Goal: Task Accomplishment & Management: Use online tool/utility

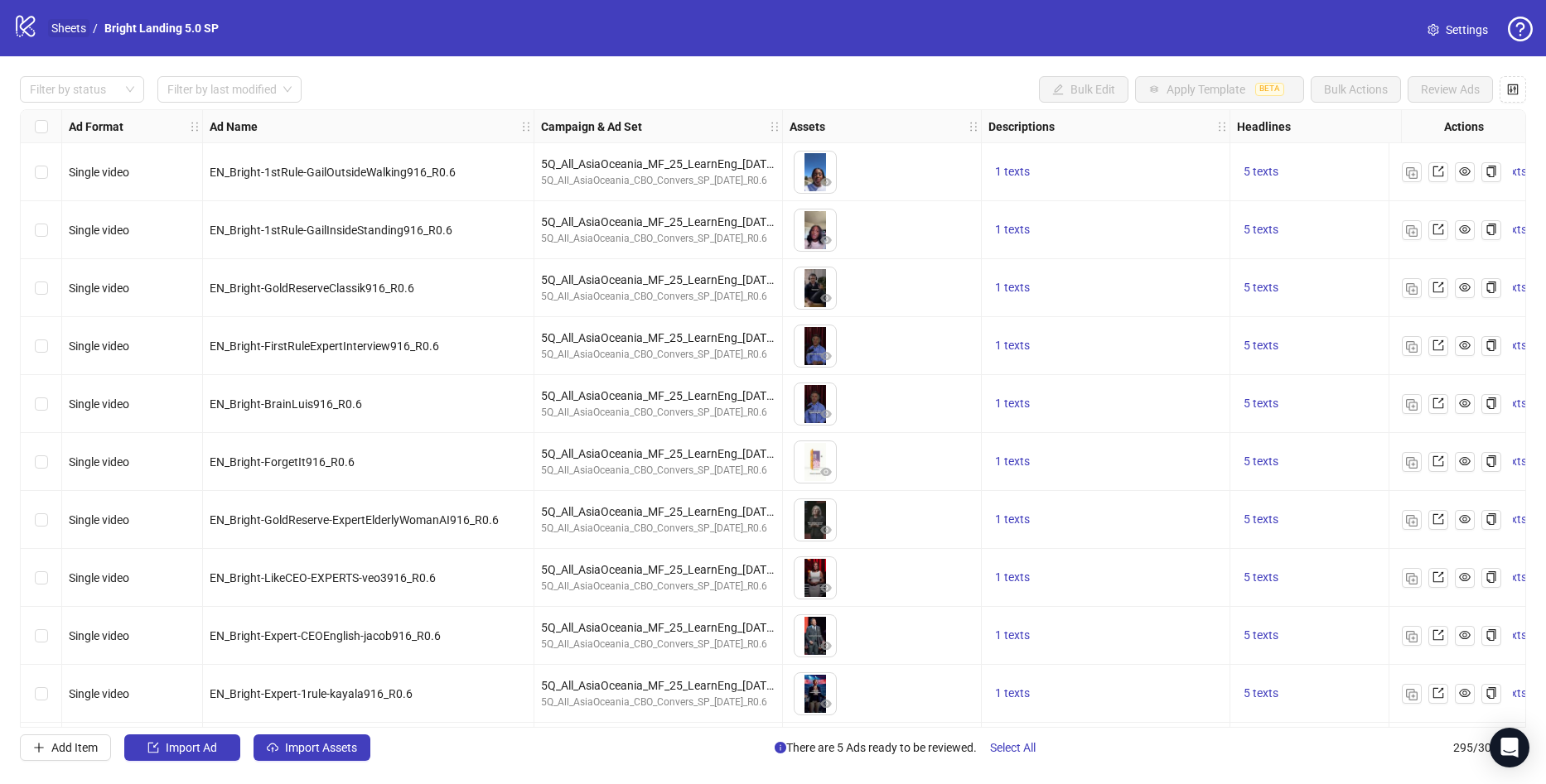
click at [59, 28] on link "Sheets" at bounding box center [69, 28] width 42 height 18
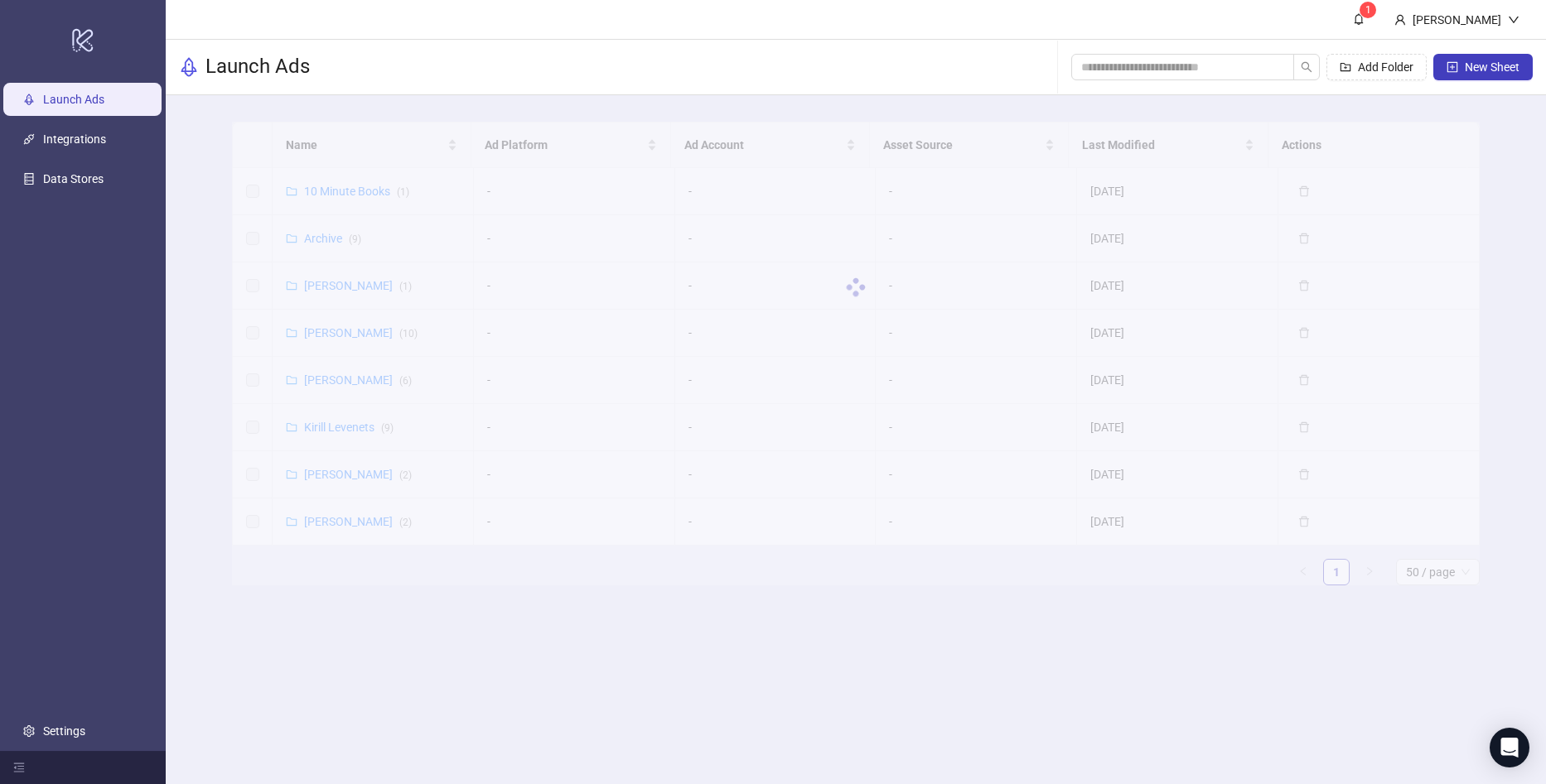
click at [348, 188] on div at bounding box center [856, 287] width 1247 height 332
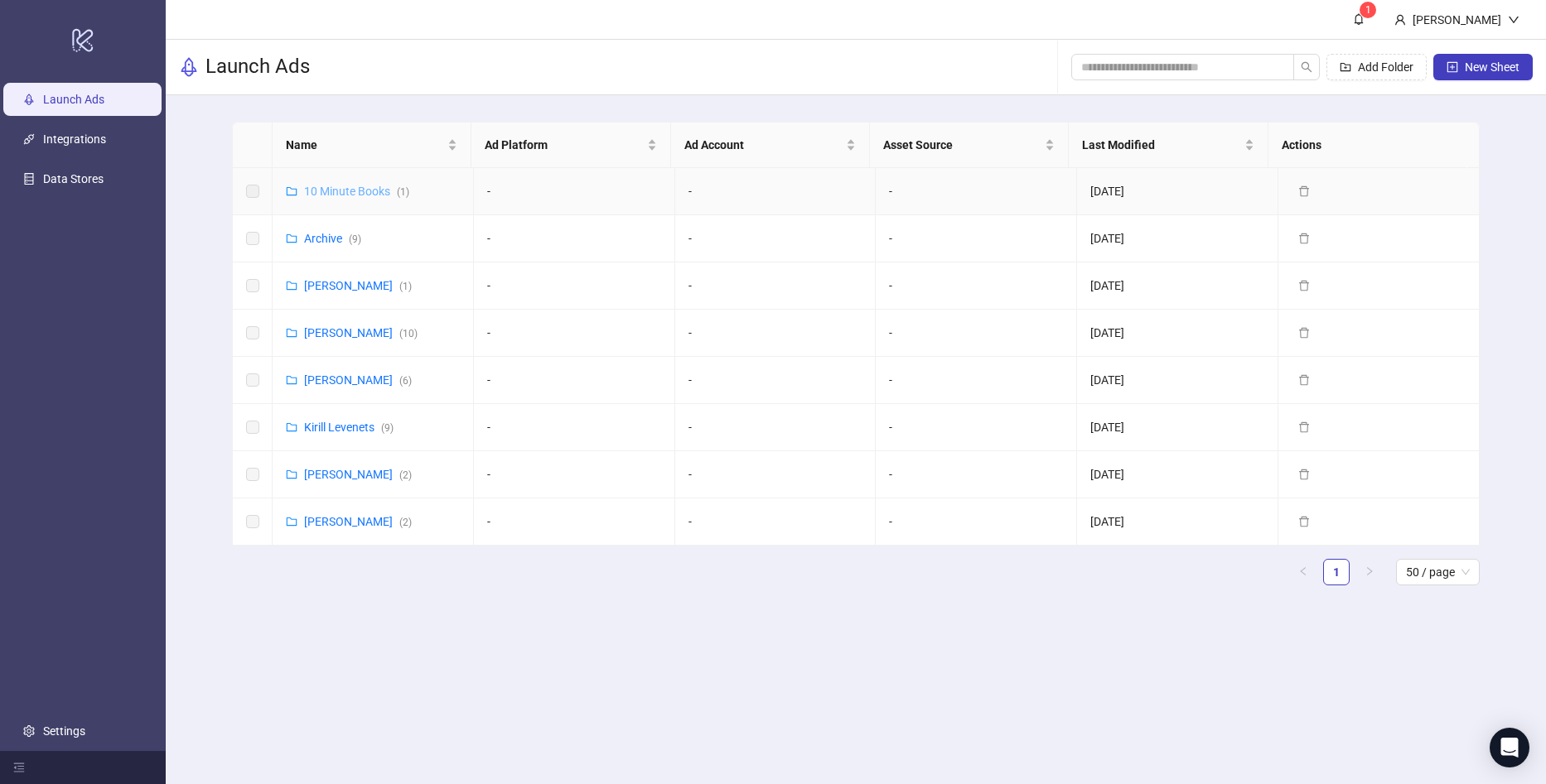
click at [341, 191] on link "10 Minute Books ( 1 )" at bounding box center [356, 191] width 105 height 13
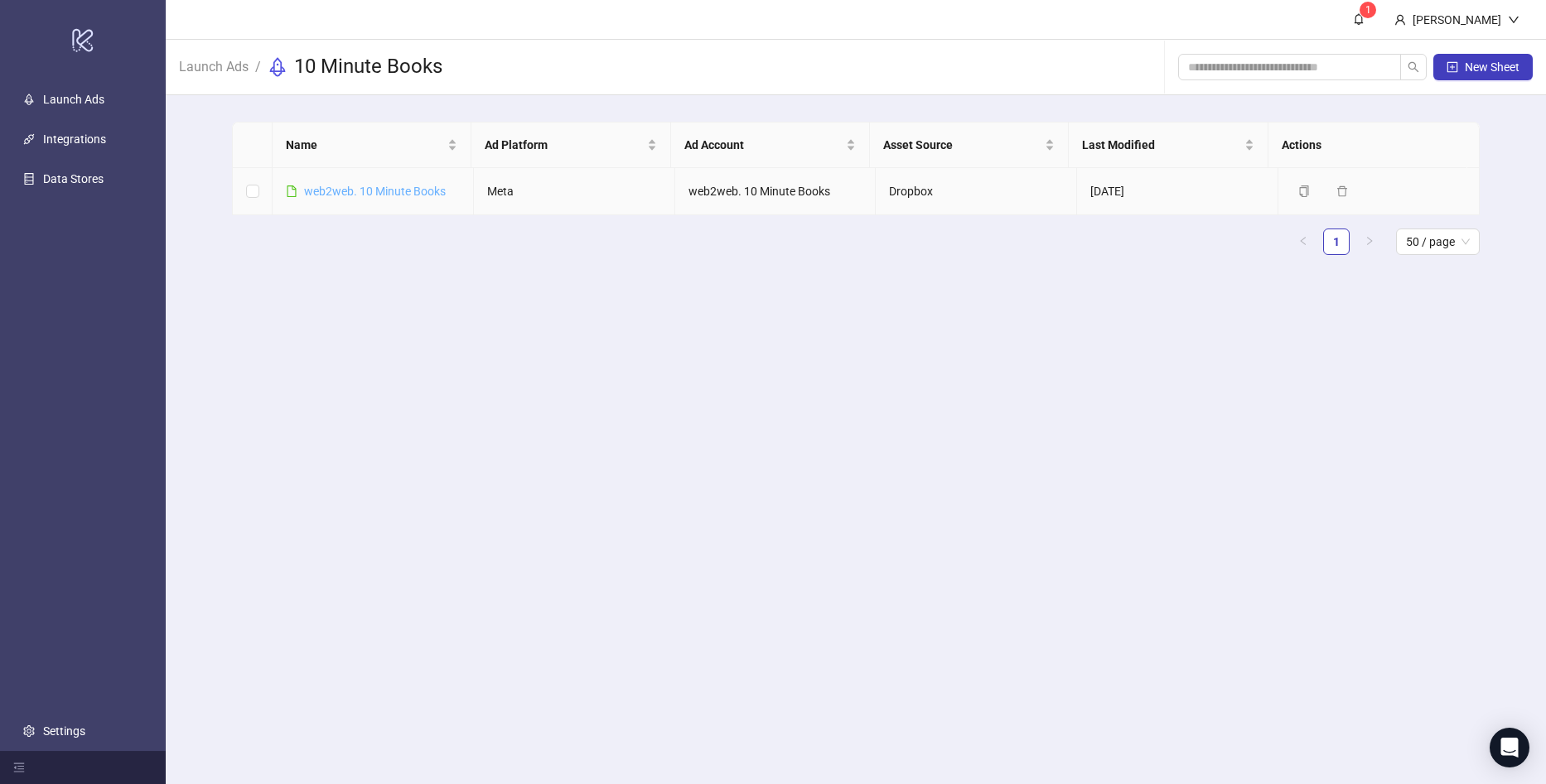
click at [348, 194] on link "web2web. 10 Minute Books" at bounding box center [374, 191] width 142 height 13
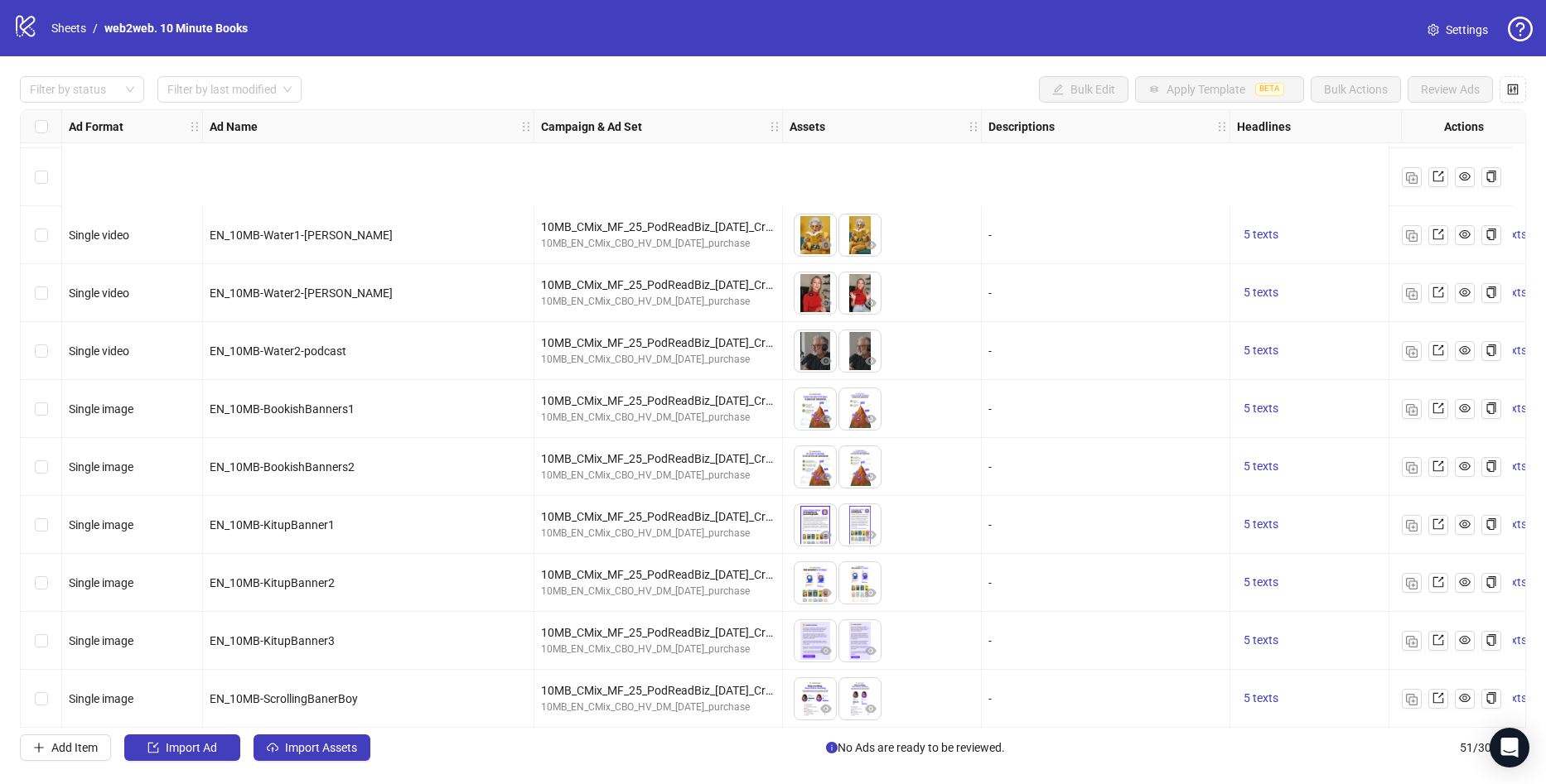
scroll to position [2379, 0]
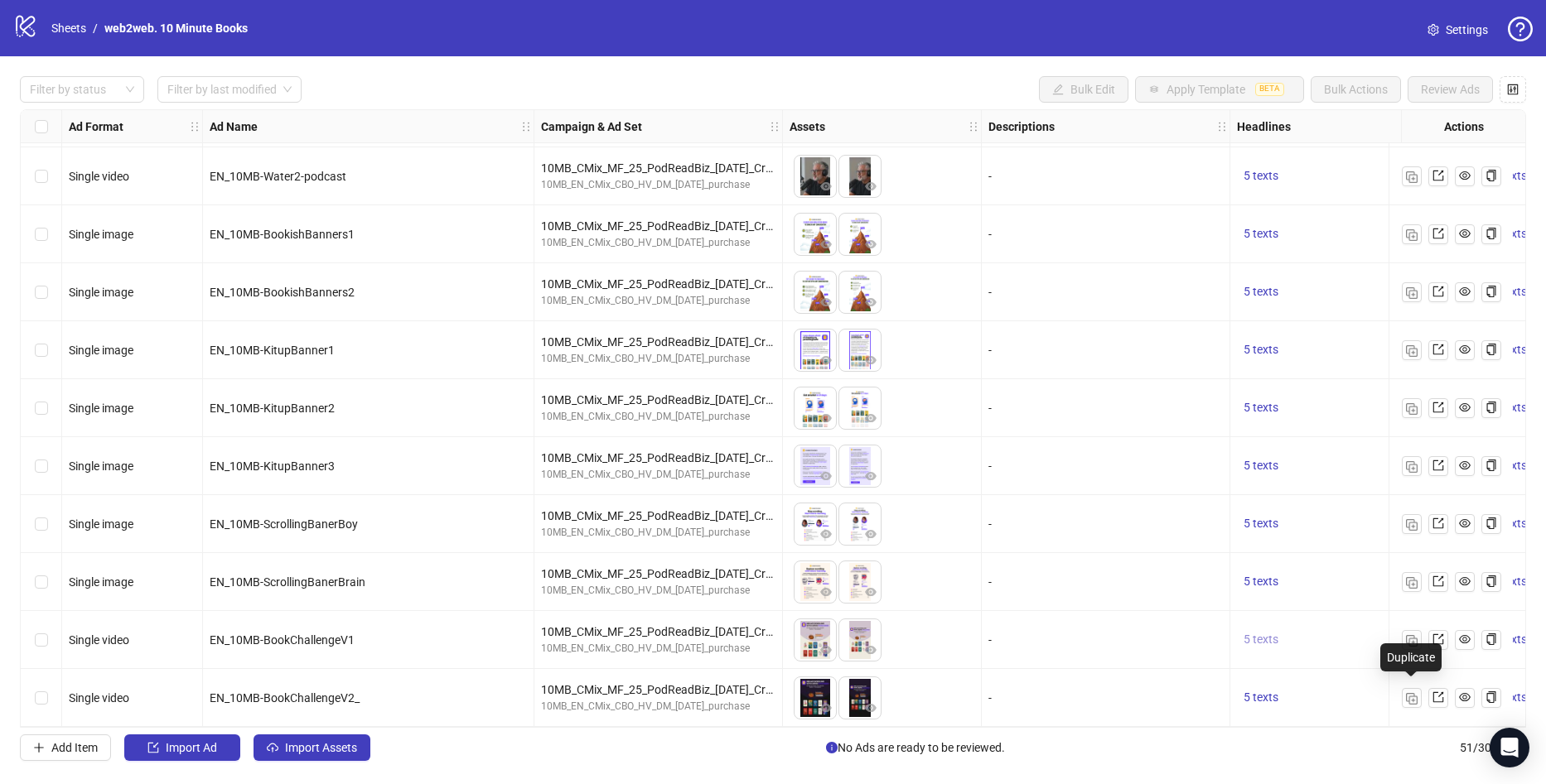
drag, startPoint x: 1407, startPoint y: 695, endPoint x: 1266, endPoint y: 629, distance: 155.7
click at [1407, 695] on img "button" at bounding box center [1411, 698] width 11 height 11
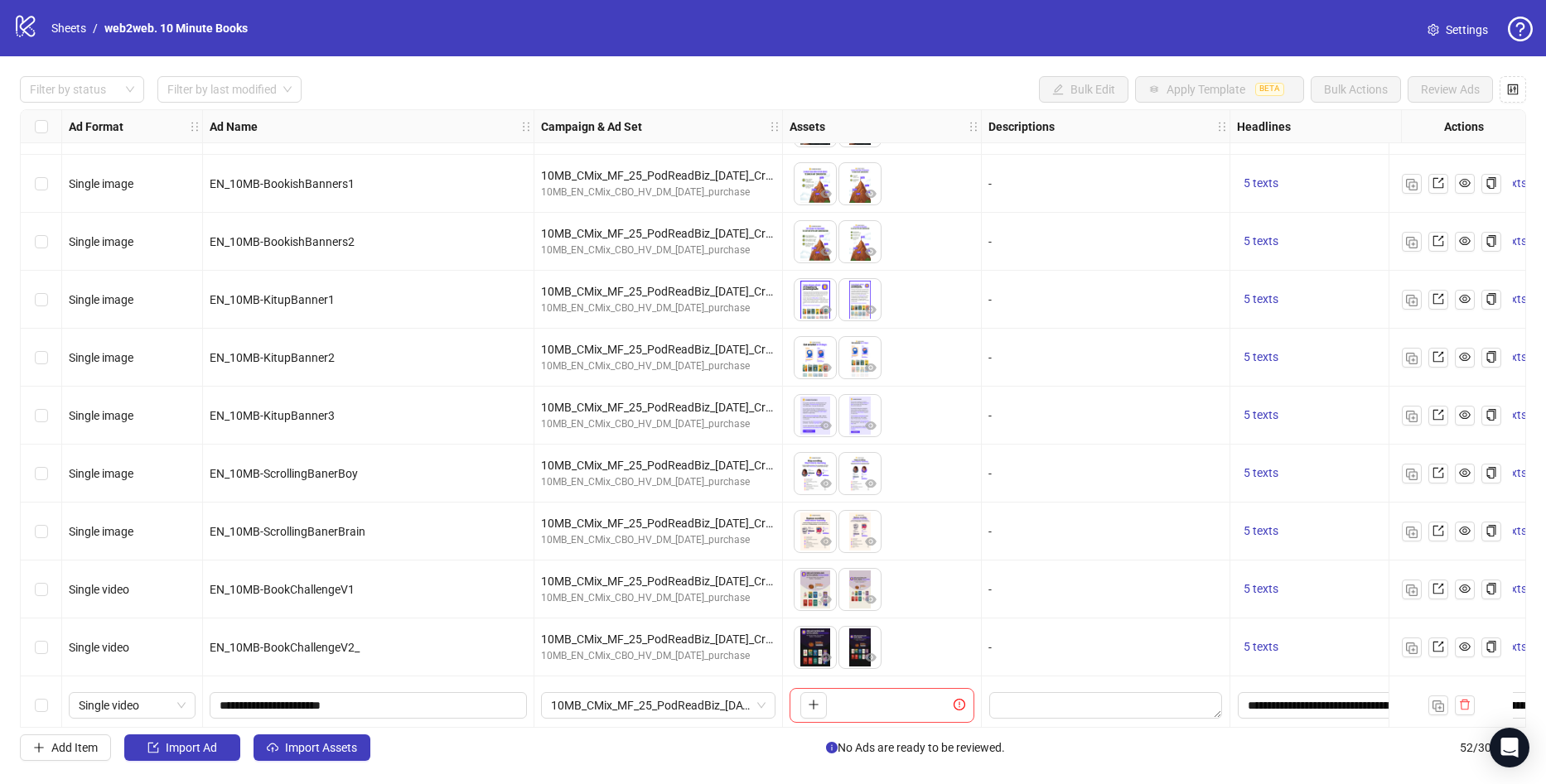
scroll to position [2437, 0]
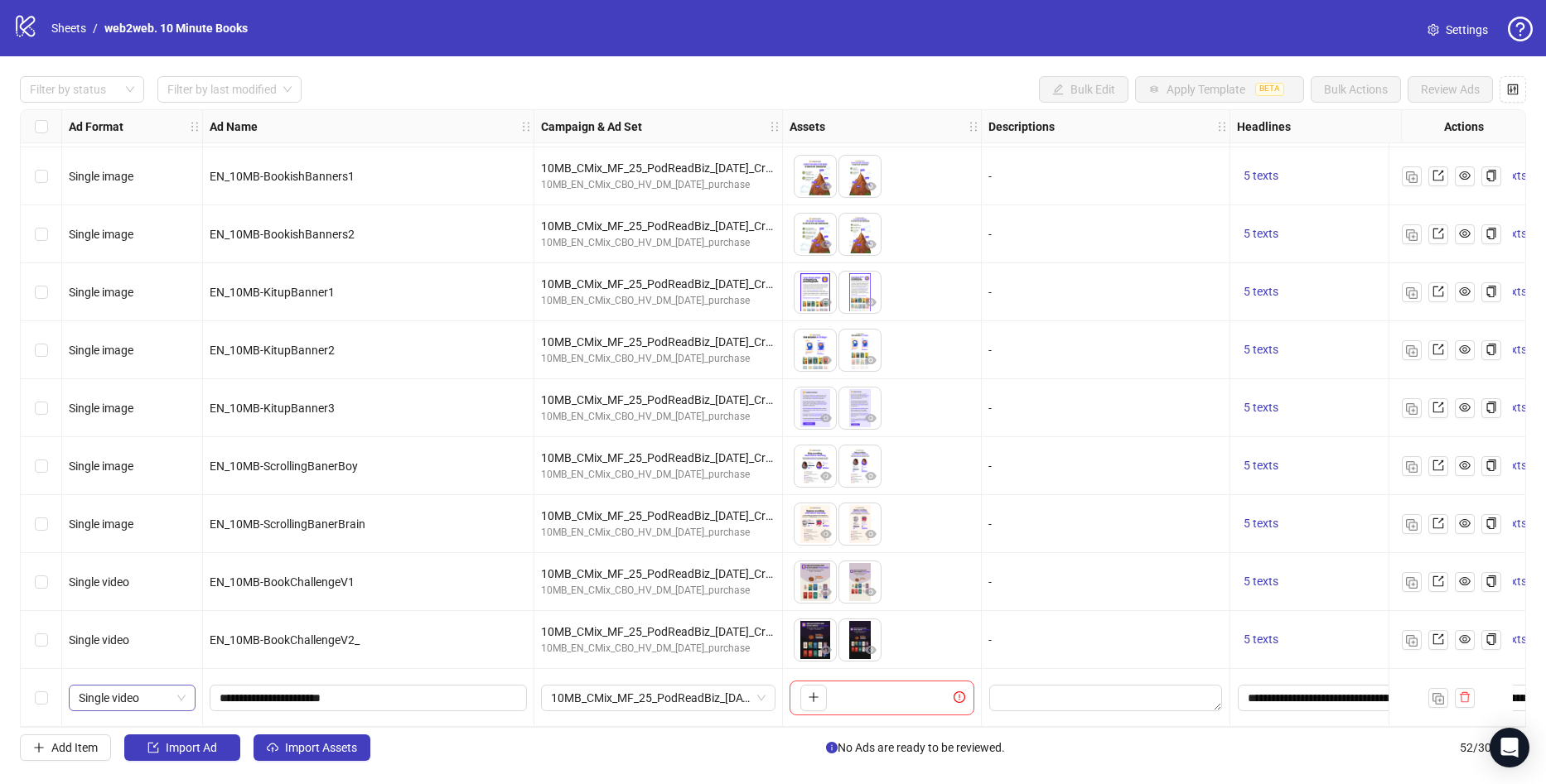
click at [157, 698] on span "Single video" at bounding box center [132, 698] width 107 height 25
click at [164, 596] on div "Flexible" at bounding box center [131, 605] width 100 height 18
click at [822, 695] on button "button" at bounding box center [813, 698] width 27 height 27
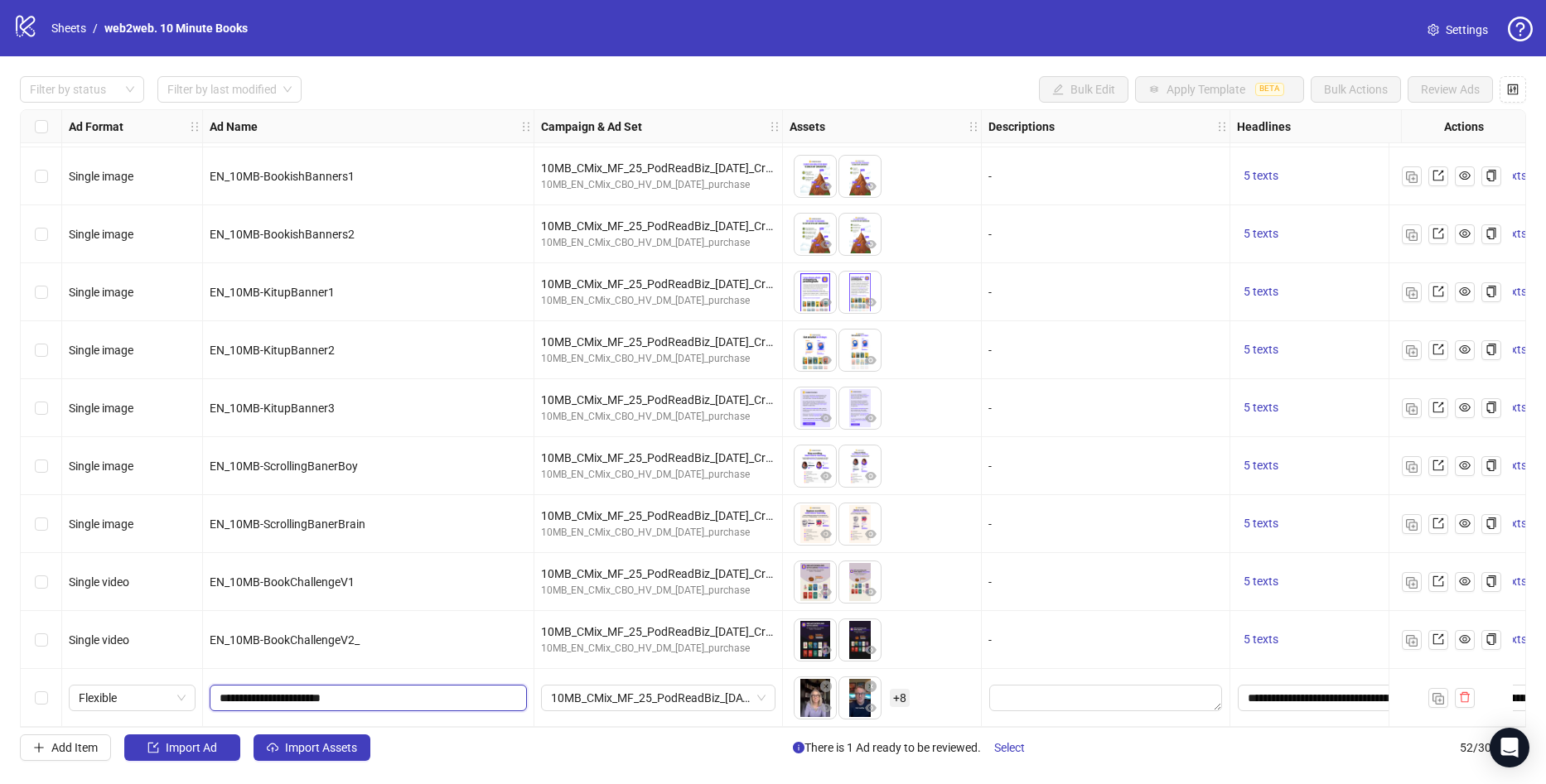
drag, startPoint x: 382, startPoint y: 695, endPoint x: 241, endPoint y: 697, distance: 141.0
click at [241, 697] on input "**********" at bounding box center [367, 698] width 294 height 18
type input "**********"
click at [470, 740] on div "Add Item Import Ad Import Assets There is 1 Ad ready to be reviewed. Select 52 …" at bounding box center [773, 748] width 1506 height 27
click at [1430, 692] on button "button" at bounding box center [1437, 698] width 20 height 20
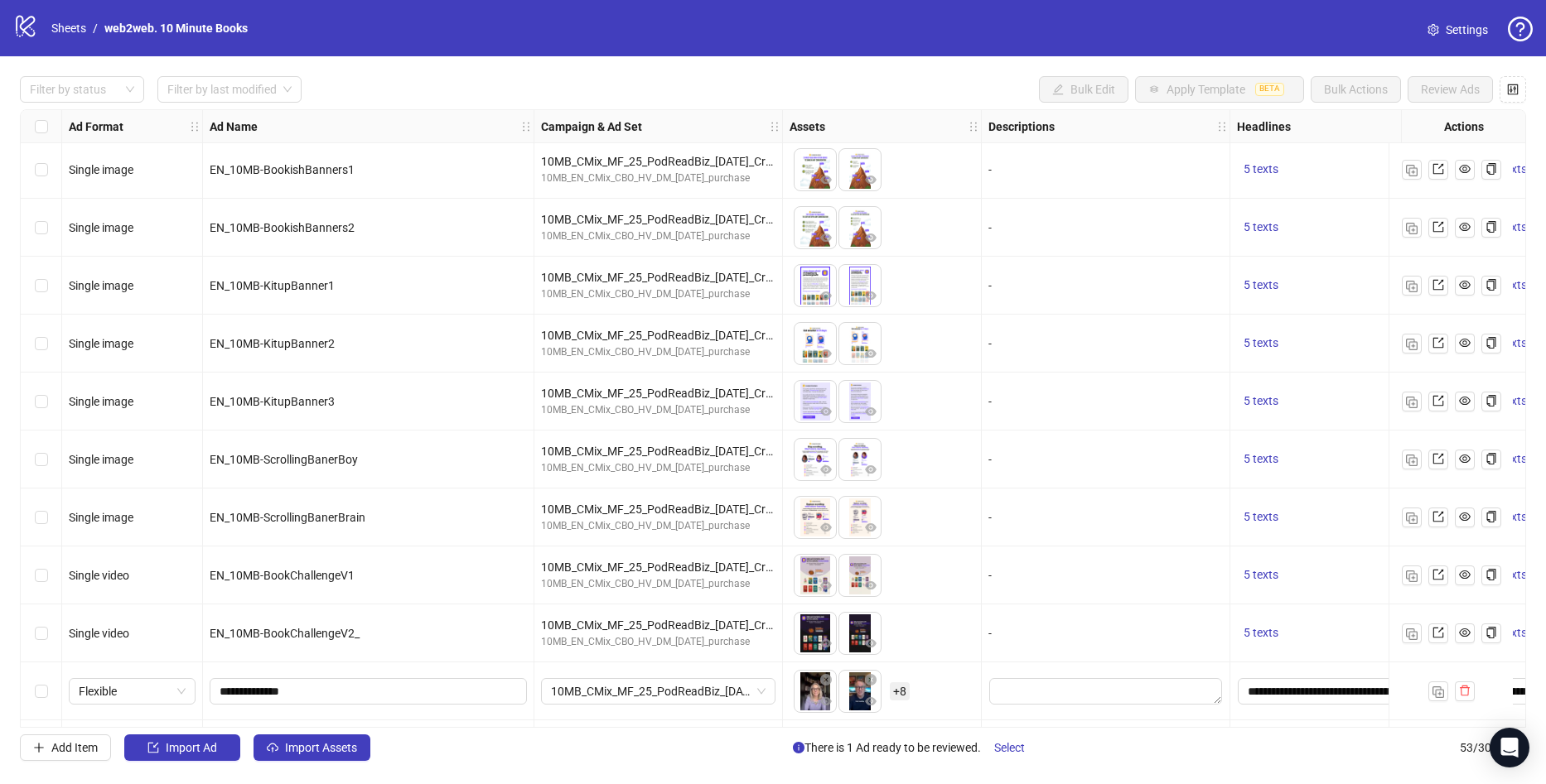
scroll to position [2495, 0]
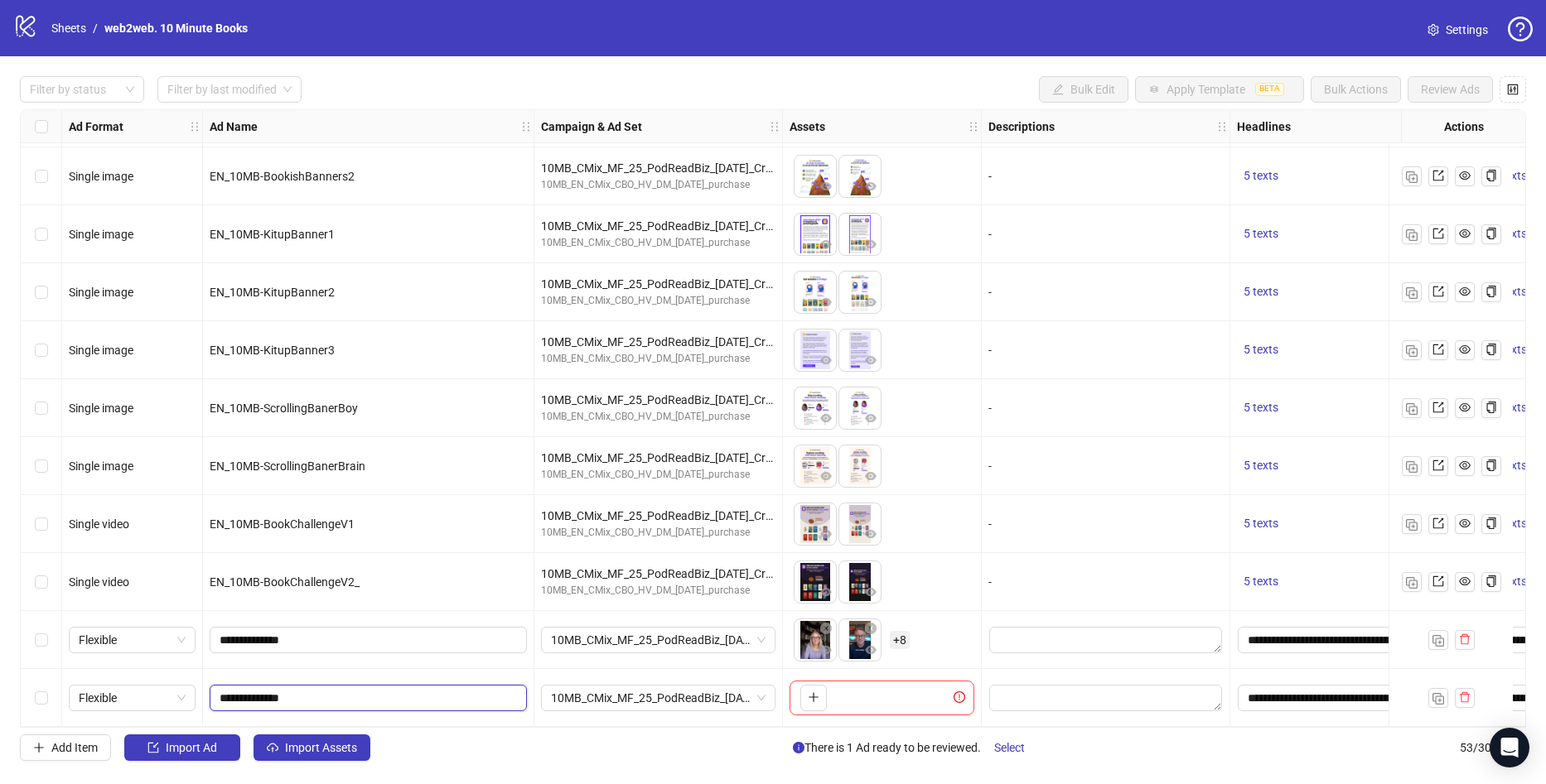
drag, startPoint x: 289, startPoint y: 689, endPoint x: 280, endPoint y: 690, distance: 9.1
click at [248, 693] on input "**********" at bounding box center [367, 698] width 294 height 18
type input "**********"
click at [809, 692] on icon "plus" at bounding box center [813, 696] width 11 height 11
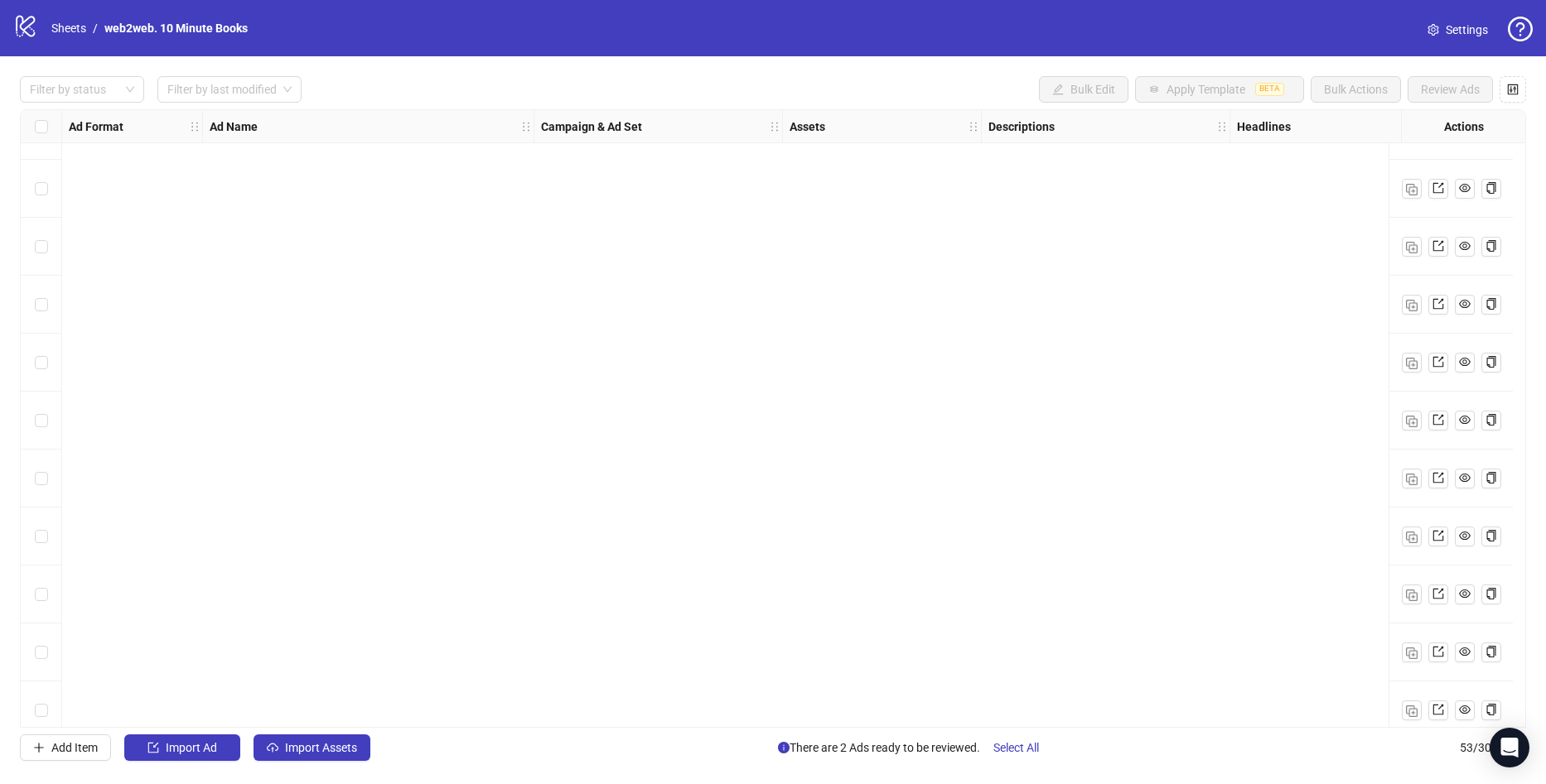
scroll to position [2495, 0]
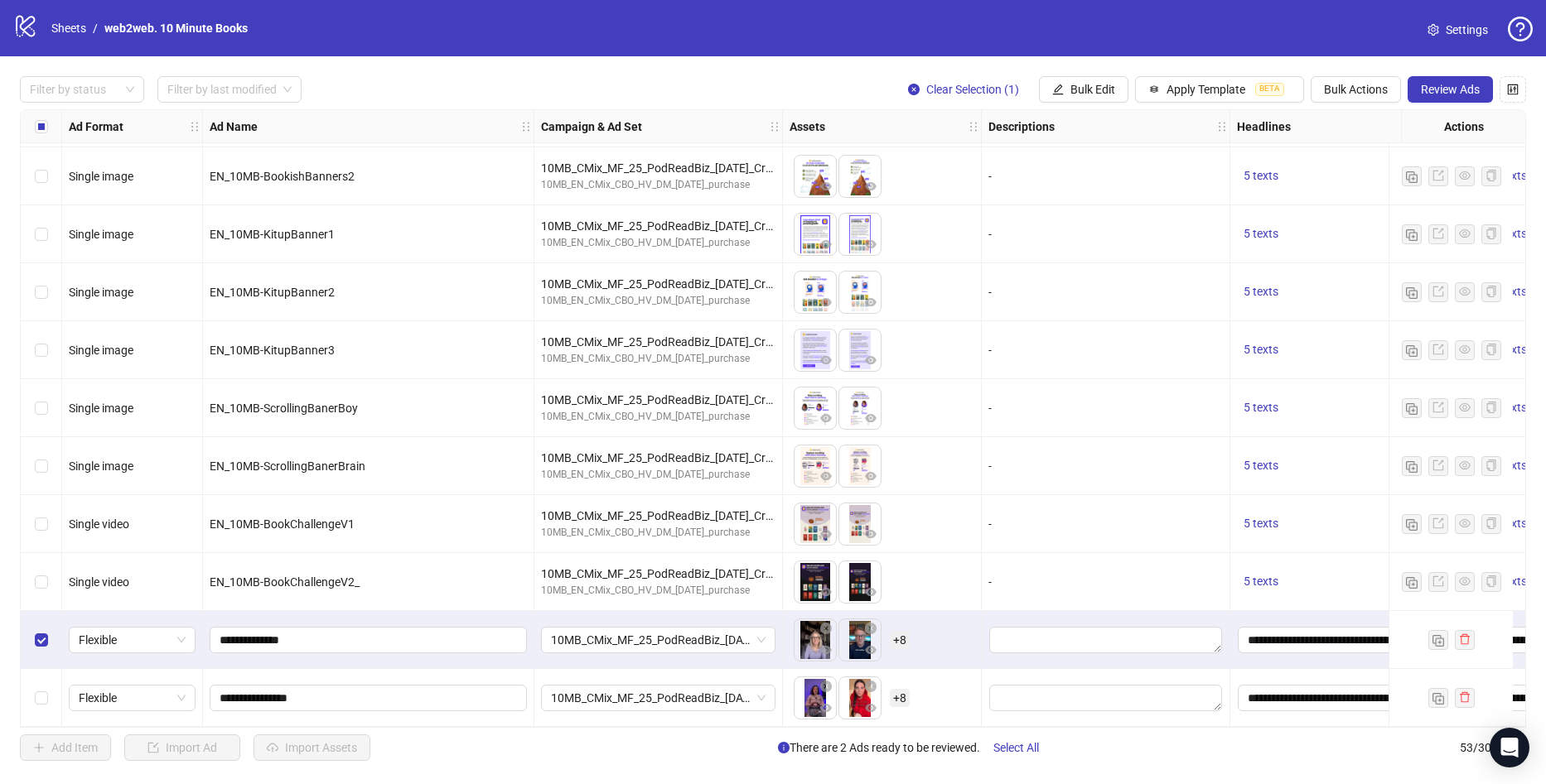
click at [47, 706] on div "Select row 53" at bounding box center [42, 698] width 42 height 58
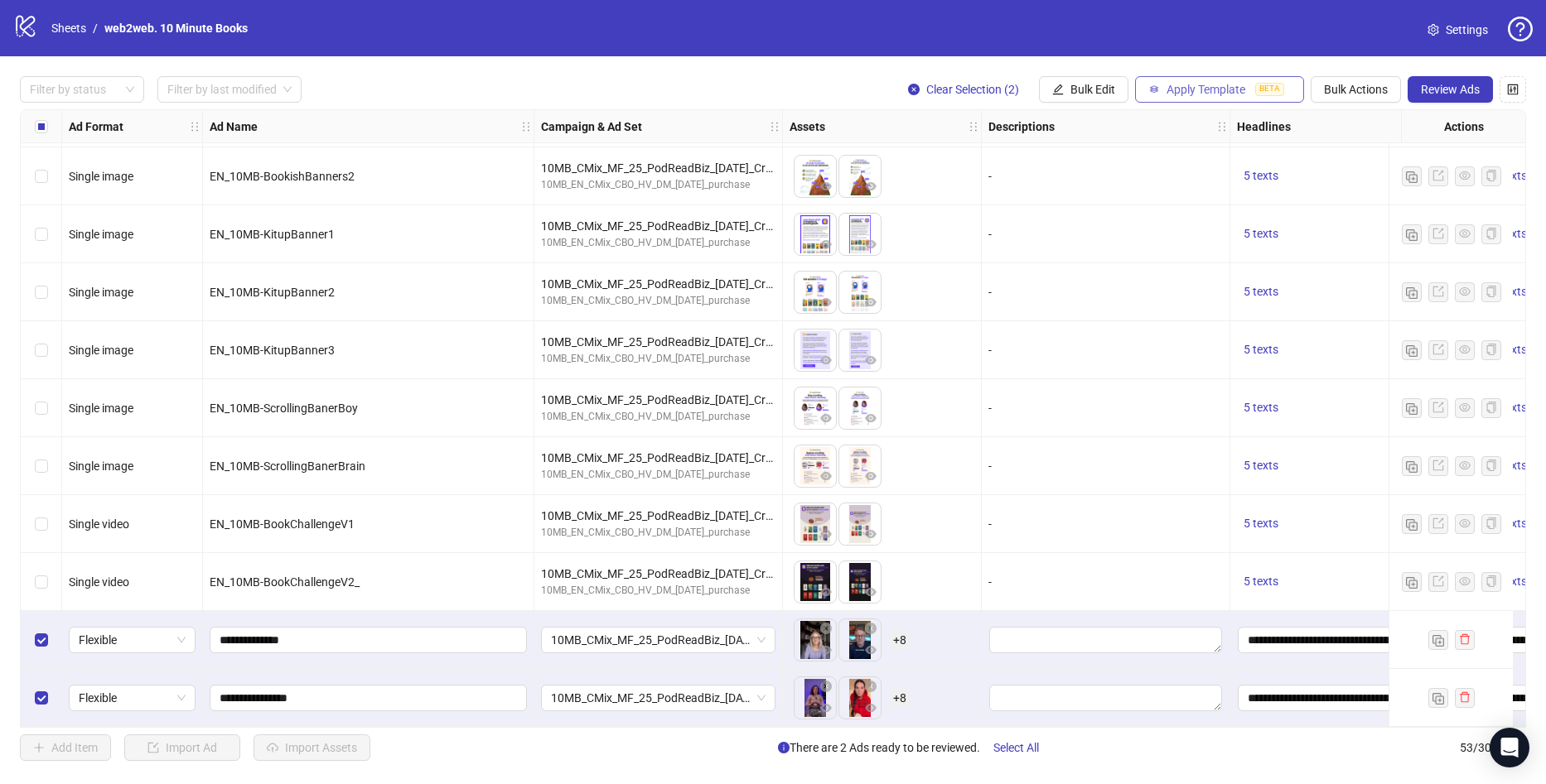
click at [1166, 82] on button "Apply Template BETA" at bounding box center [1219, 89] width 169 height 27
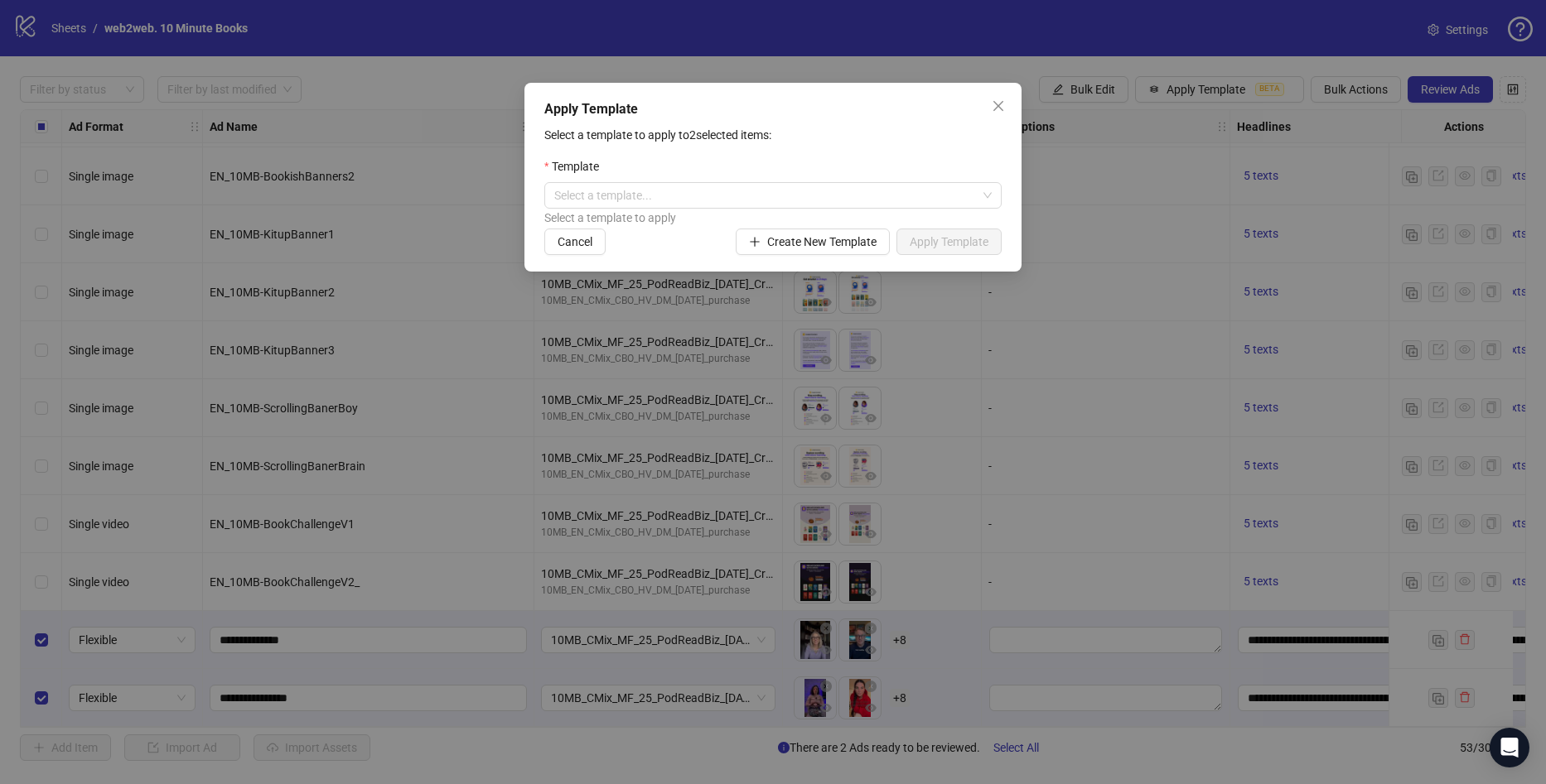
click at [1054, 90] on div "Apply Template Select a template to apply to 2 selected items: Template Select …" at bounding box center [773, 392] width 1546 height 784
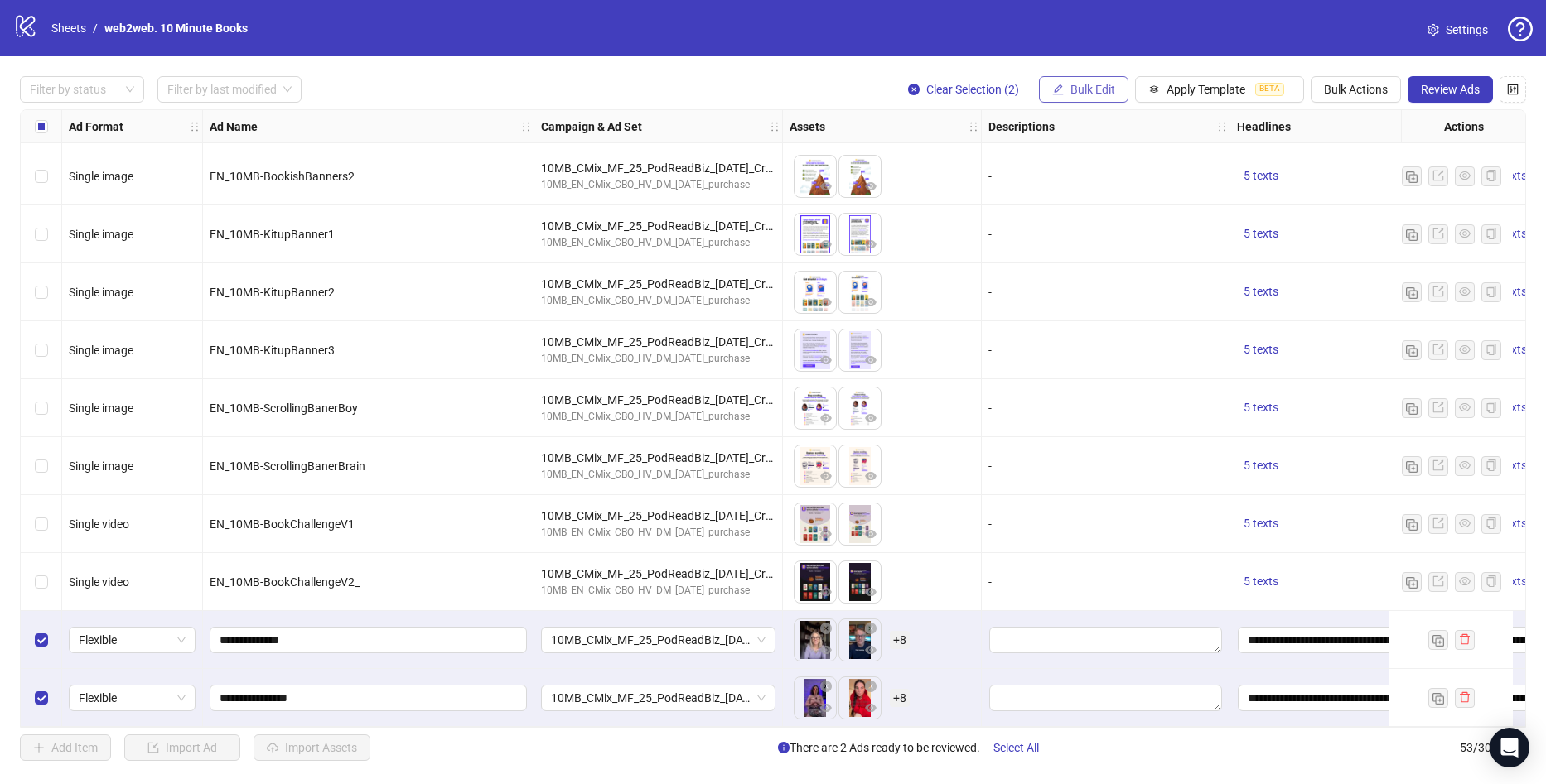
click at [1067, 86] on button "Bulk Edit" at bounding box center [1083, 89] width 89 height 27
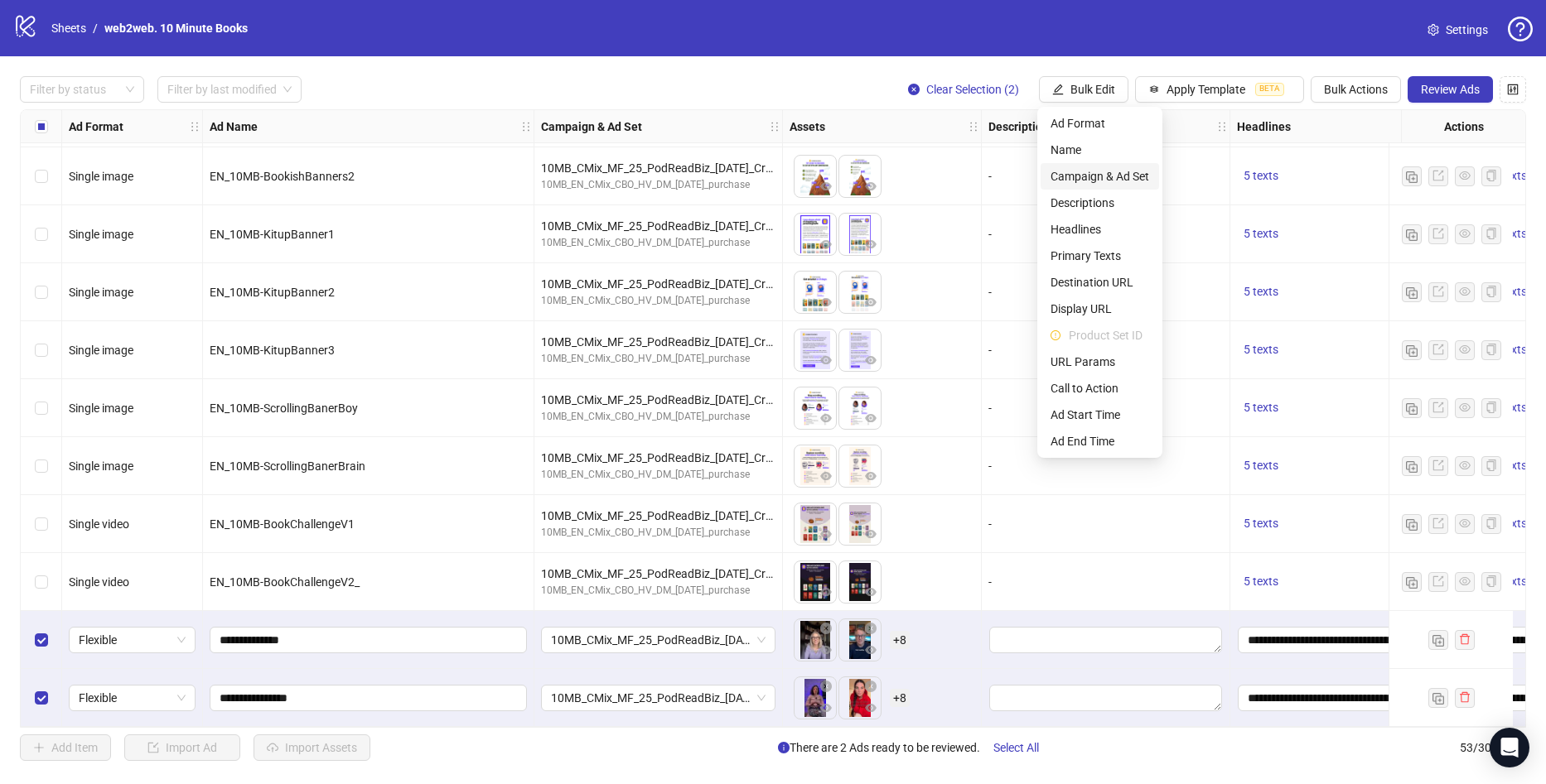
click at [1123, 181] on span "Campaign & Ad Set" at bounding box center [1099, 176] width 98 height 18
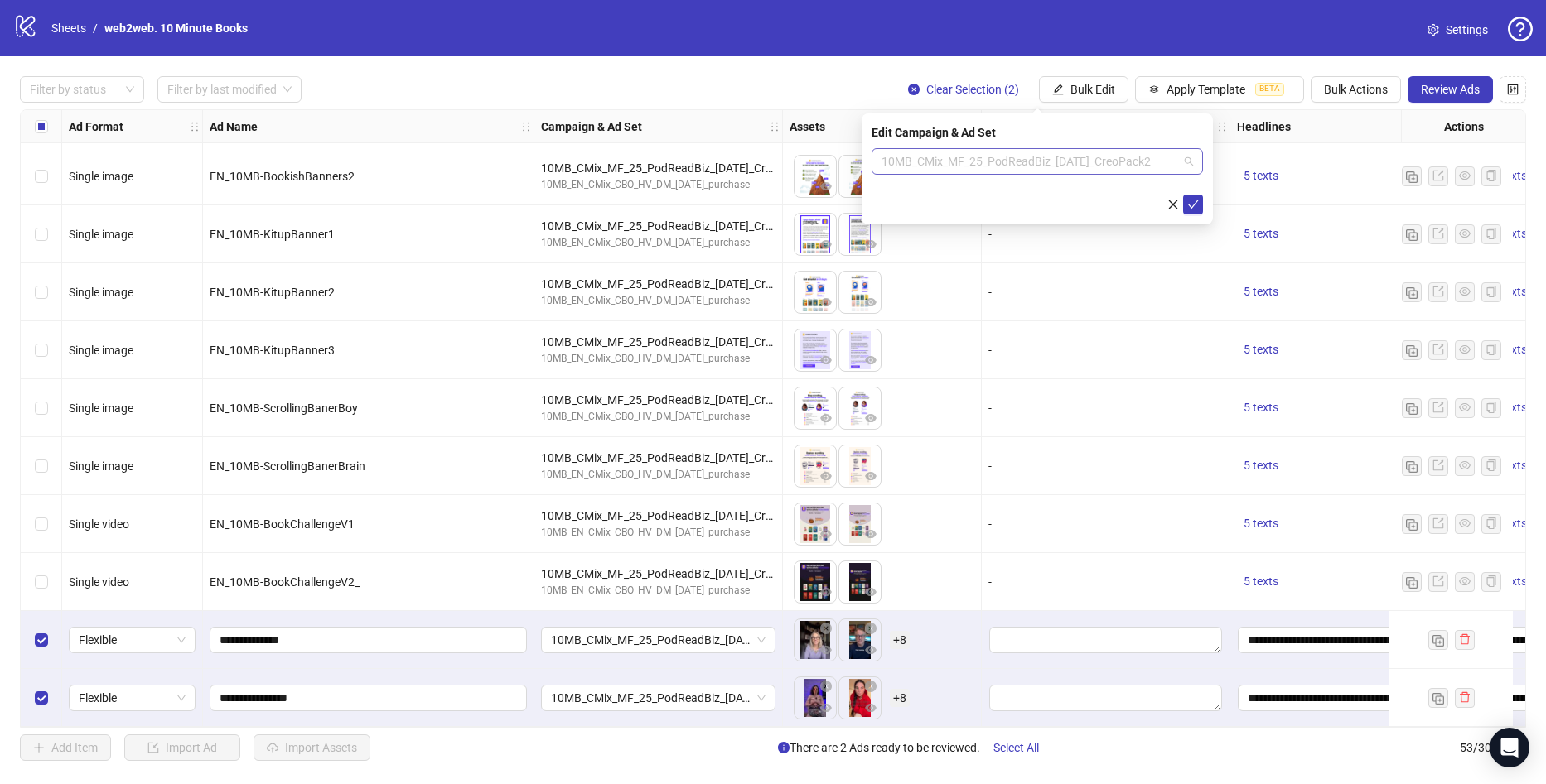
click at [1067, 163] on span "10MB_CMix_MF_25_PodReadBiz_04.09.25_CreoPack2" at bounding box center [1037, 161] width 312 height 25
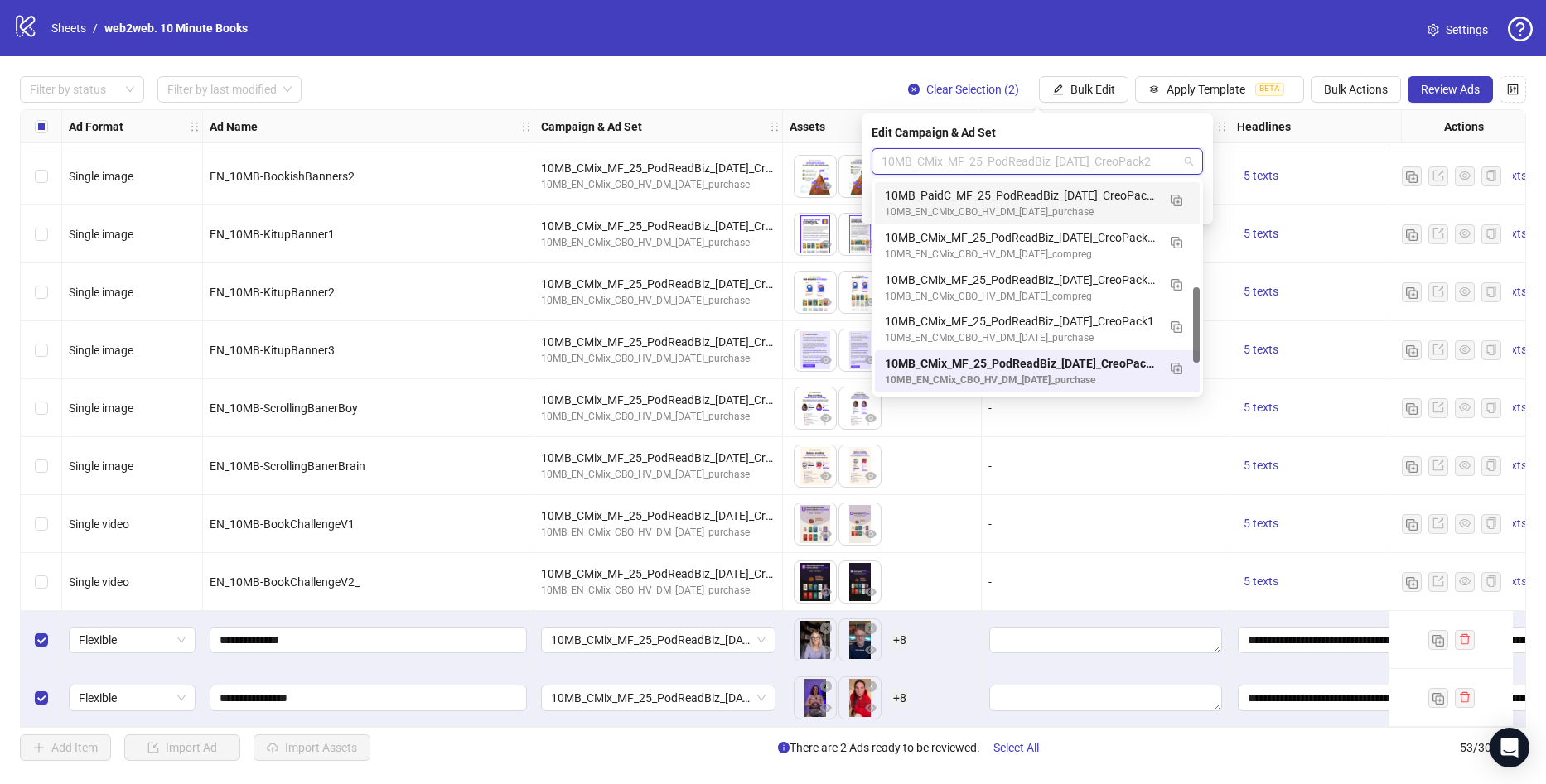
scroll to position [0, 0]
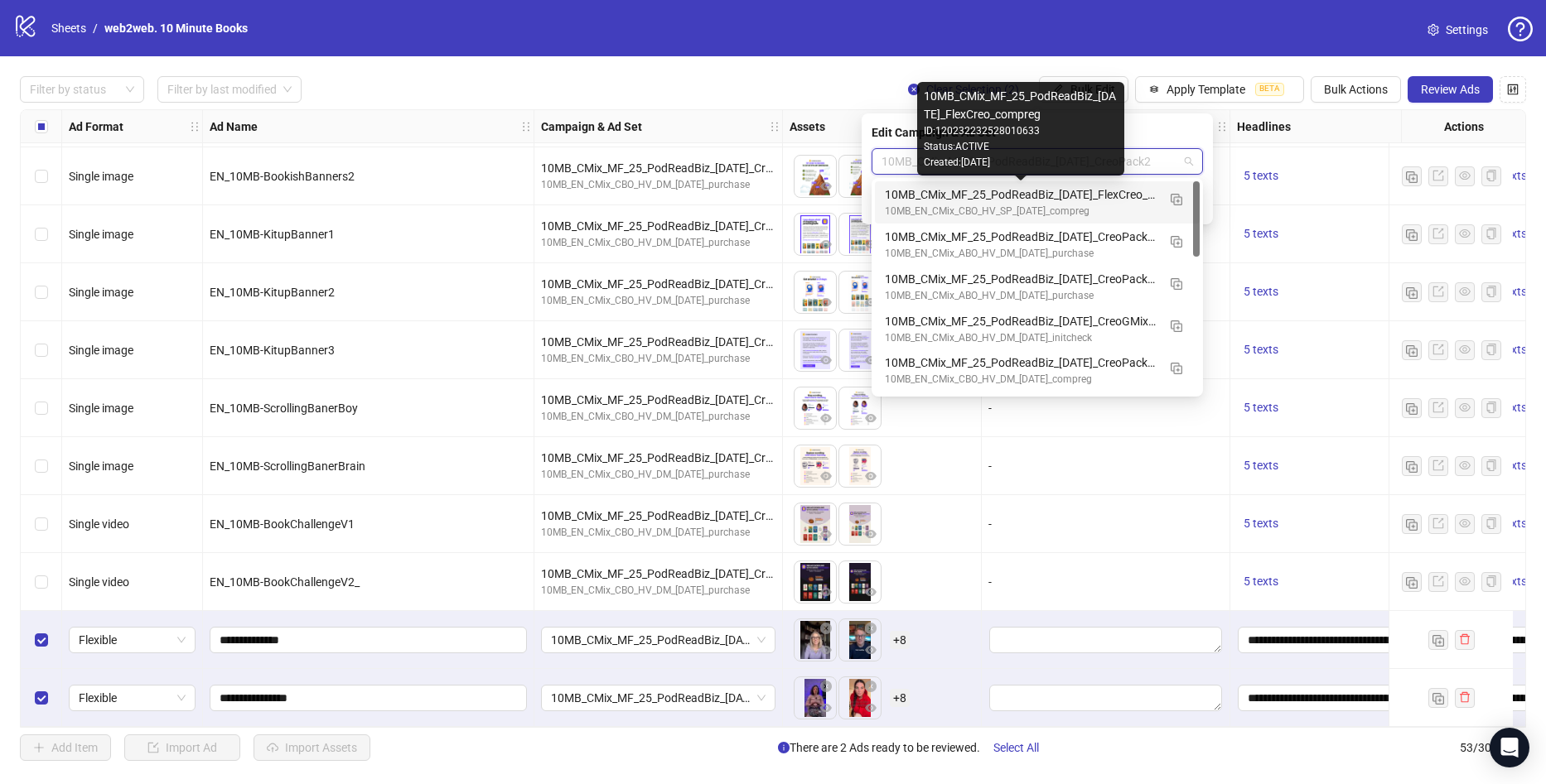
drag, startPoint x: 1089, startPoint y: 188, endPoint x: 1116, endPoint y: 183, distance: 27.5
click at [1089, 188] on div "10MB_CMix_MF_25_PodReadBiz_09.09.25_FlexCreo_compreg" at bounding box center [1021, 194] width 272 height 18
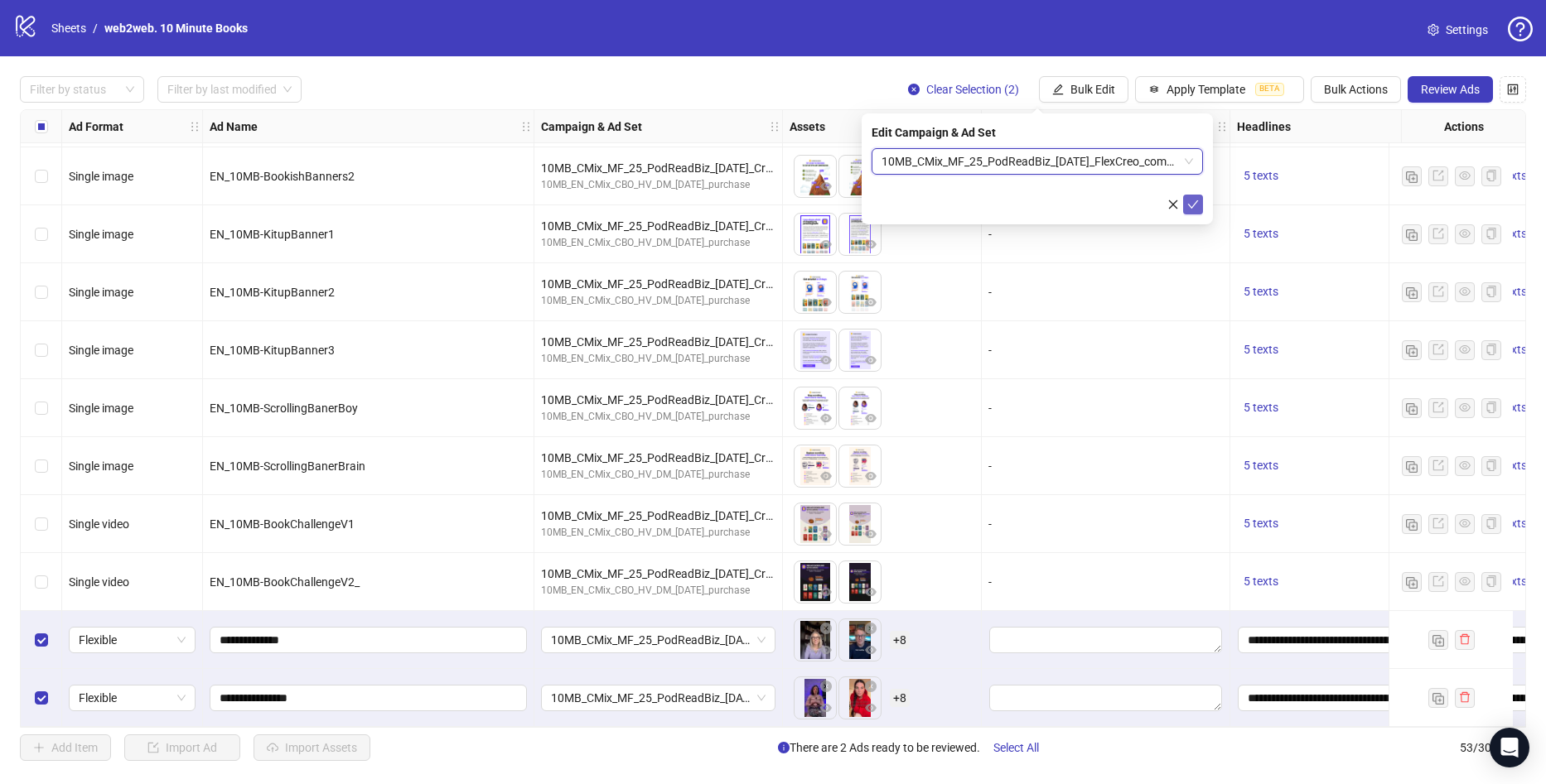
click at [1192, 204] on icon "check" at bounding box center [1193, 204] width 11 height 11
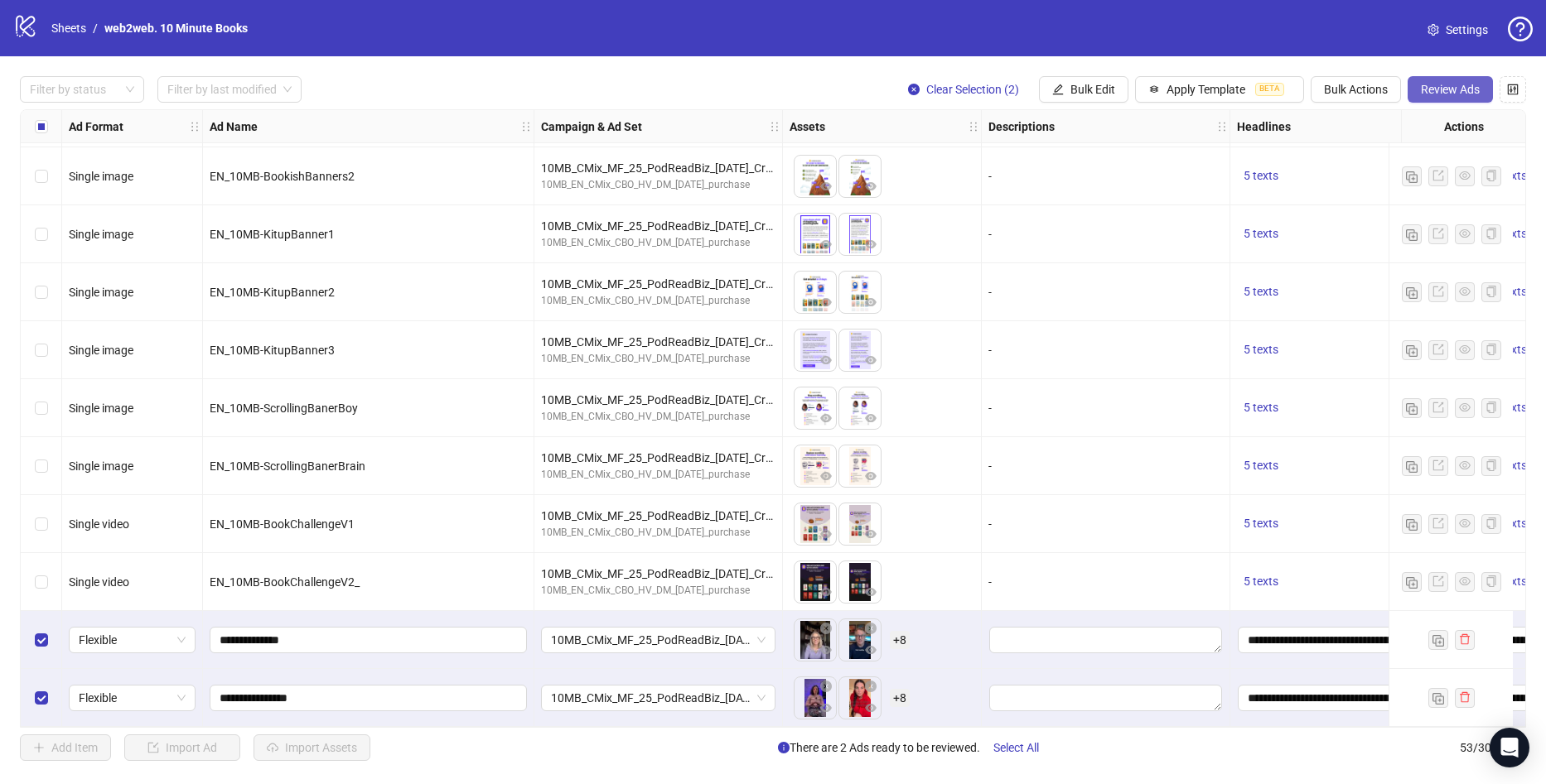
click at [1434, 84] on span "Review Ads" at bounding box center [1450, 89] width 59 height 13
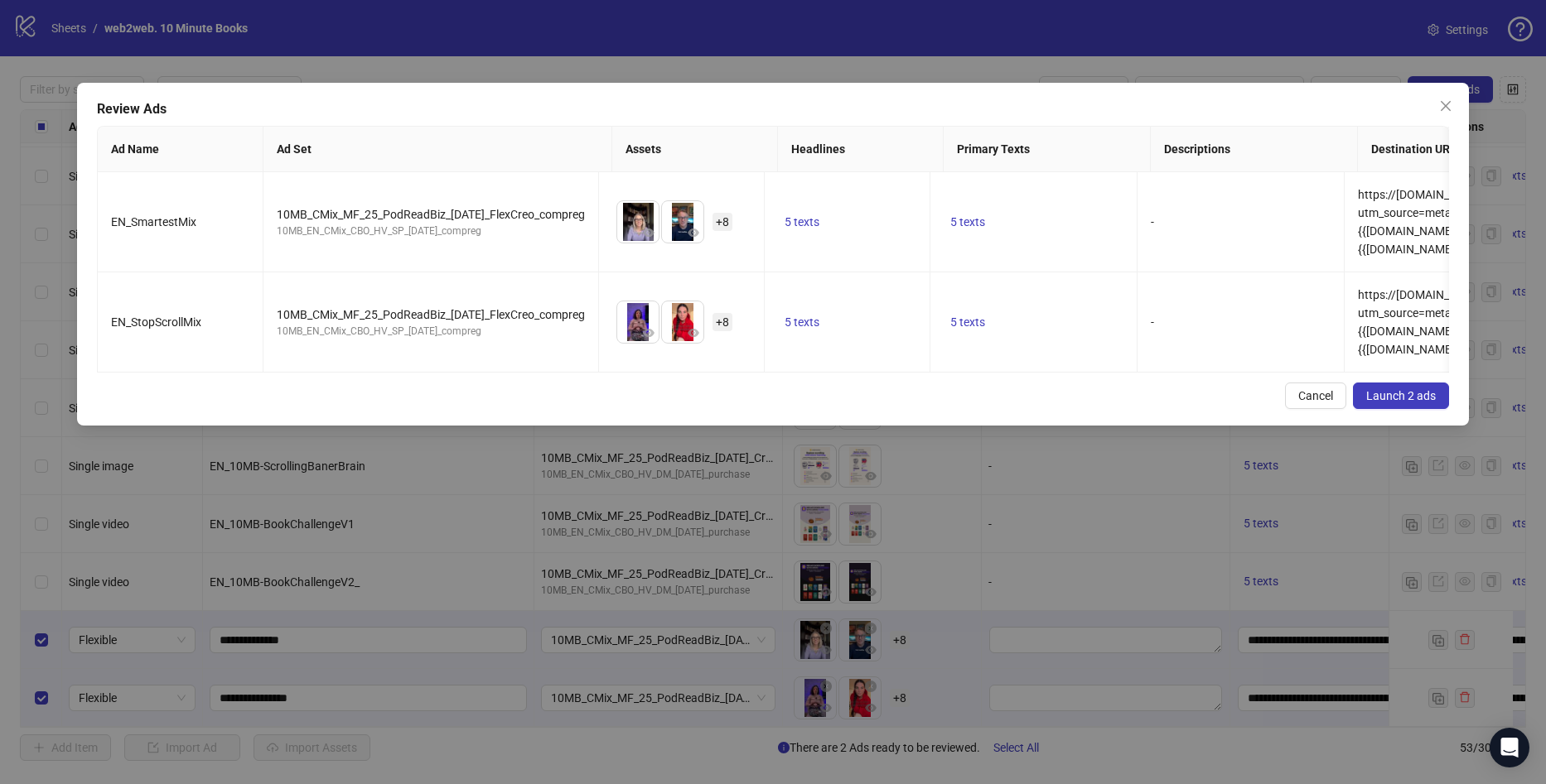
click at [1394, 403] on span "Launch 2 ads" at bounding box center [1401, 395] width 69 height 13
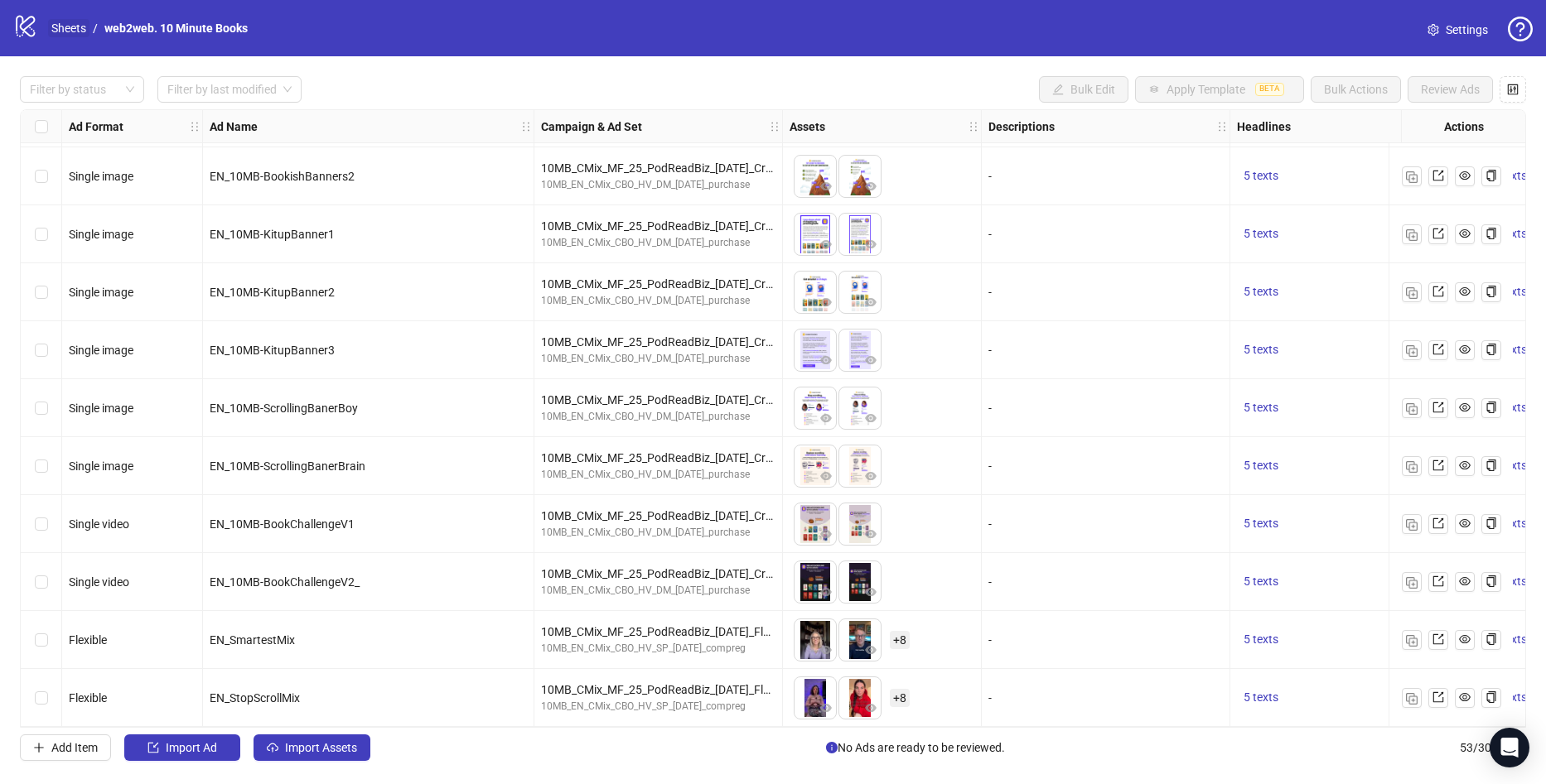
click at [82, 28] on link "Sheets" at bounding box center [69, 28] width 42 height 18
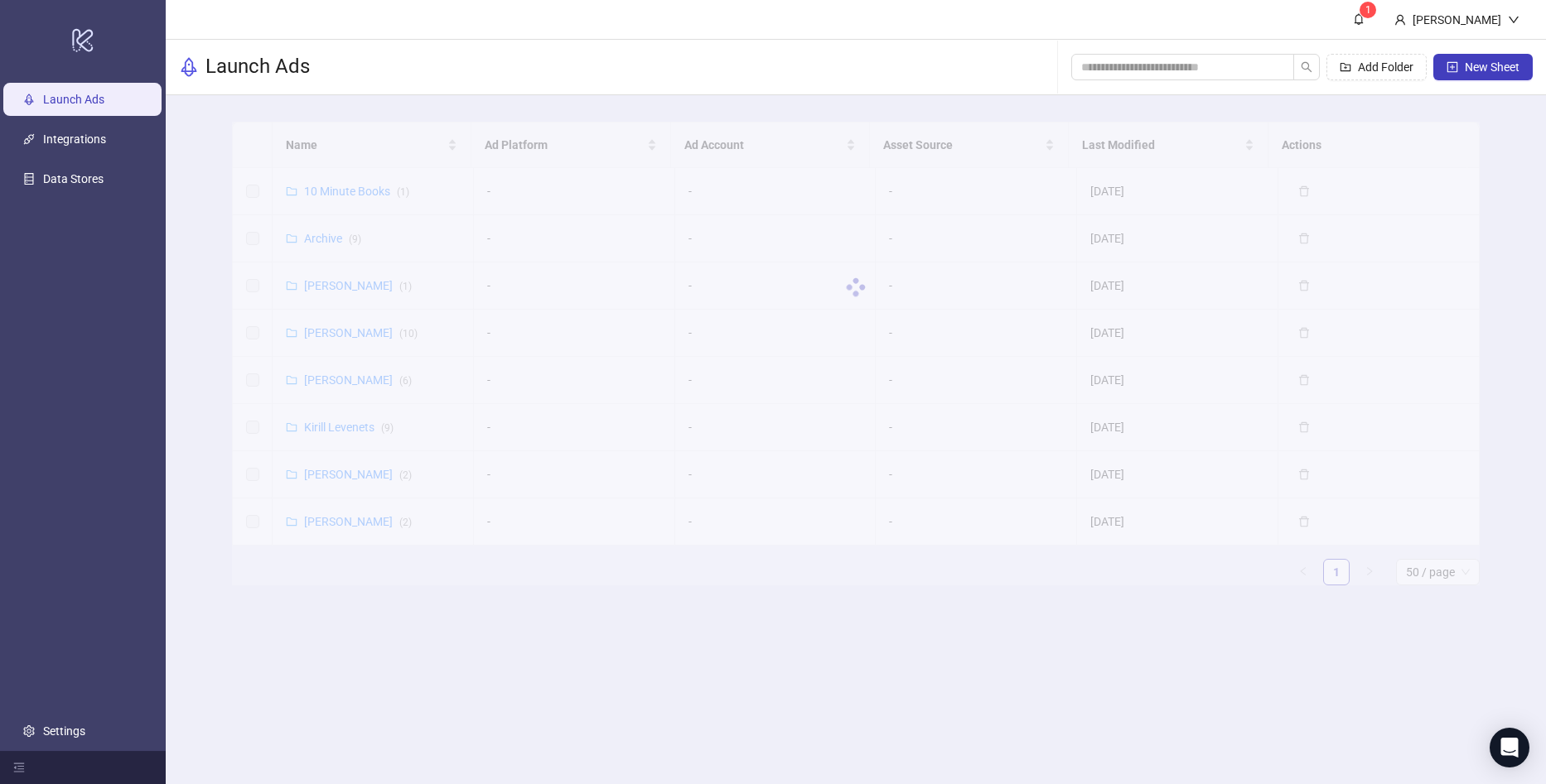
click at [328, 284] on div at bounding box center [856, 287] width 1247 height 332
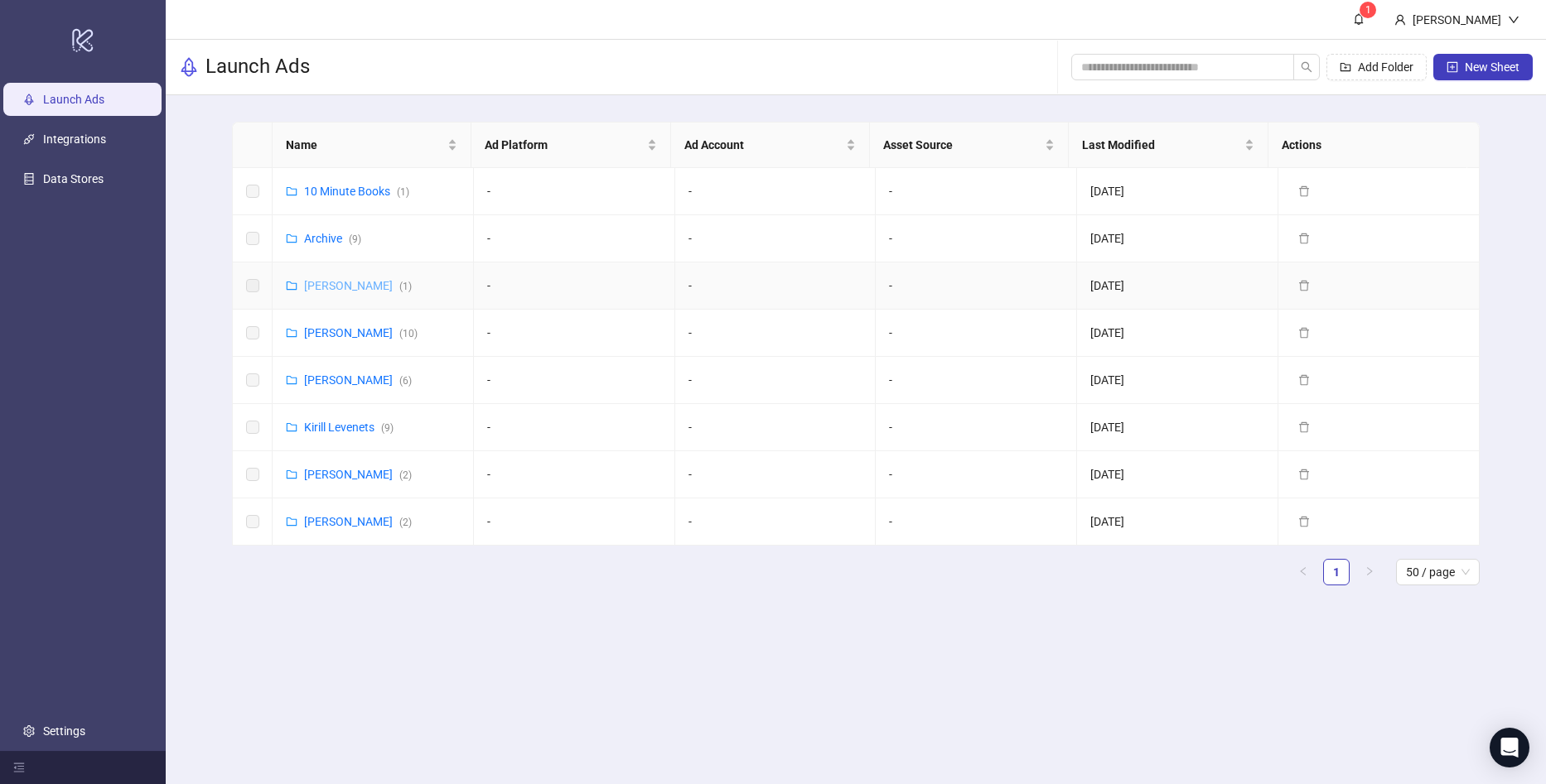
click at [336, 286] on link "[PERSON_NAME] ( 1 )" at bounding box center [358, 285] width 108 height 13
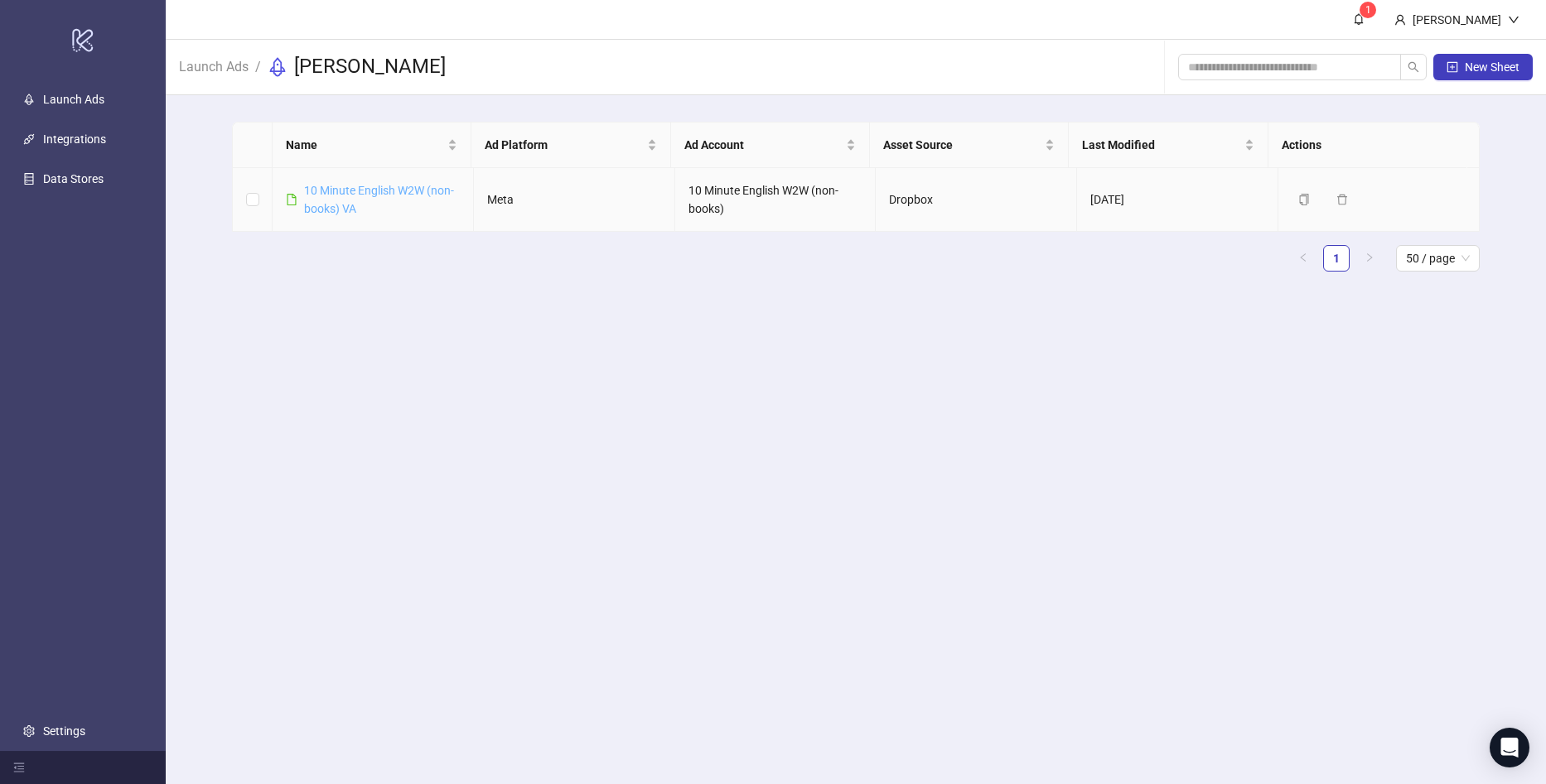
click at [380, 191] on link "10 Minute English W2W (non-books) VA" at bounding box center [379, 200] width 150 height 31
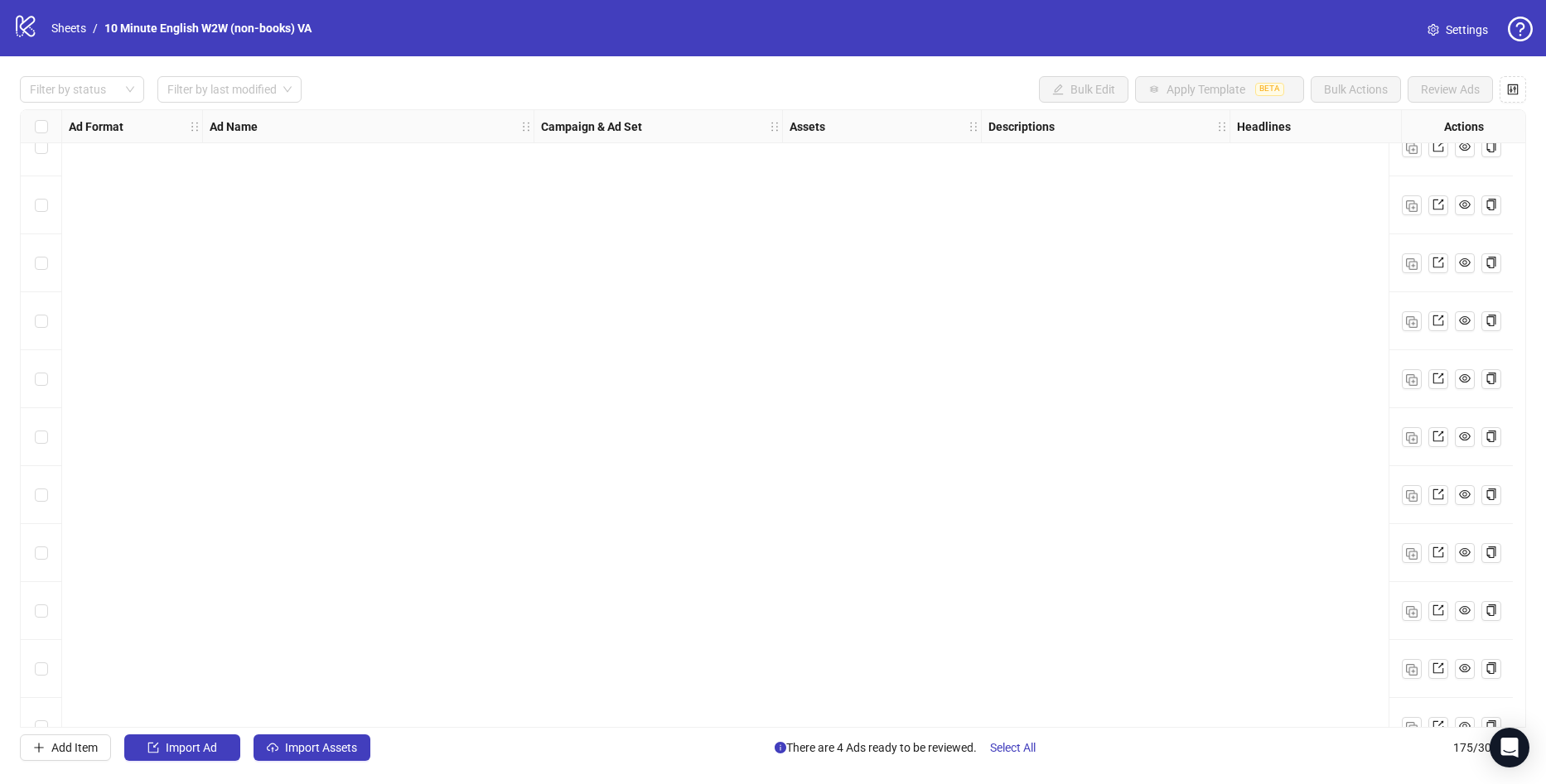
scroll to position [9567, 0]
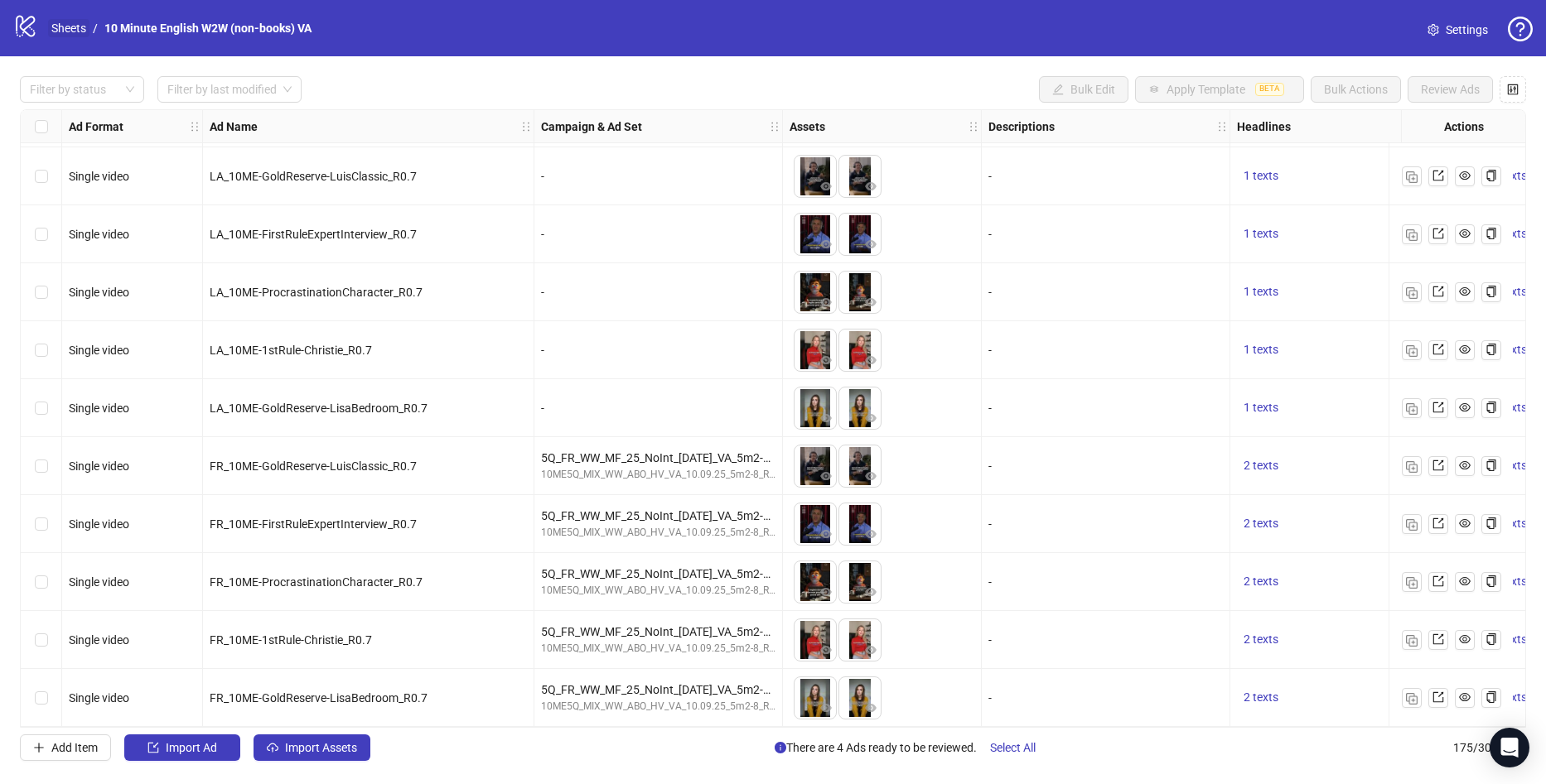
click at [69, 29] on link "Sheets" at bounding box center [69, 28] width 42 height 18
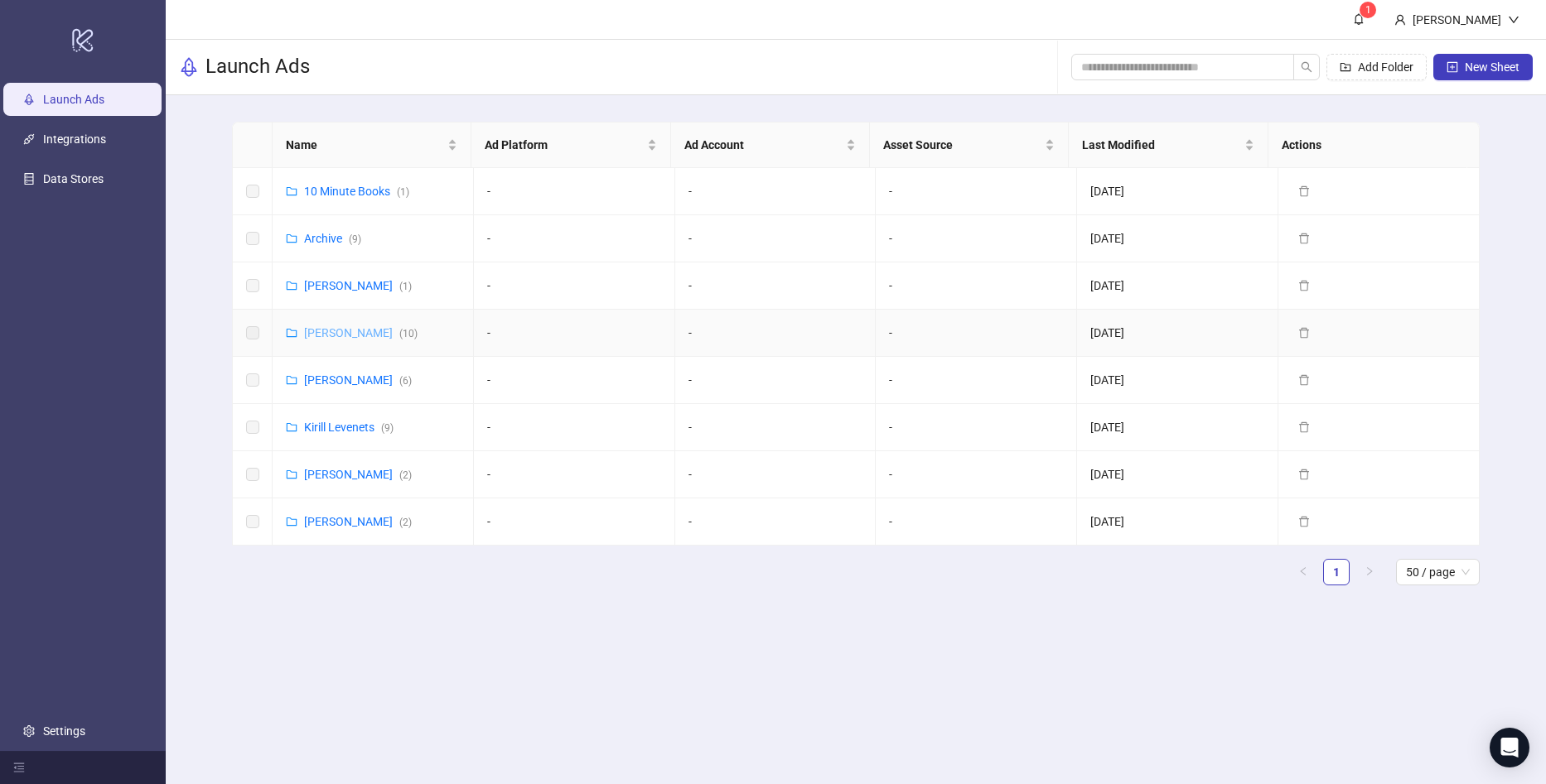
click at [343, 332] on link "[PERSON_NAME] ( 10 )" at bounding box center [360, 333] width 114 height 13
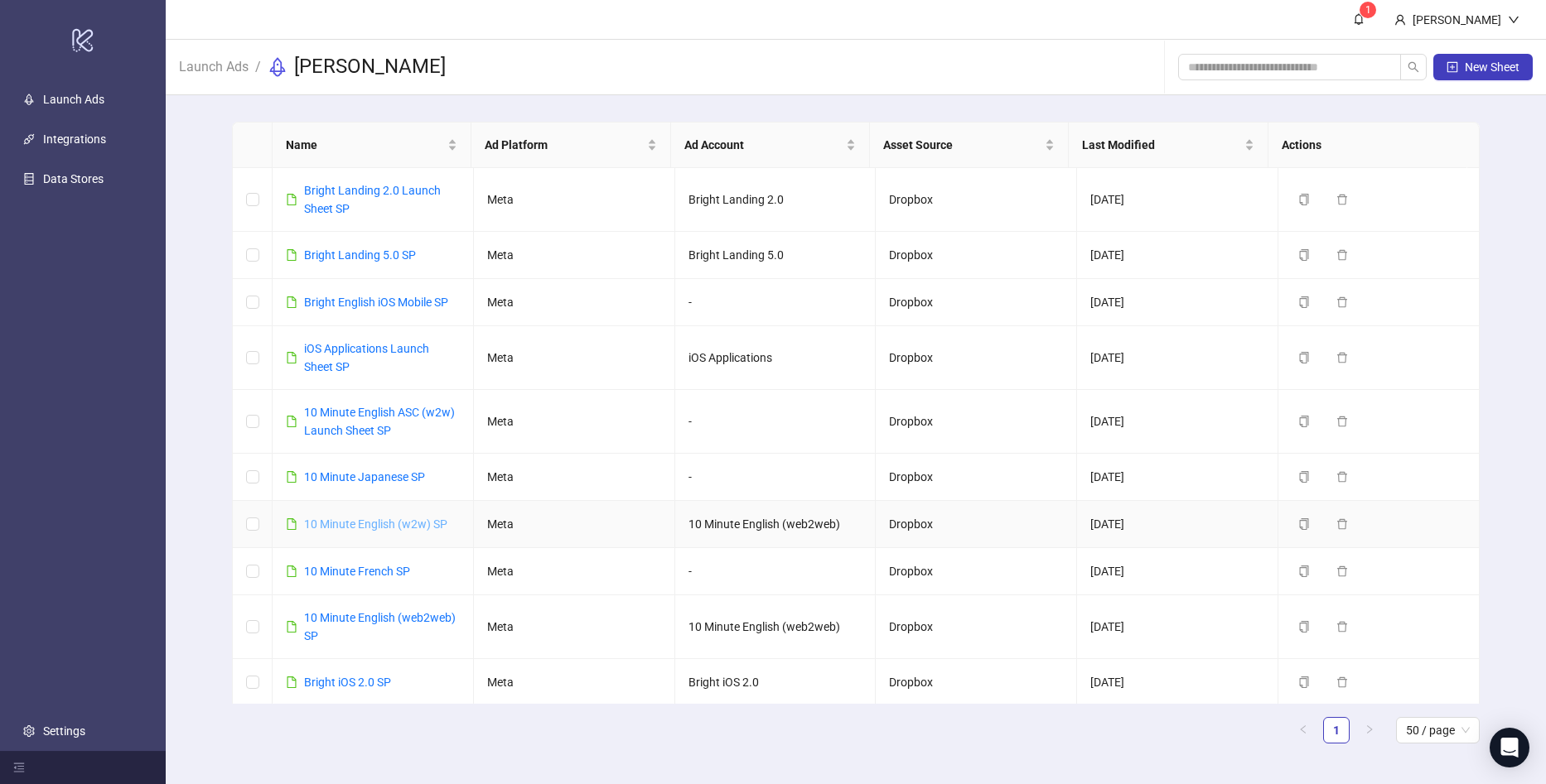
click at [373, 529] on link "10 Minute English (w2w) SP" at bounding box center [375, 524] width 143 height 13
click at [393, 524] on link "10 Minute English (w2w) SP" at bounding box center [375, 521] width 143 height 13
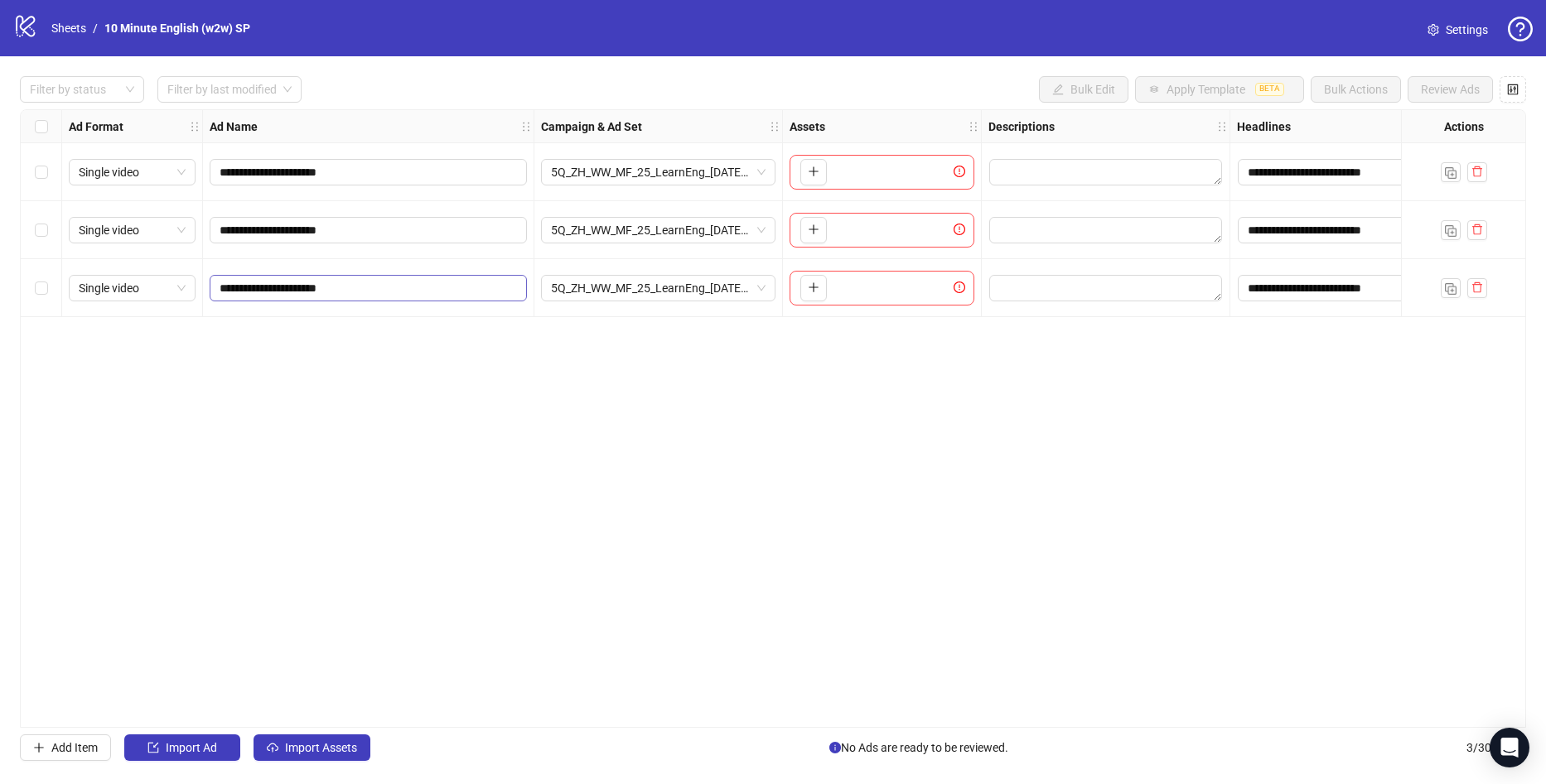
drag, startPoint x: 362, startPoint y: 281, endPoint x: 373, endPoint y: 291, distance: 14.9
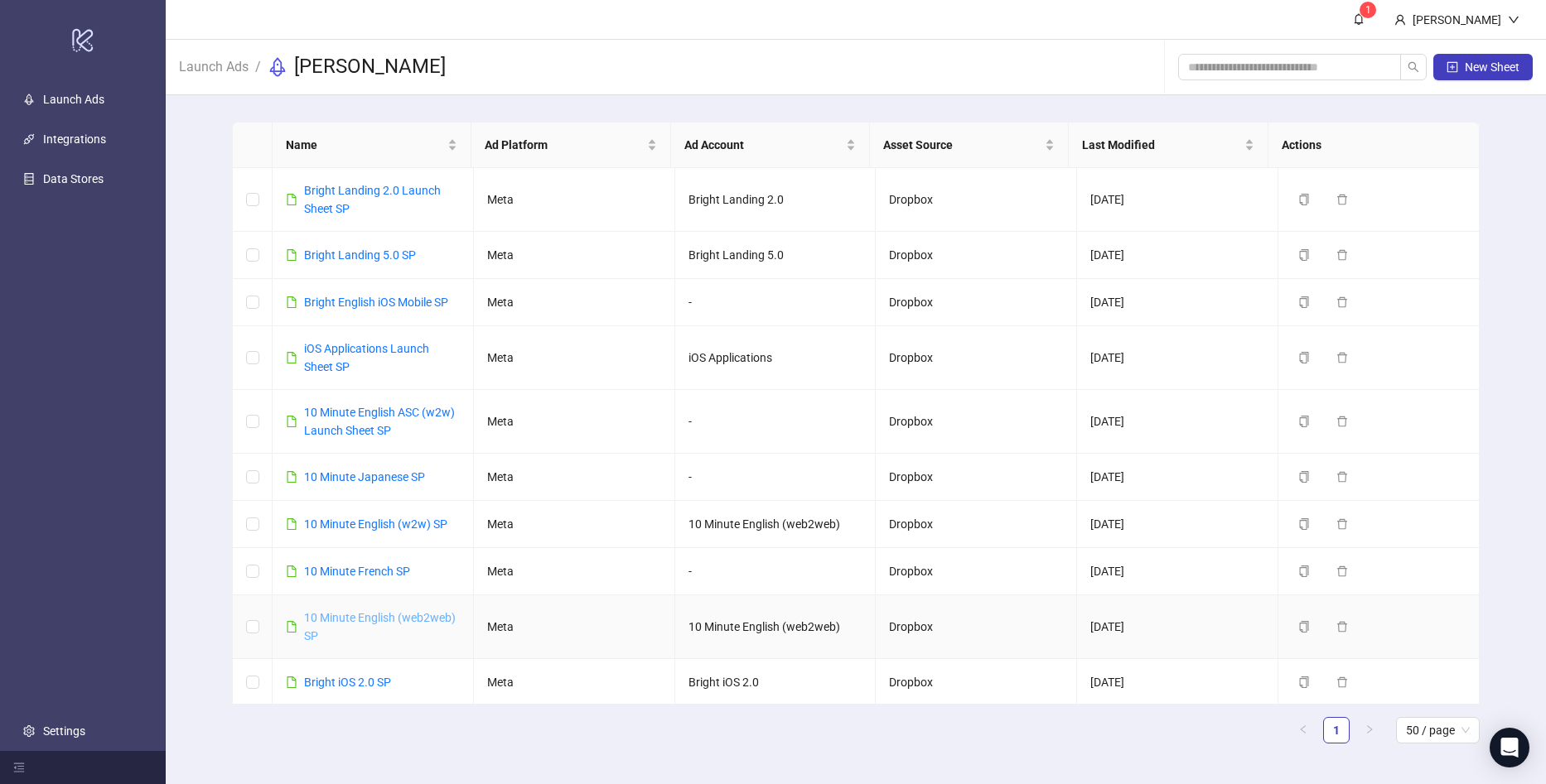
click at [402, 620] on link "10 Minute English (web2web) SP" at bounding box center [380, 627] width 152 height 31
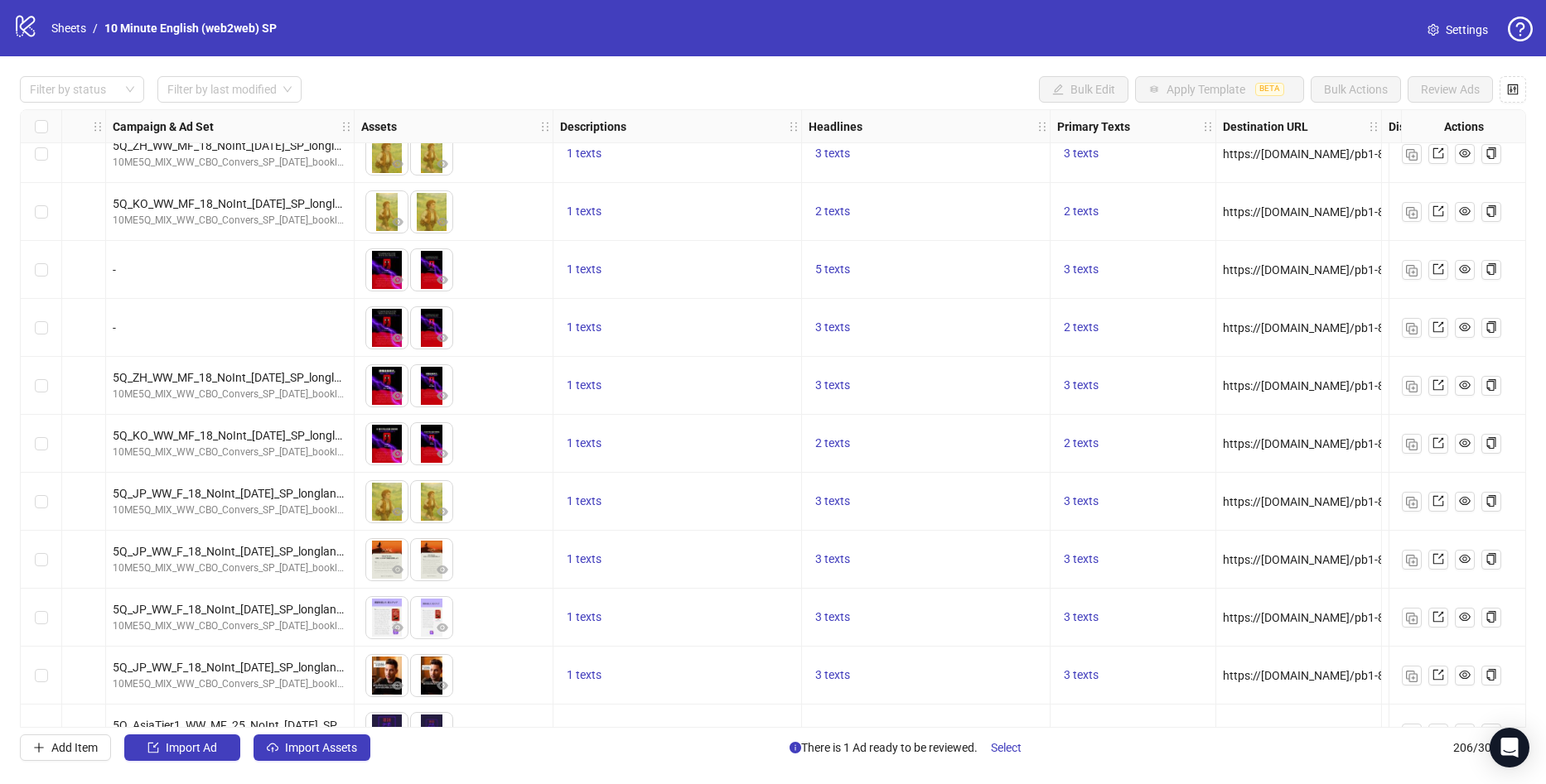
scroll to position [3902, 541]
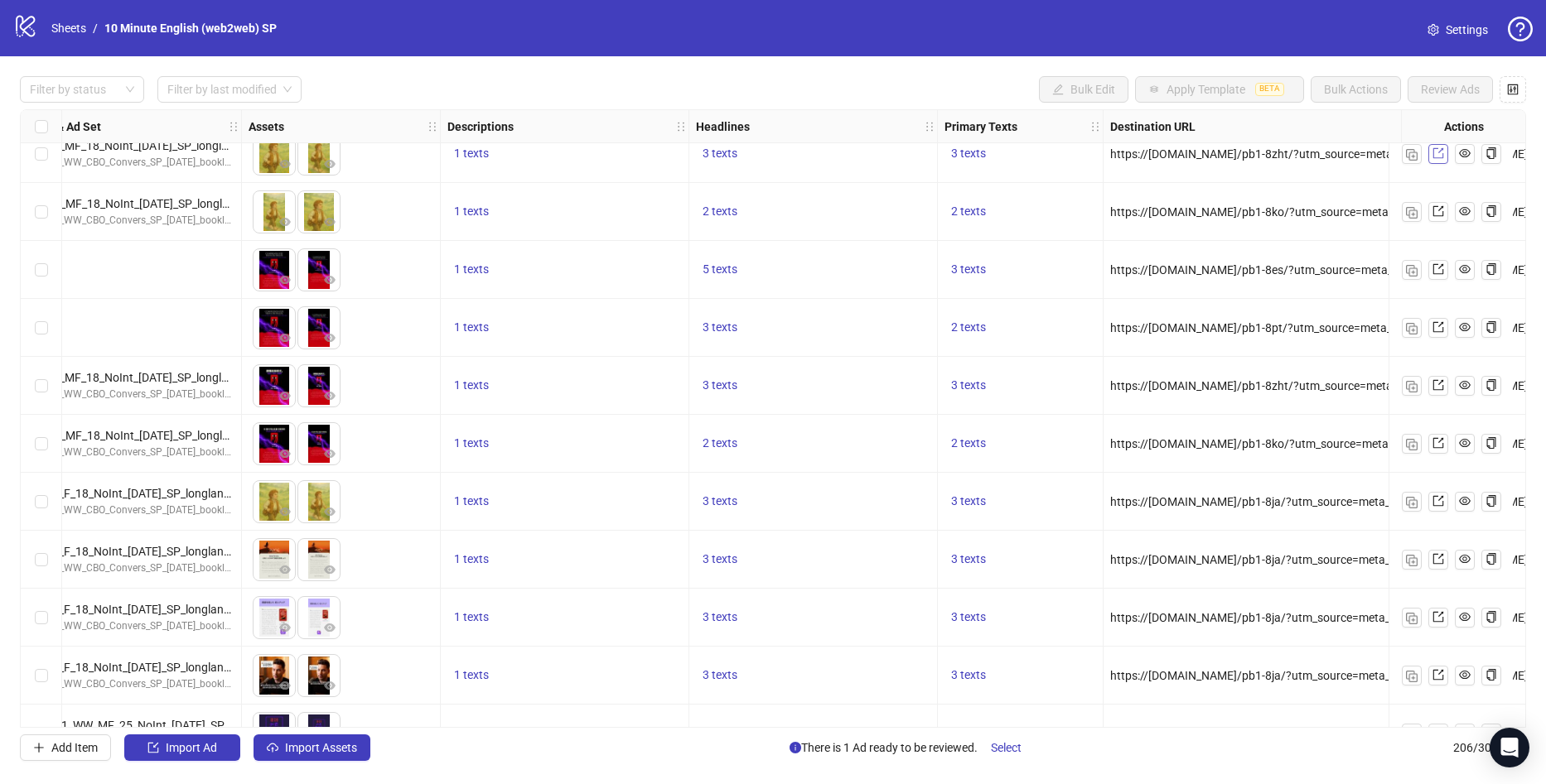
drag, startPoint x: 1267, startPoint y: 135, endPoint x: 1429, endPoint y: 149, distance: 162.6
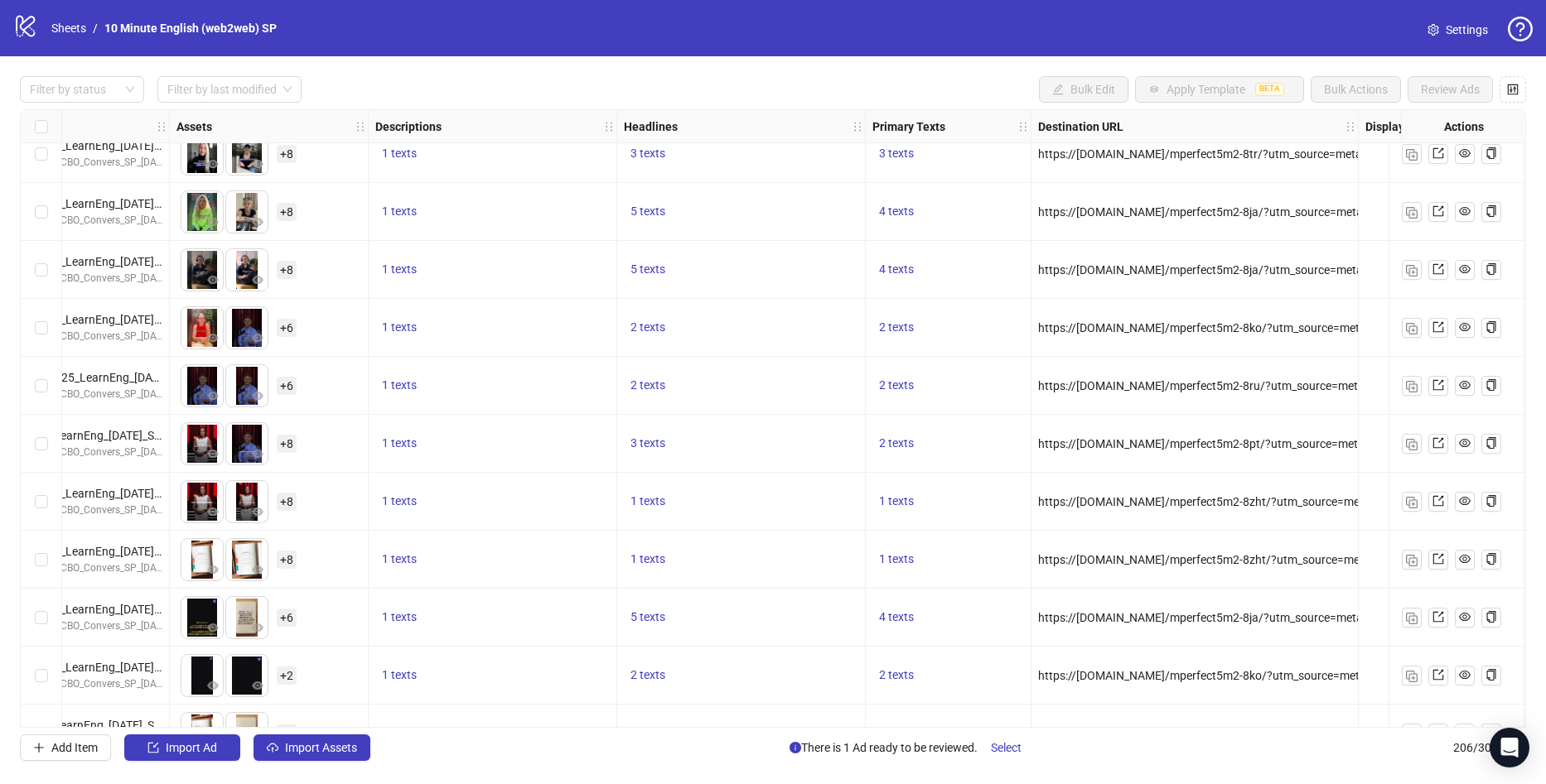
scroll to position [5641, 645]
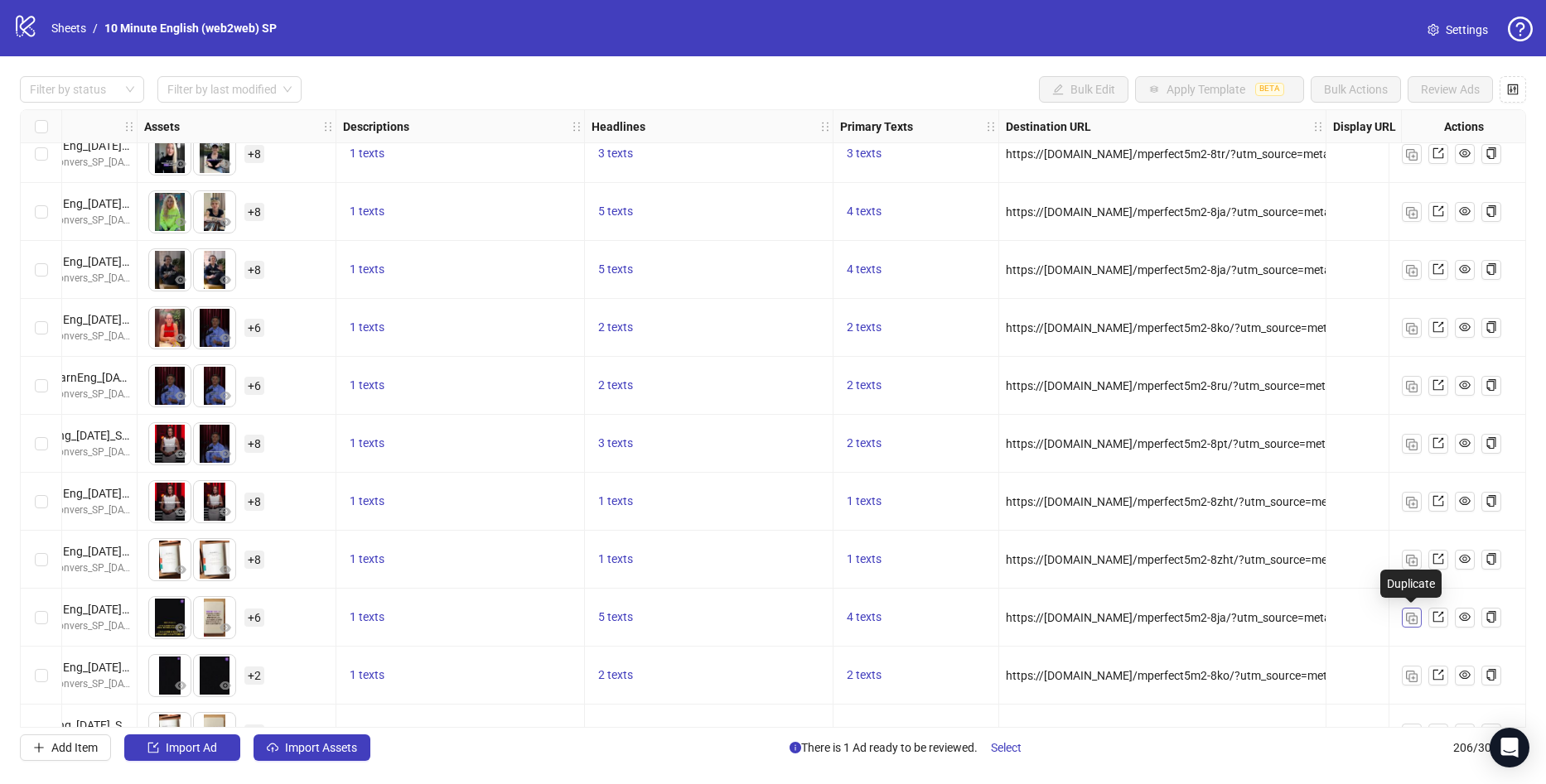
click at [1411, 621] on img "button" at bounding box center [1411, 618] width 11 height 11
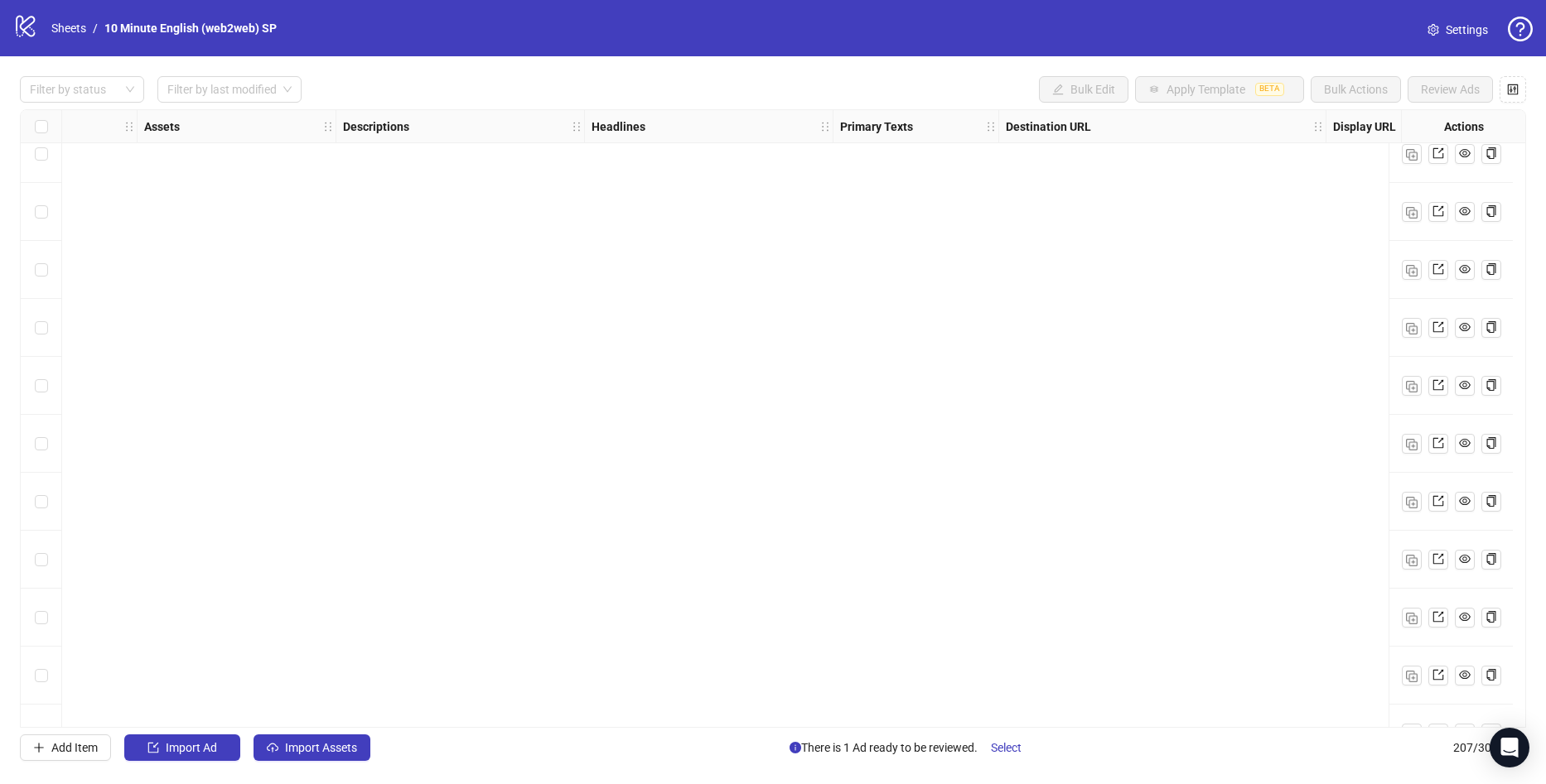
scroll to position [11421, 645]
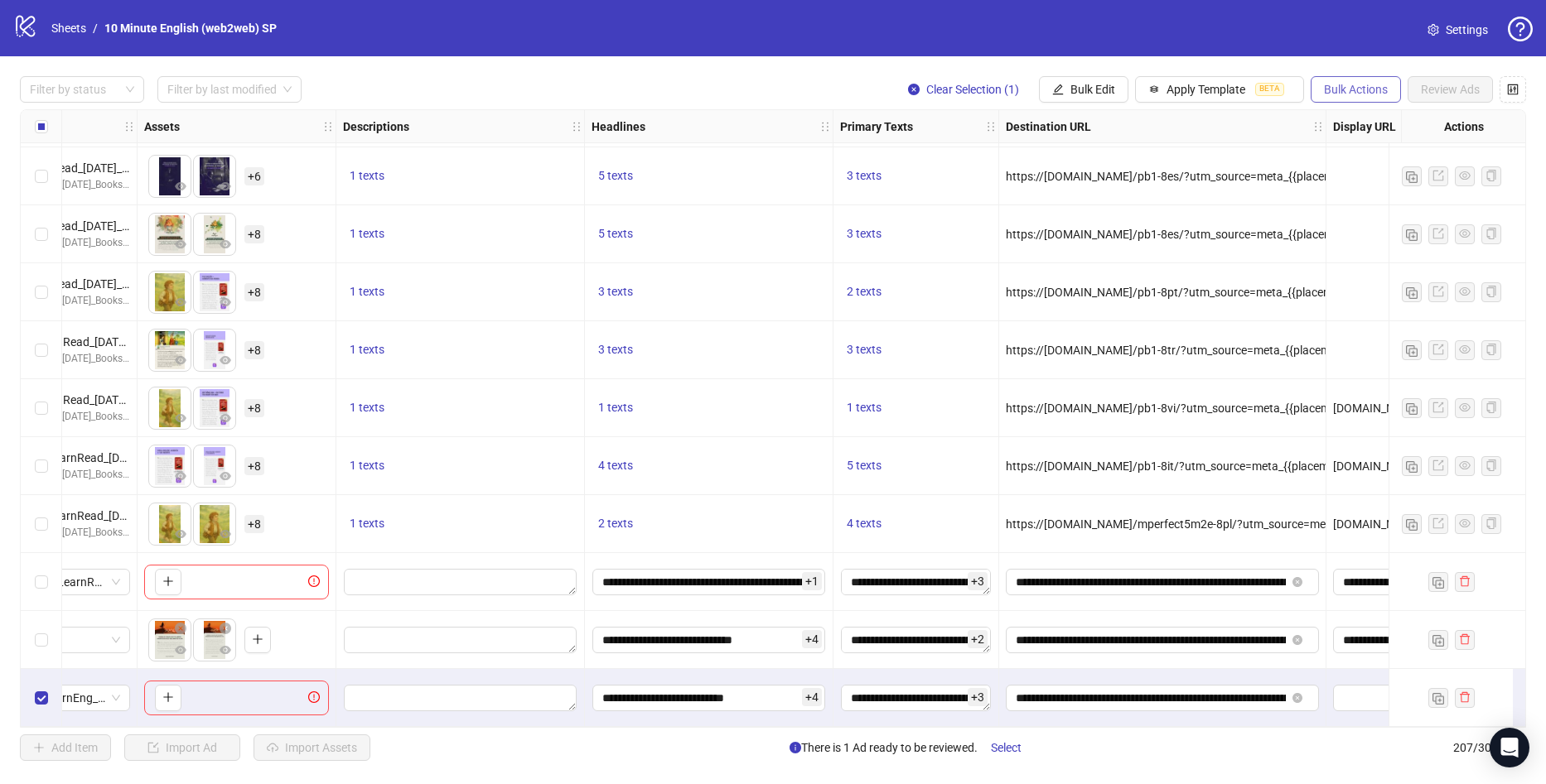
click at [1334, 88] on span "Bulk Actions" at bounding box center [1355, 89] width 63 height 13
click at [1412, 207] on span "Copy to another sheet" at bounding box center [1378, 202] width 114 height 18
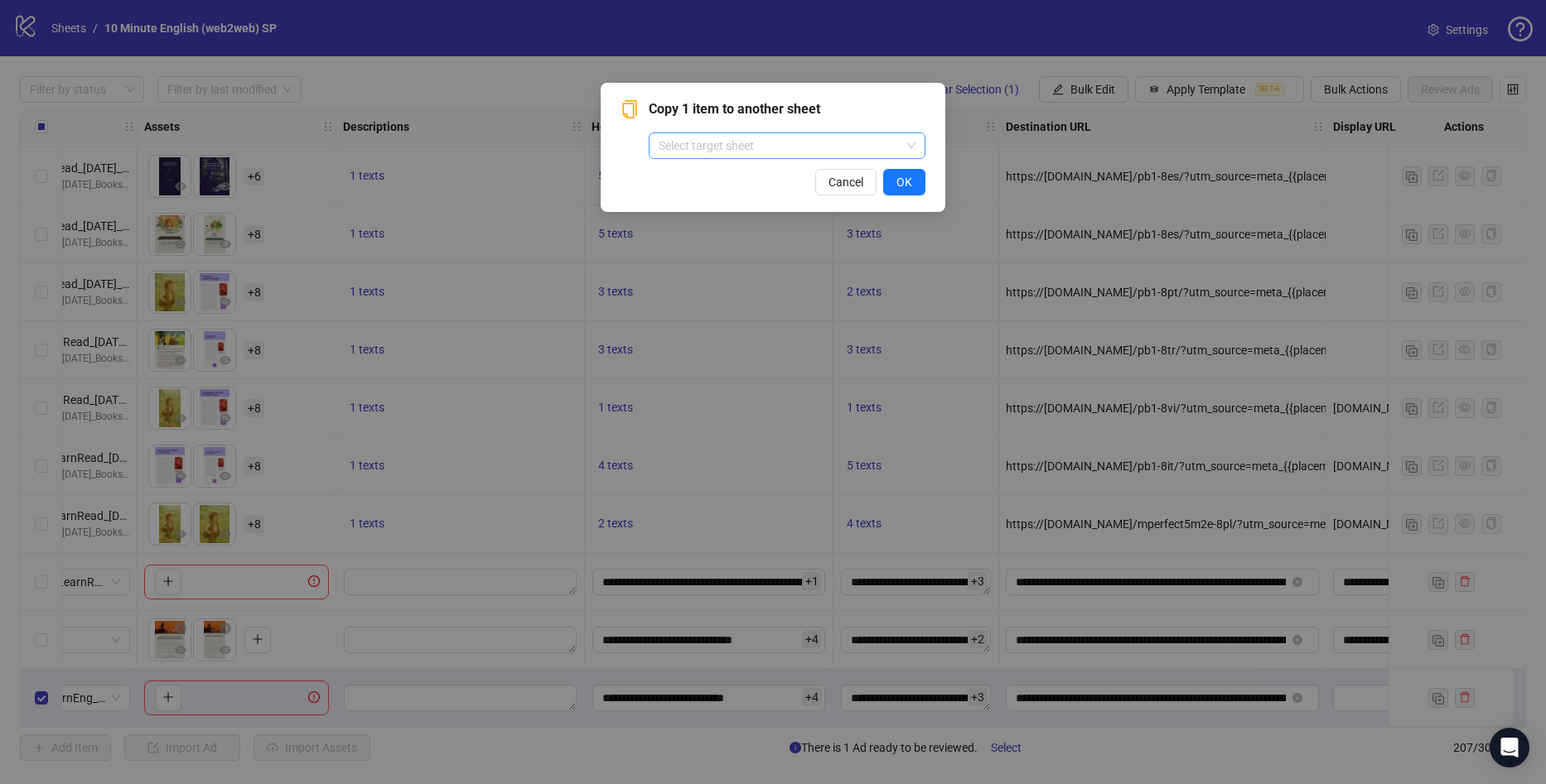
click at [734, 146] on input "search" at bounding box center [779, 146] width 242 height 25
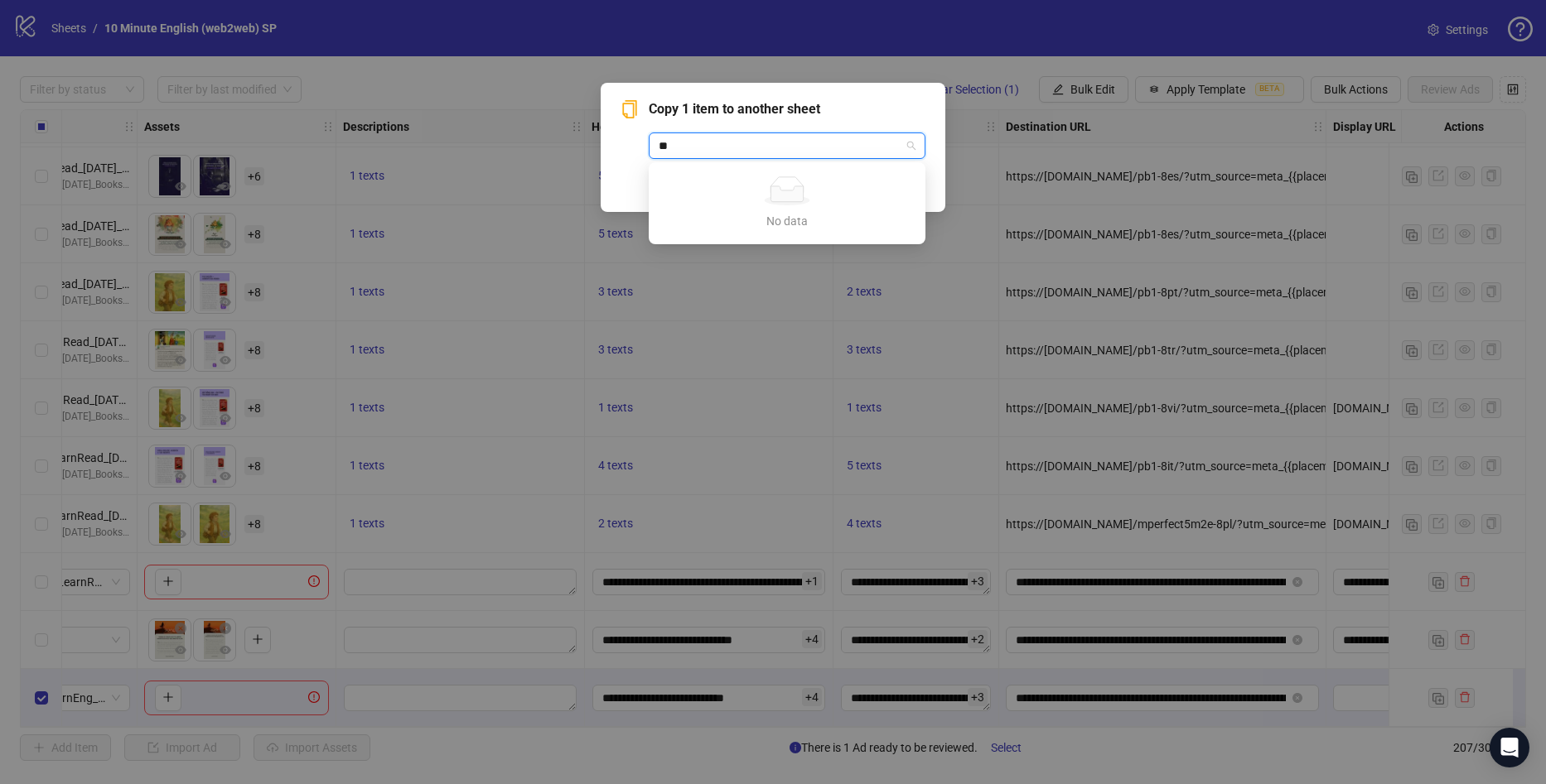
type input "*"
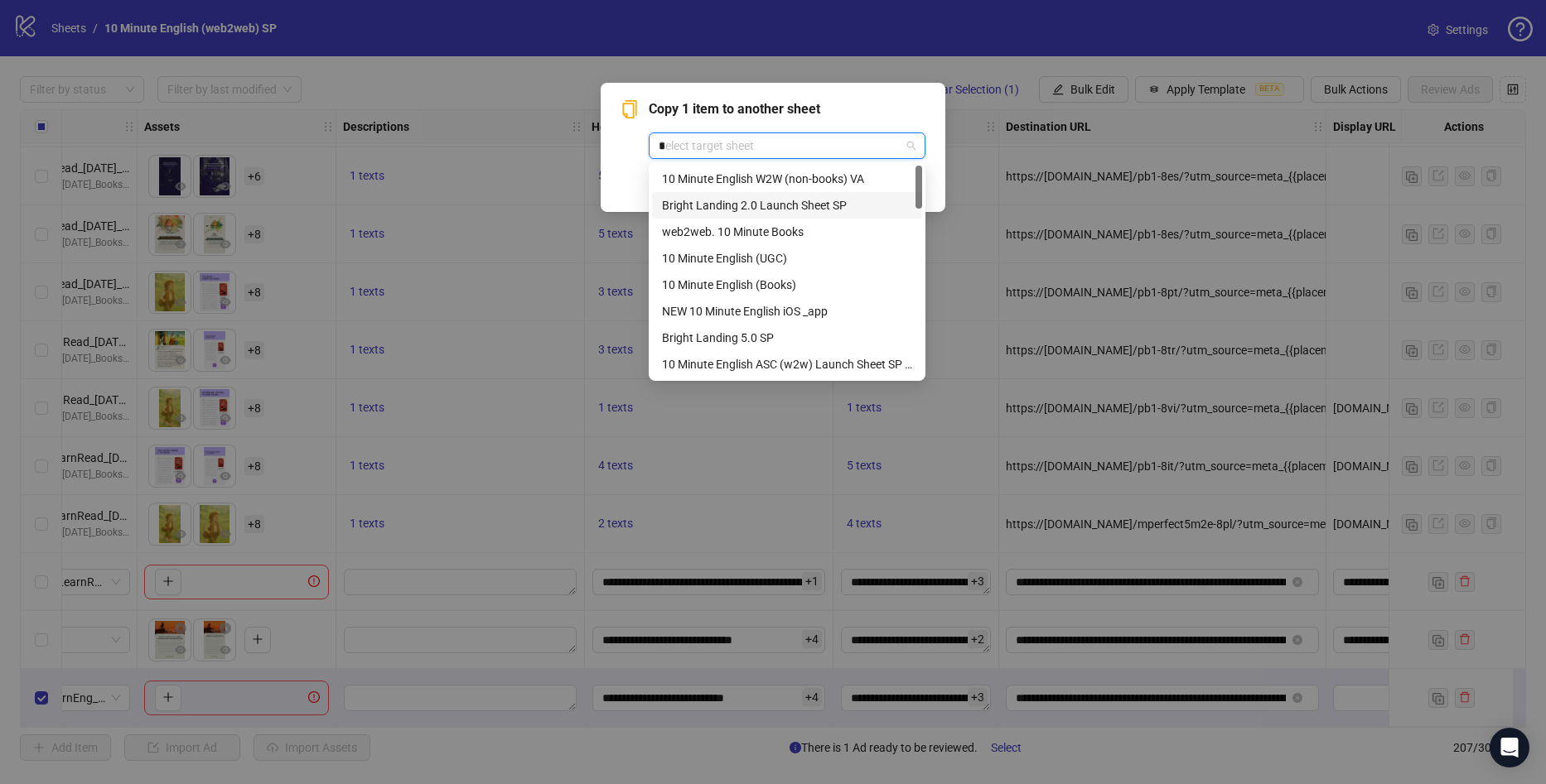
type input "**"
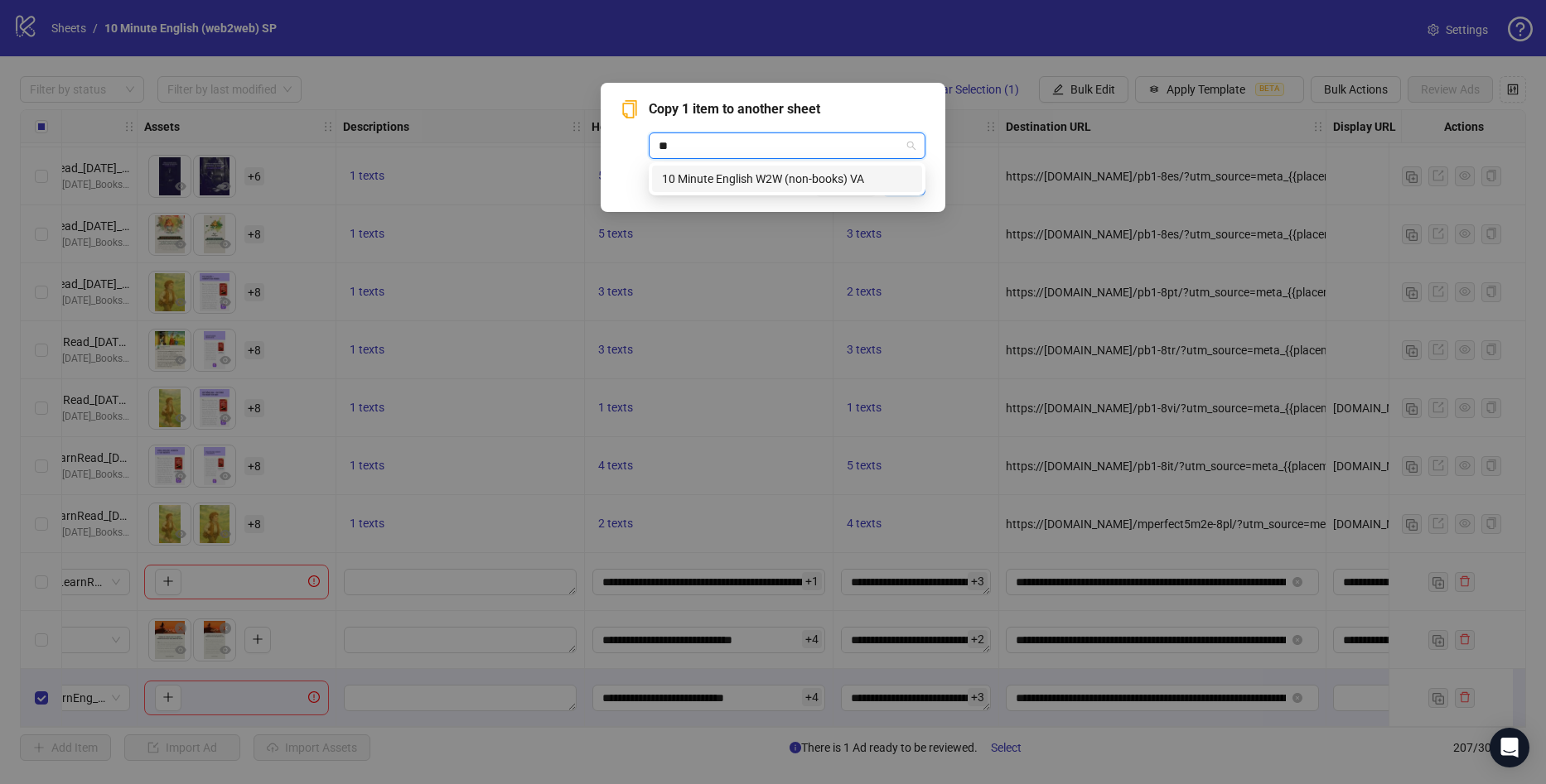
click at [823, 180] on div "10 Minute English W2W (non-books) VA" at bounding box center [787, 179] width 250 height 18
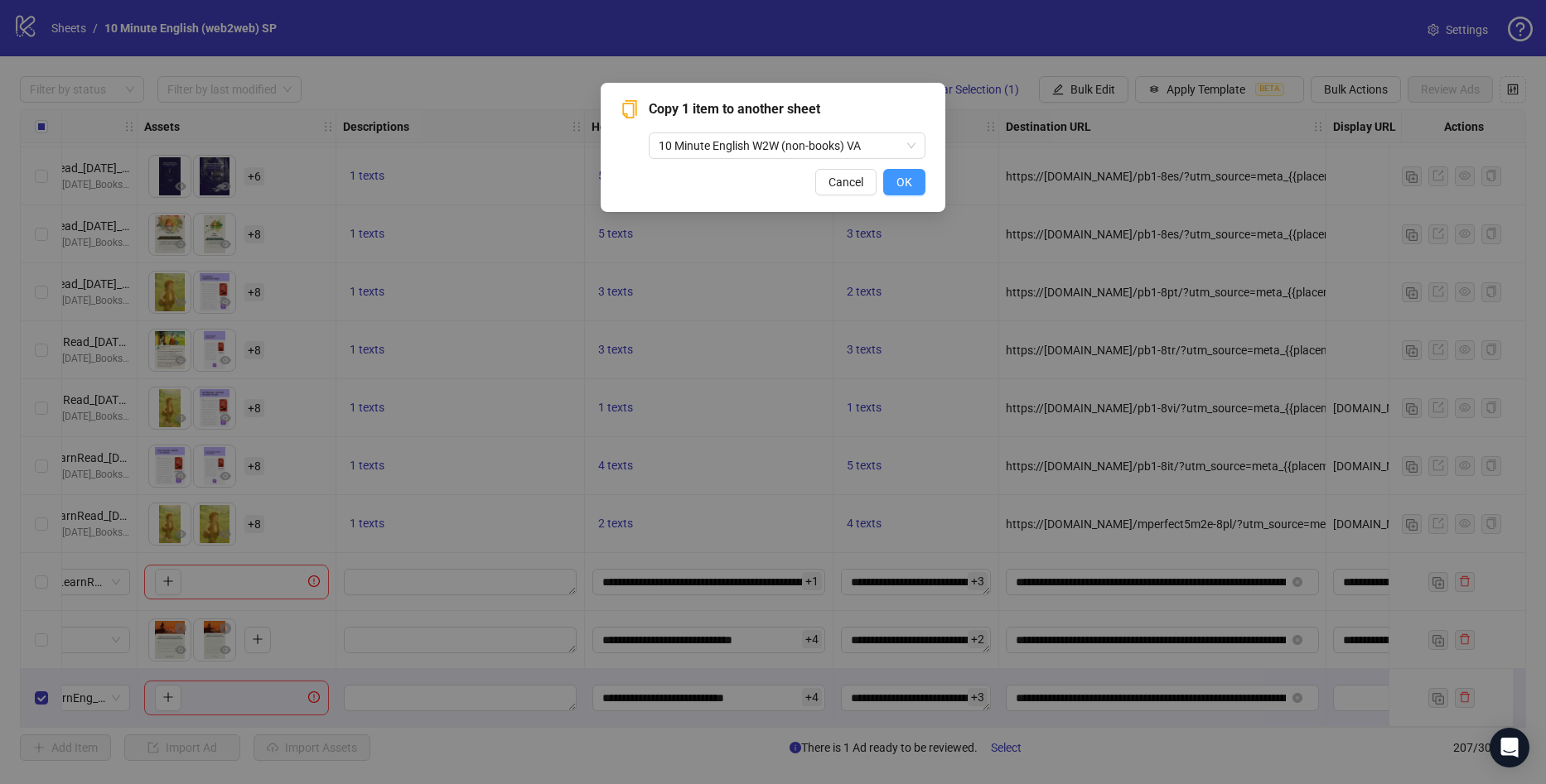
click at [905, 189] on button "OK" at bounding box center [904, 182] width 43 height 27
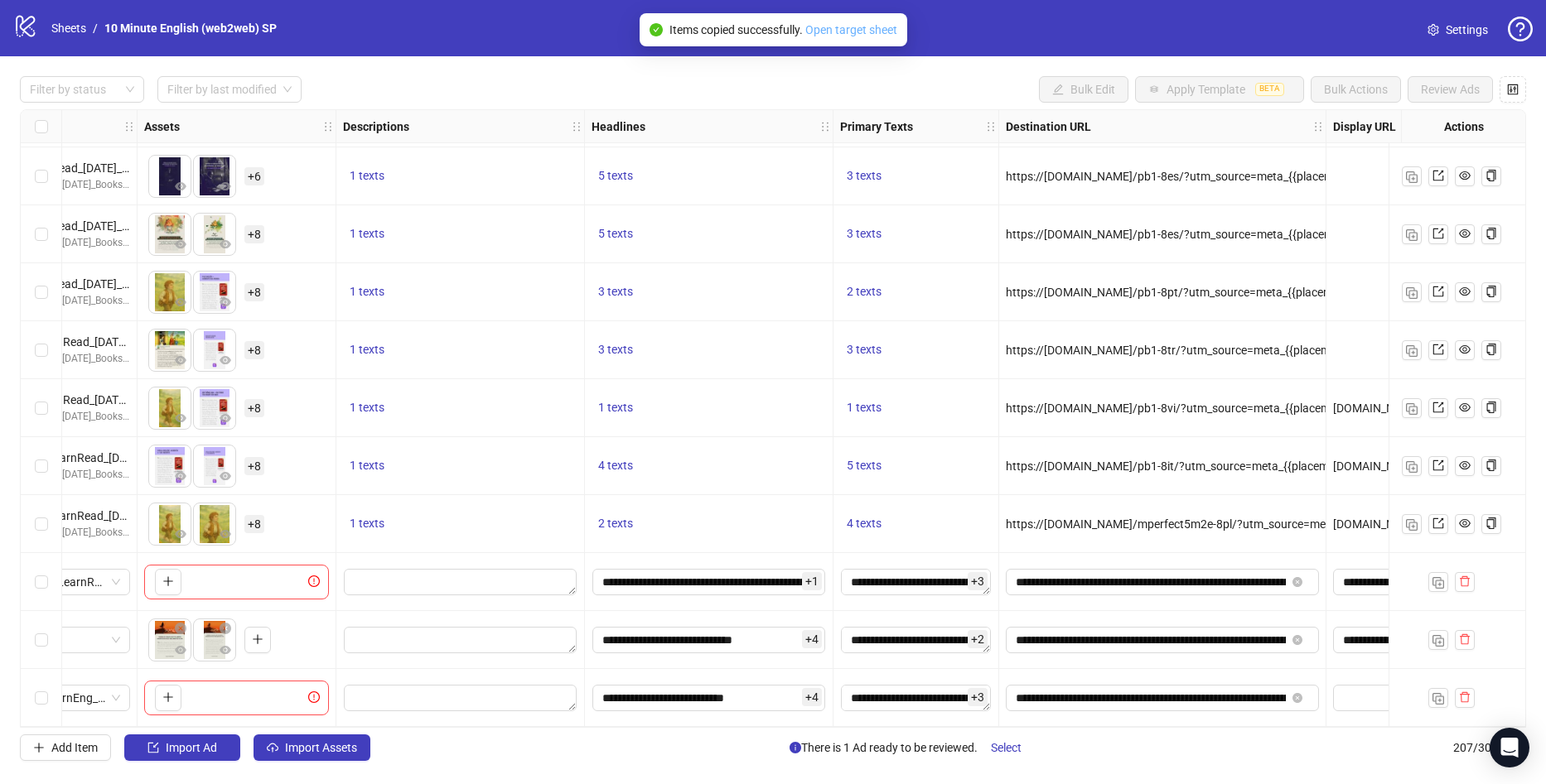
click at [844, 31] on link "Open target sheet" at bounding box center [851, 30] width 92 height 13
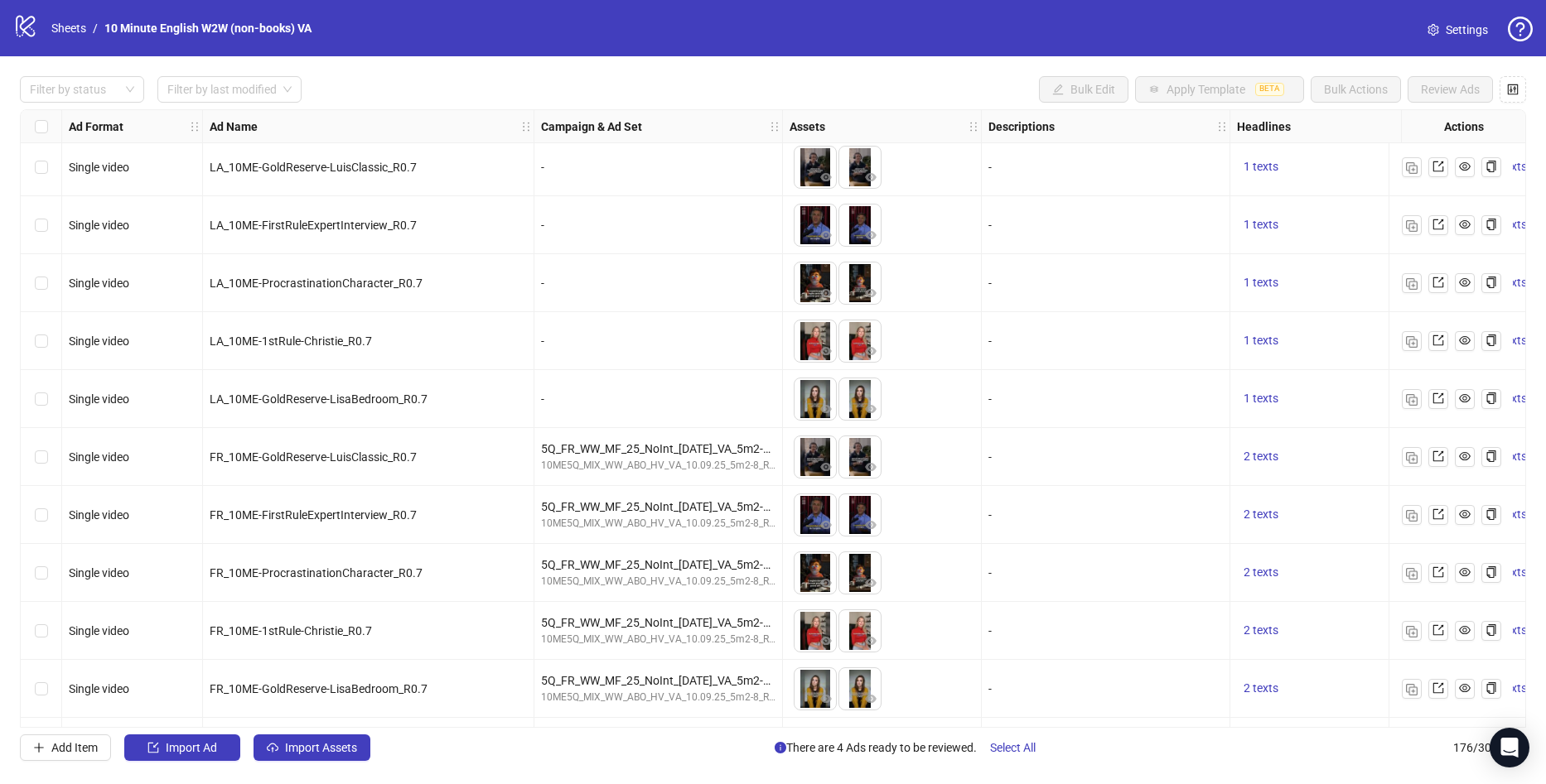
scroll to position [9625, 0]
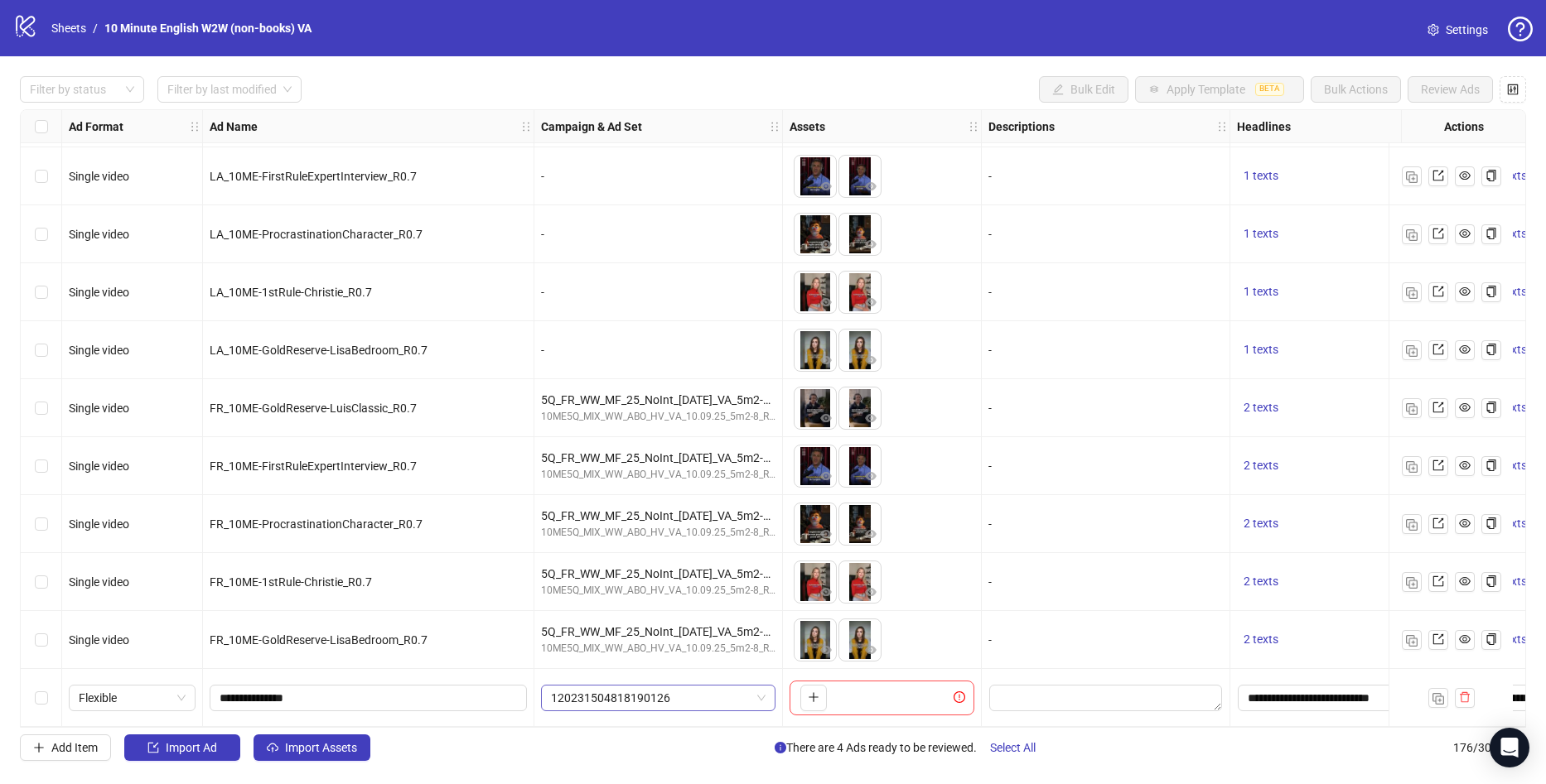
click at [666, 697] on span "120231504818190126" at bounding box center [657, 698] width 215 height 25
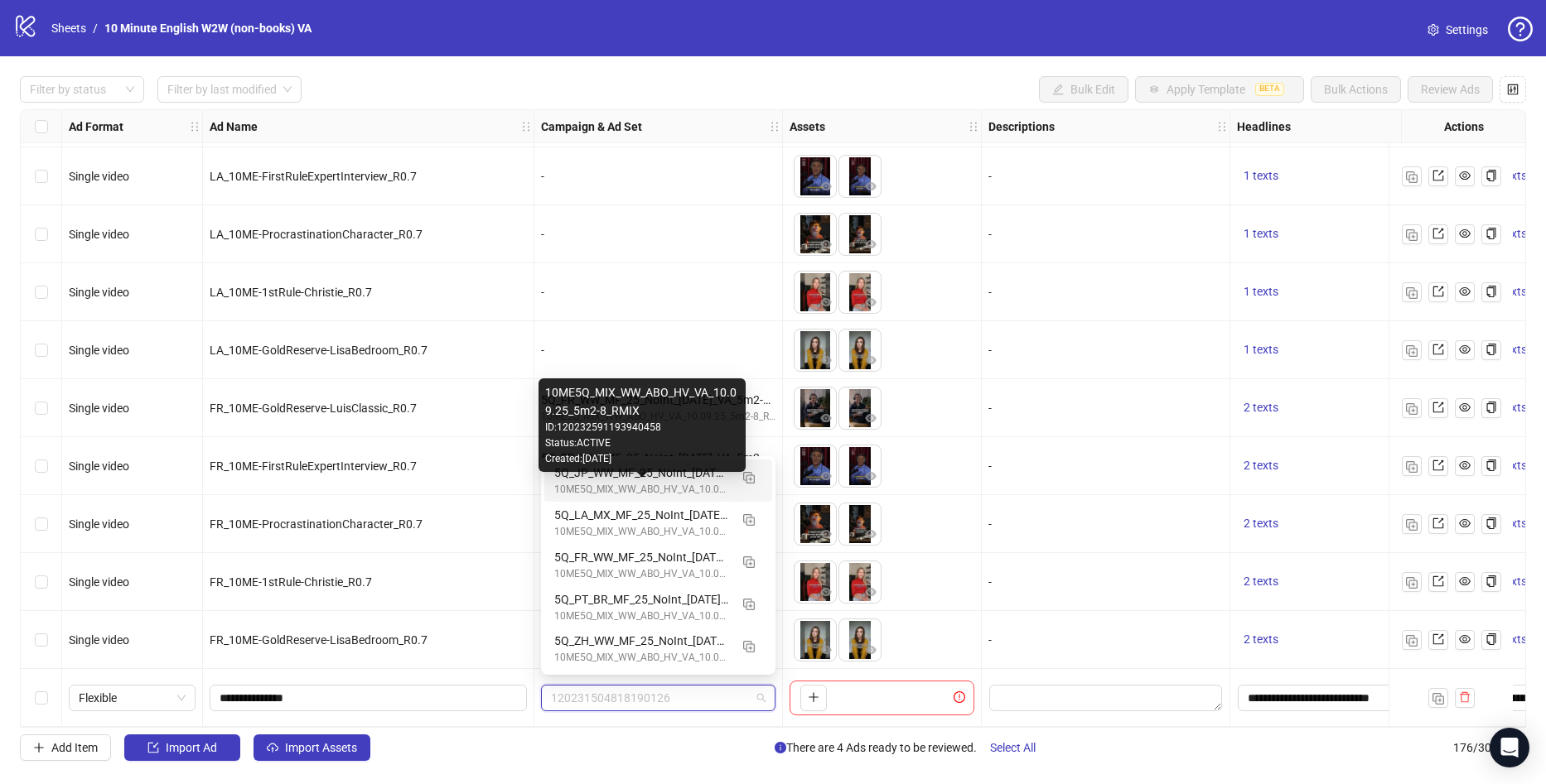
drag, startPoint x: 710, startPoint y: 491, endPoint x: 743, endPoint y: 516, distance: 41.4
click at [710, 491] on div "10ME5Q_MIX_WW_ABO_HV_VA_10.09.25_5m2-8_RMIX" at bounding box center [641, 490] width 175 height 16
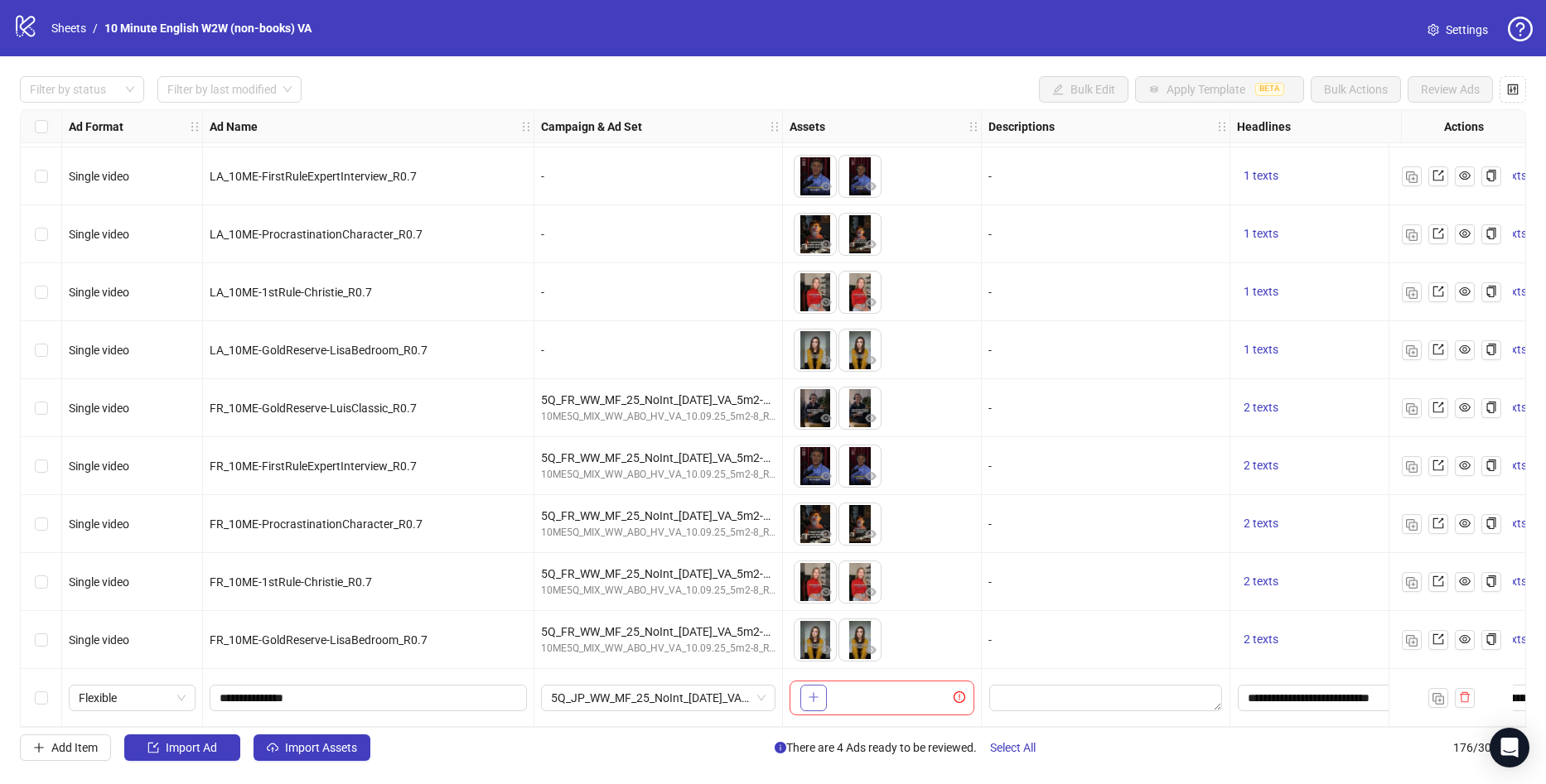
click at [816, 691] on icon "plus" at bounding box center [813, 696] width 11 height 11
drag, startPoint x: 285, startPoint y: 689, endPoint x: 219, endPoint y: 689, distance: 66.0
click at [219, 689] on span "**********" at bounding box center [367, 698] width 317 height 27
paste input "**********"
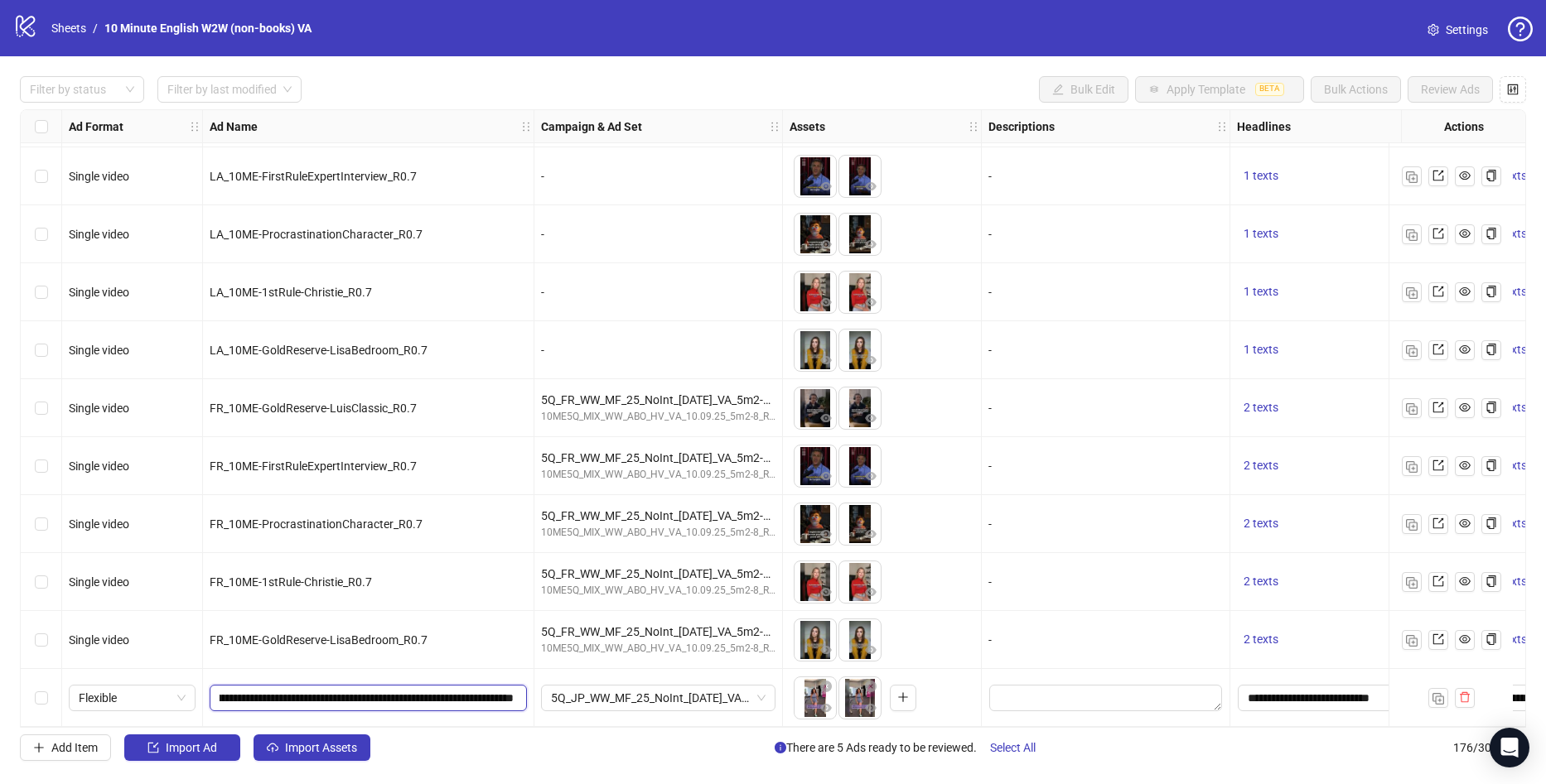
scroll to position [0, 0]
drag, startPoint x: 344, startPoint y: 690, endPoint x: -44, endPoint y: 689, distance: 388.0
click at [0, 689] on html "logo/logo-mobile Sheets / 10 Minute English W2W (non-books) VA Settings Filter …" at bounding box center [773, 392] width 1546 height 784
type input "**********"
drag, startPoint x: 854, startPoint y: 697, endPoint x: 816, endPoint y: 694, distance: 38.1
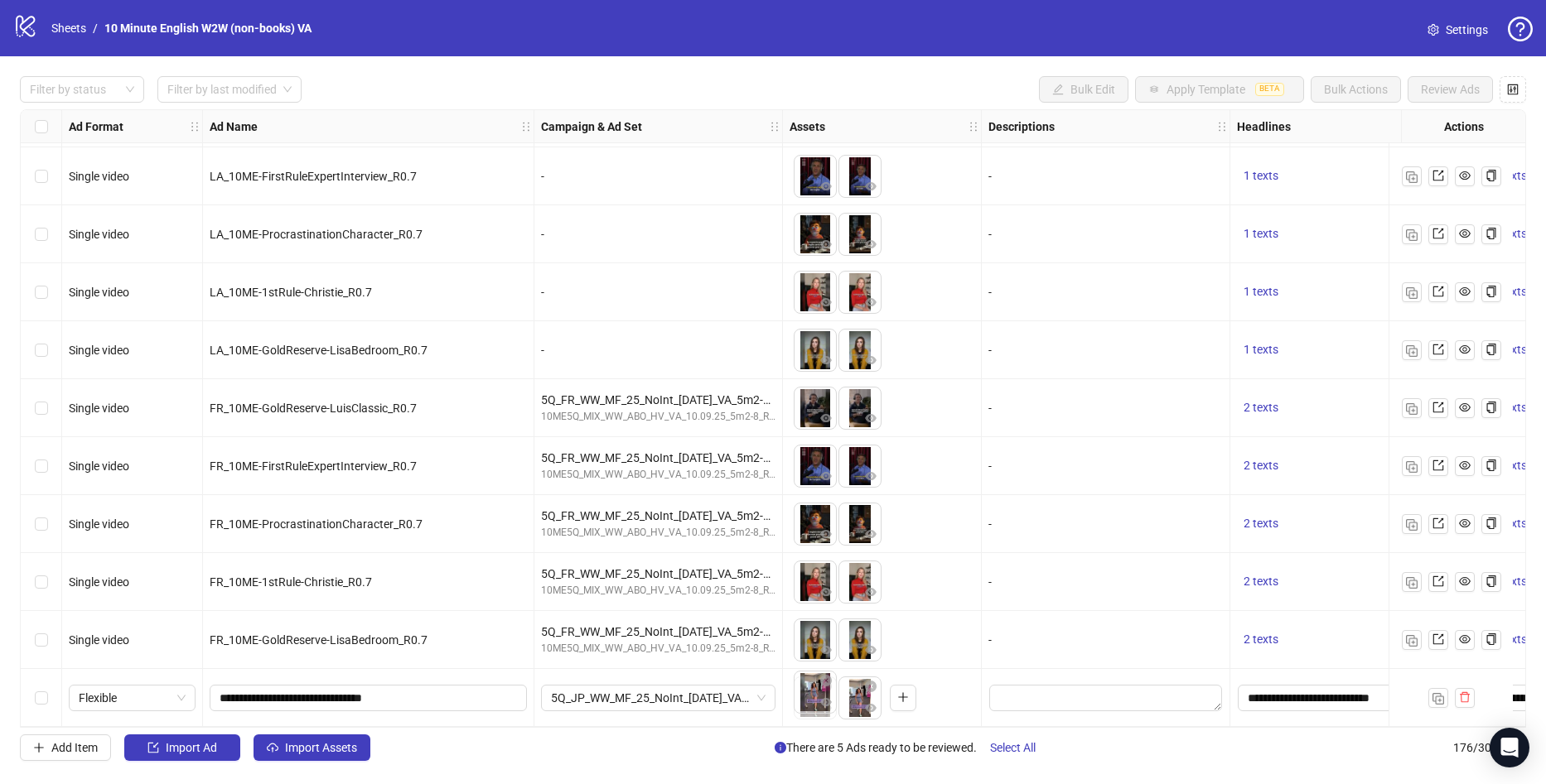
click at [816, 694] on body "logo/logo-mobile Sheets / 10 Minute English W2W (non-books) VA Settings Filter …" at bounding box center [773, 392] width 1546 height 784
click at [1414, 636] on img "button" at bounding box center [1411, 641] width 11 height 11
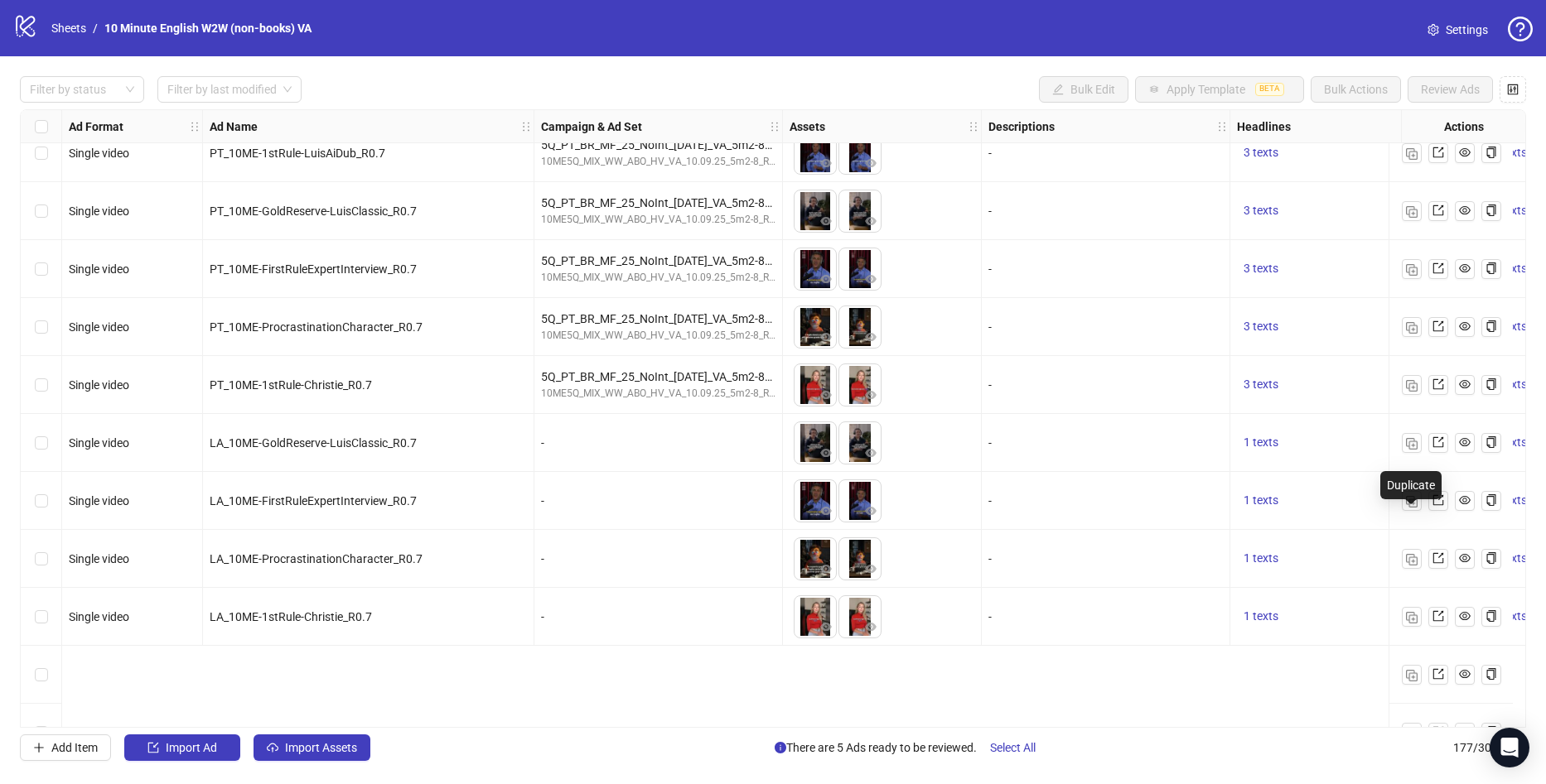
scroll to position [9045, 0]
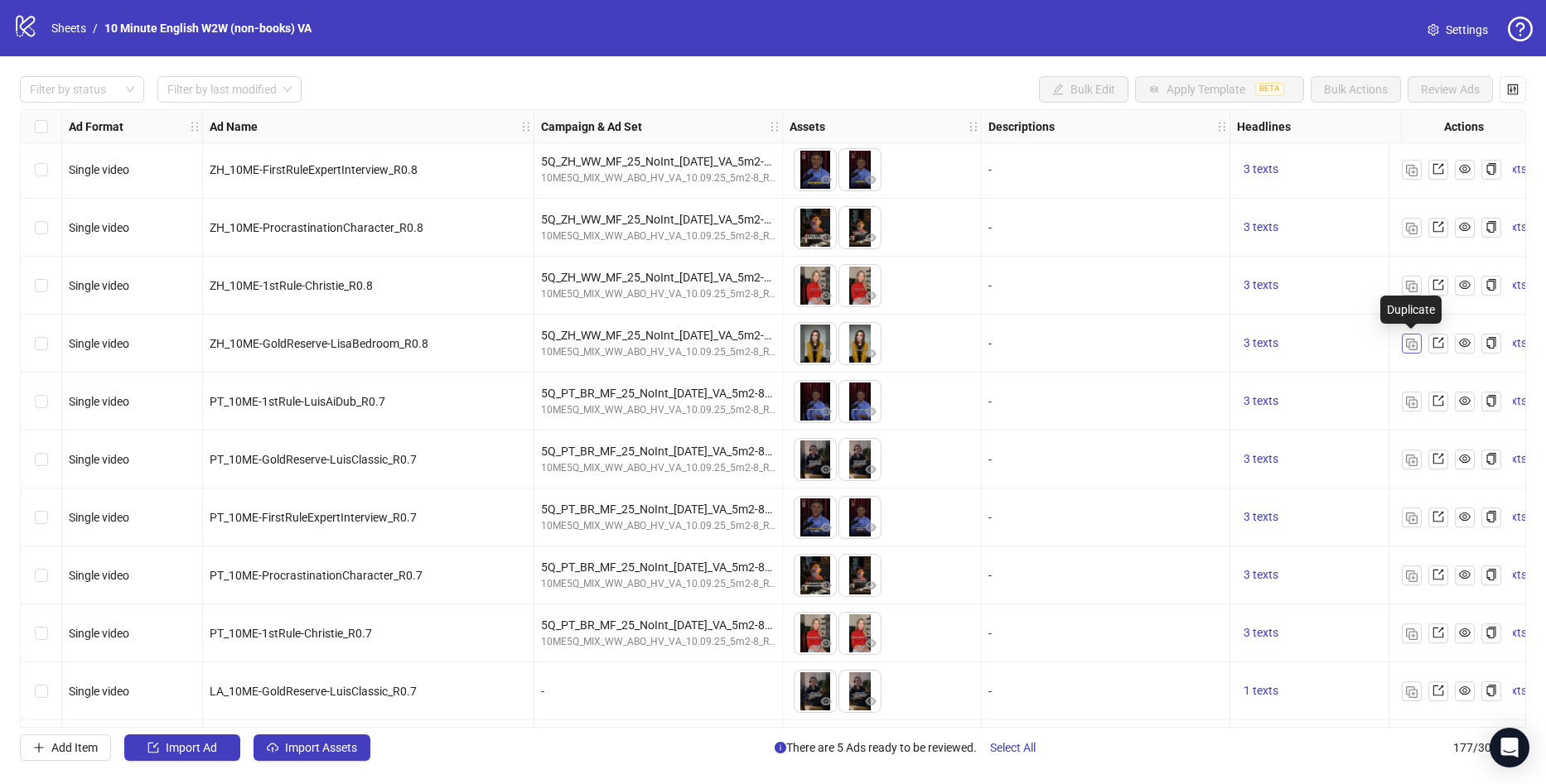
click at [1411, 344] on img "button" at bounding box center [1411, 344] width 11 height 11
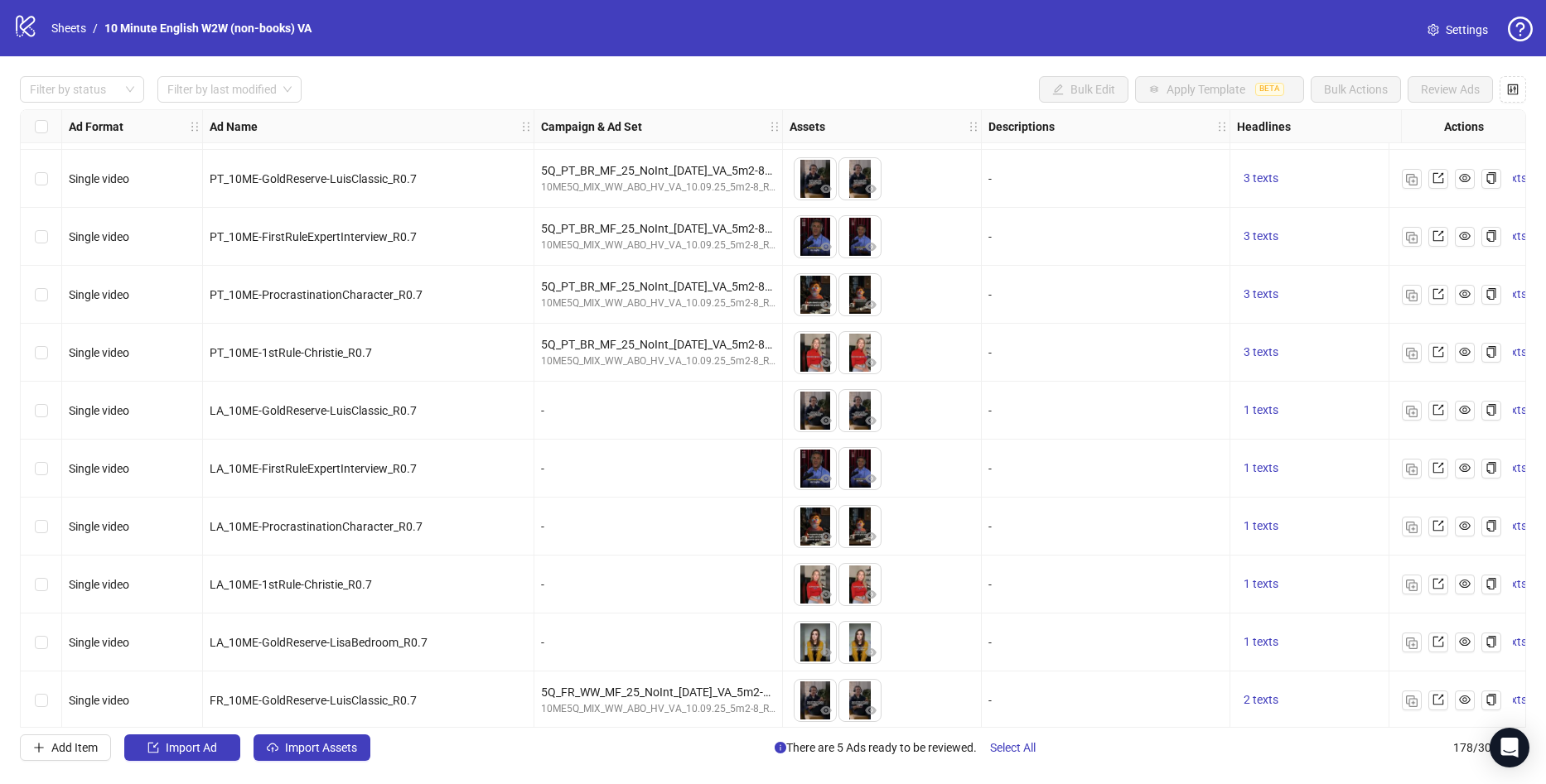
scroll to position [9741, 0]
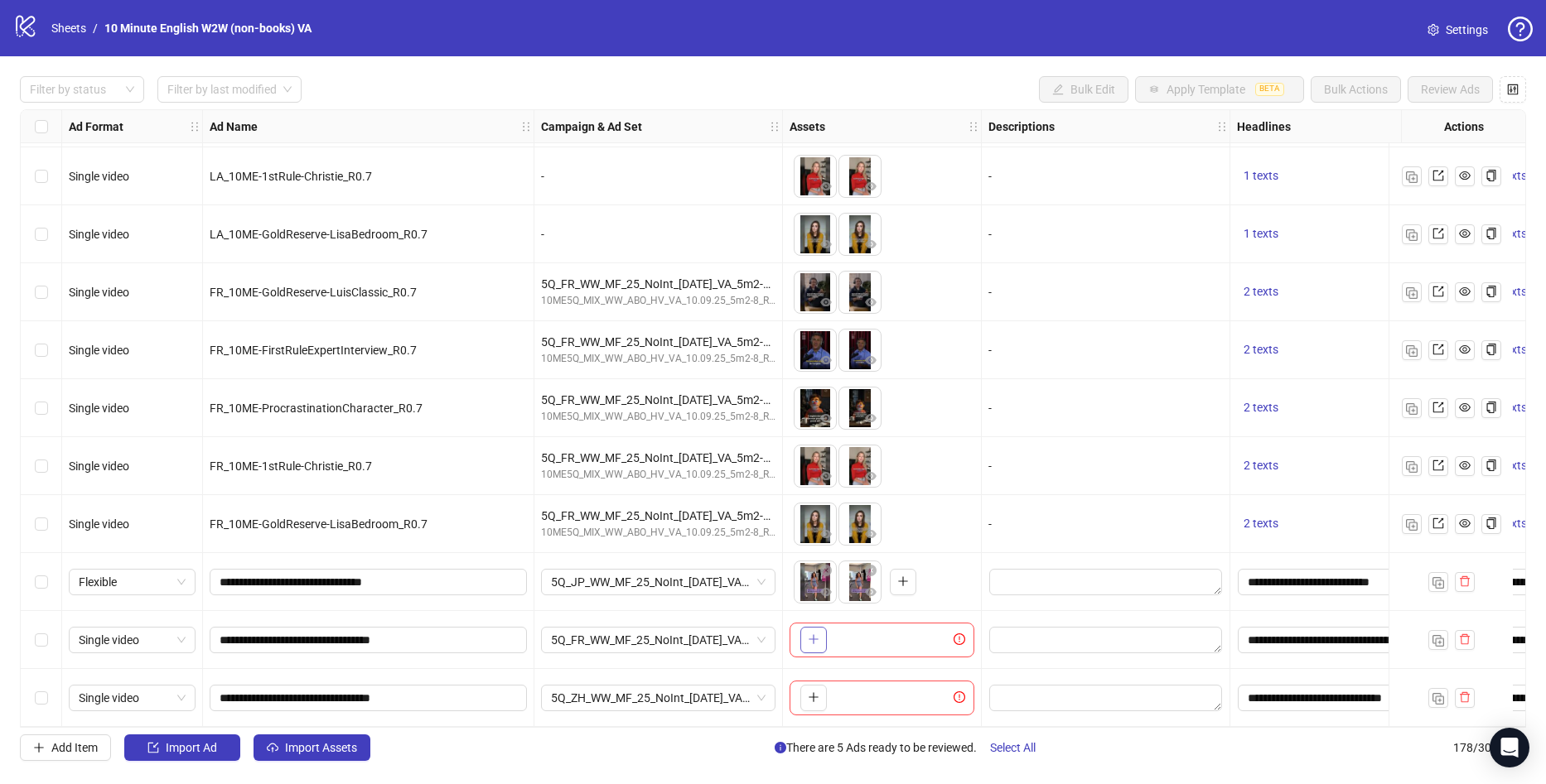
click at [814, 636] on icon "plus" at bounding box center [813, 640] width 1 height 9
drag, startPoint x: 406, startPoint y: 633, endPoint x: 210, endPoint y: 639, distance: 196.1
click at [210, 639] on span "**********" at bounding box center [367, 640] width 317 height 27
paste input "**********"
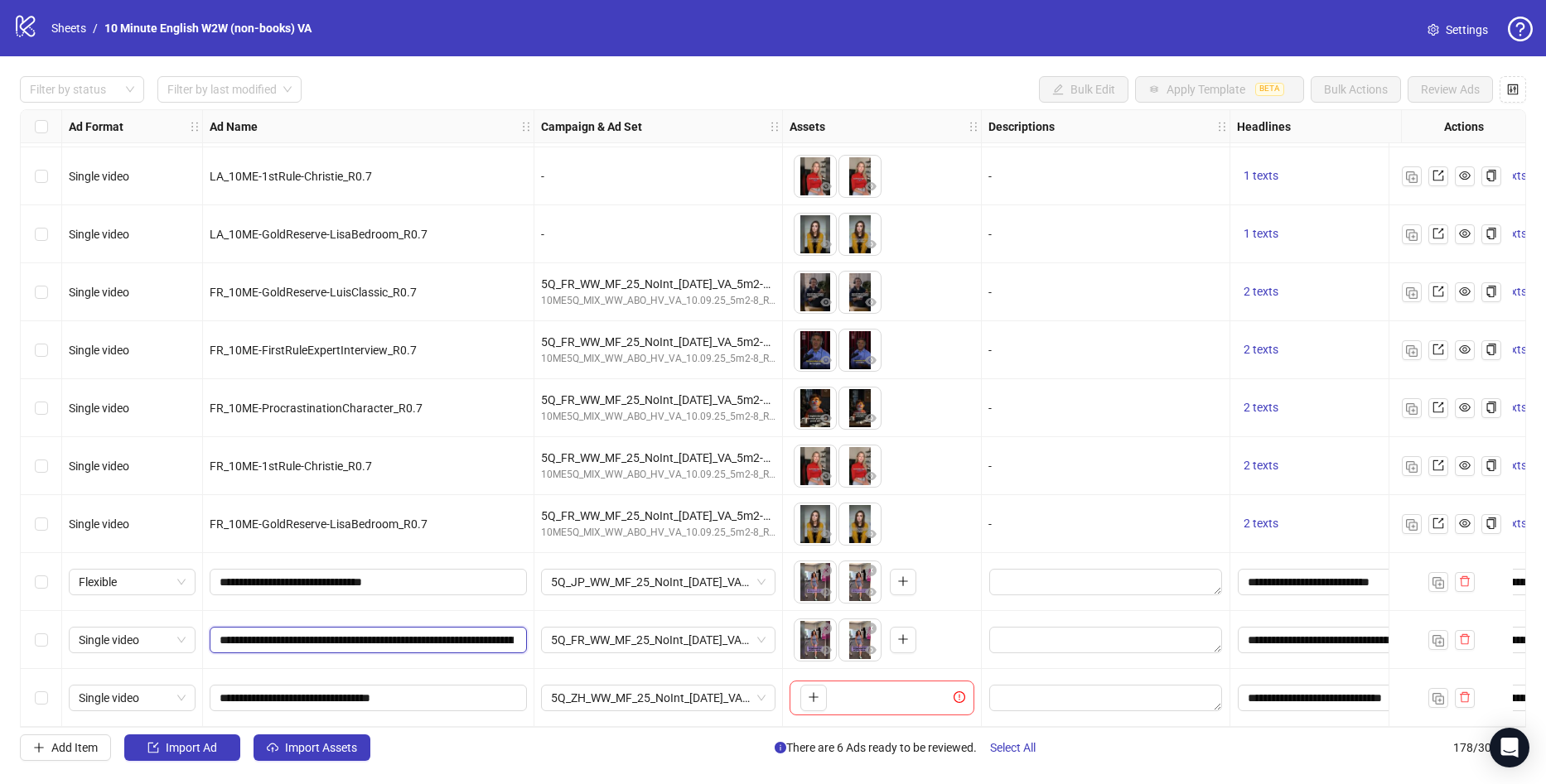
type input "**********"
drag, startPoint x: 812, startPoint y: 692, endPoint x: 752, endPoint y: 618, distance: 95.3
click at [812, 692] on icon "plus" at bounding box center [813, 696] width 11 height 11
drag, startPoint x: 408, startPoint y: 690, endPoint x: 190, endPoint y: 689, distance: 218.0
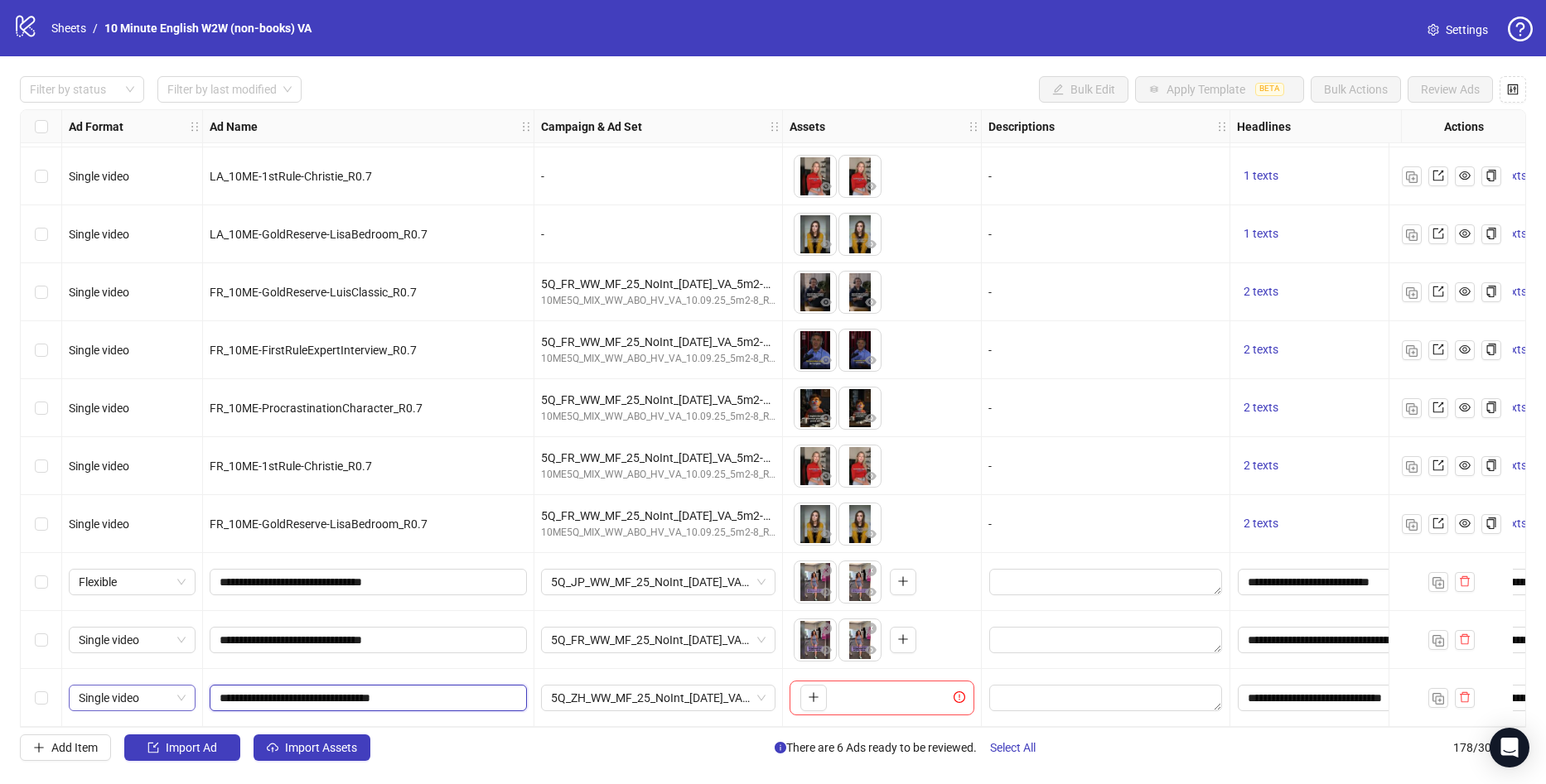
paste input "**********"
type input "**********"
drag, startPoint x: 338, startPoint y: 691, endPoint x: -44, endPoint y: 676, distance: 382.3
click at [0, 676] on html "logo/logo-mobile Sheets / 10 Minute English W2W (non-books) VA Settings Filter …" at bounding box center [773, 392] width 1546 height 784
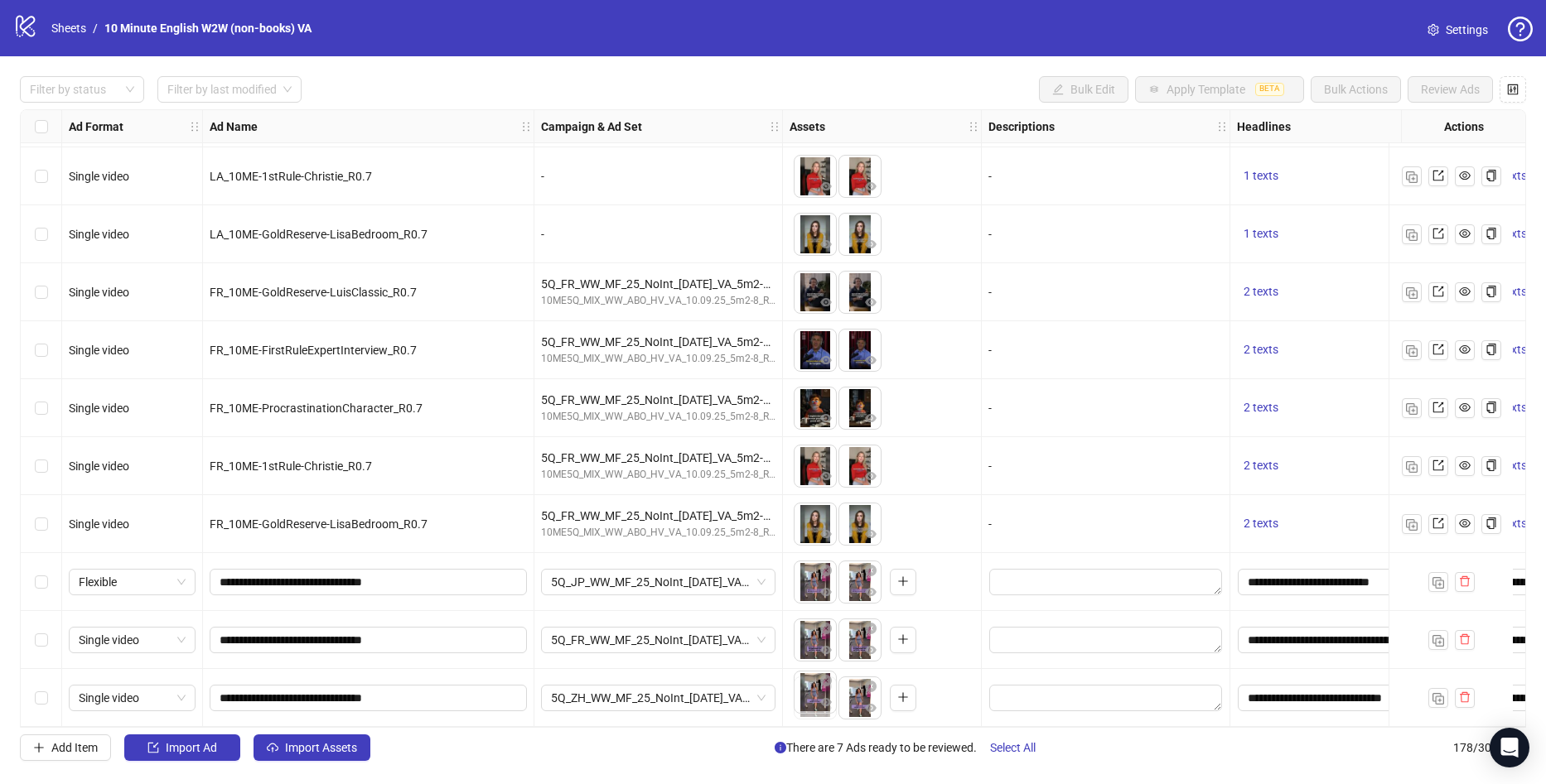
drag, startPoint x: 856, startPoint y: 704, endPoint x: 816, endPoint y: 694, distance: 41.2
click at [816, 694] on body "logo/logo-mobile Sheets / 10 Minute English W2W (non-books) VA Settings Filter …" at bounding box center [773, 392] width 1546 height 784
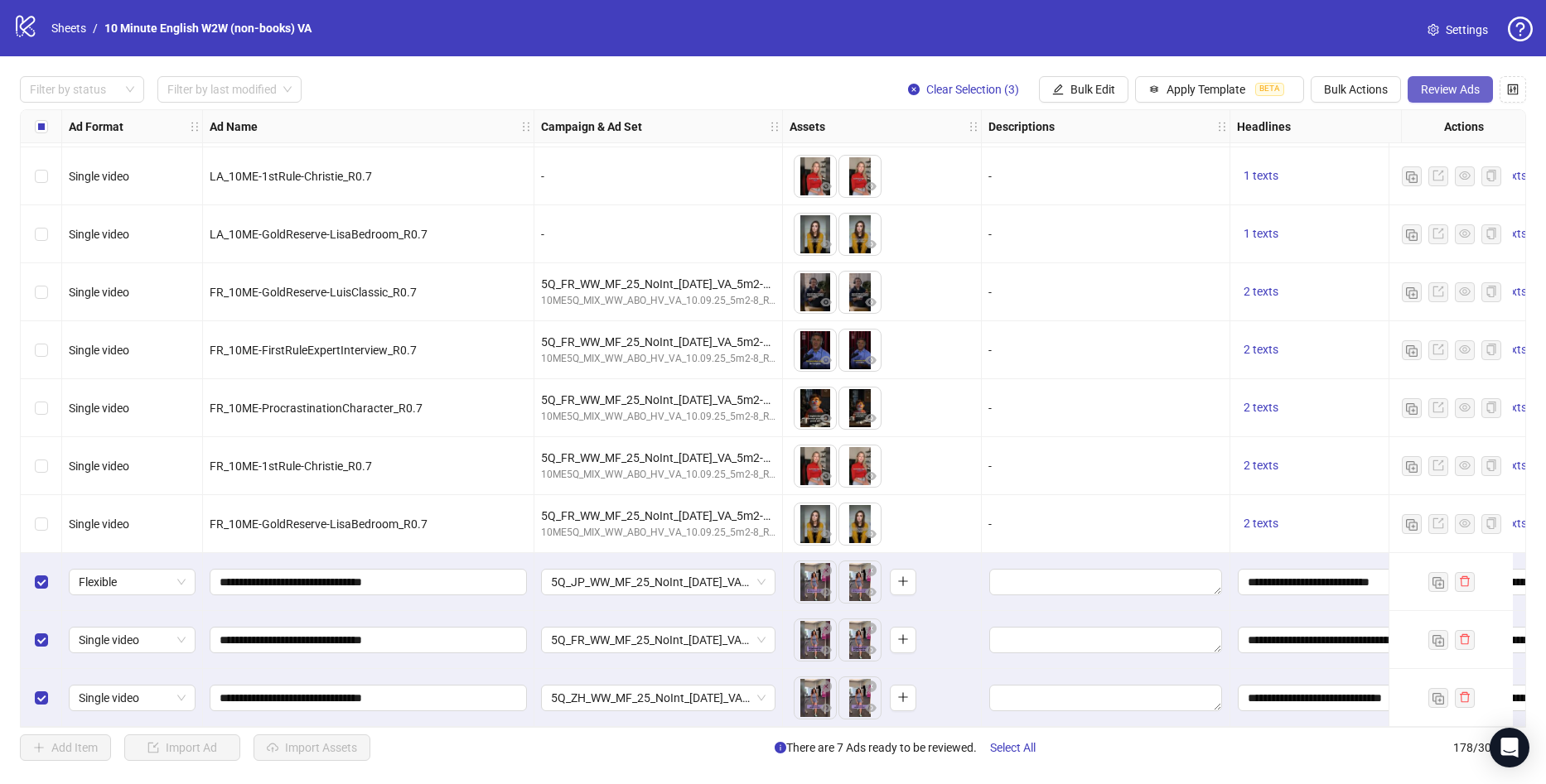
click at [1444, 93] on span "Review Ads" at bounding box center [1450, 89] width 59 height 13
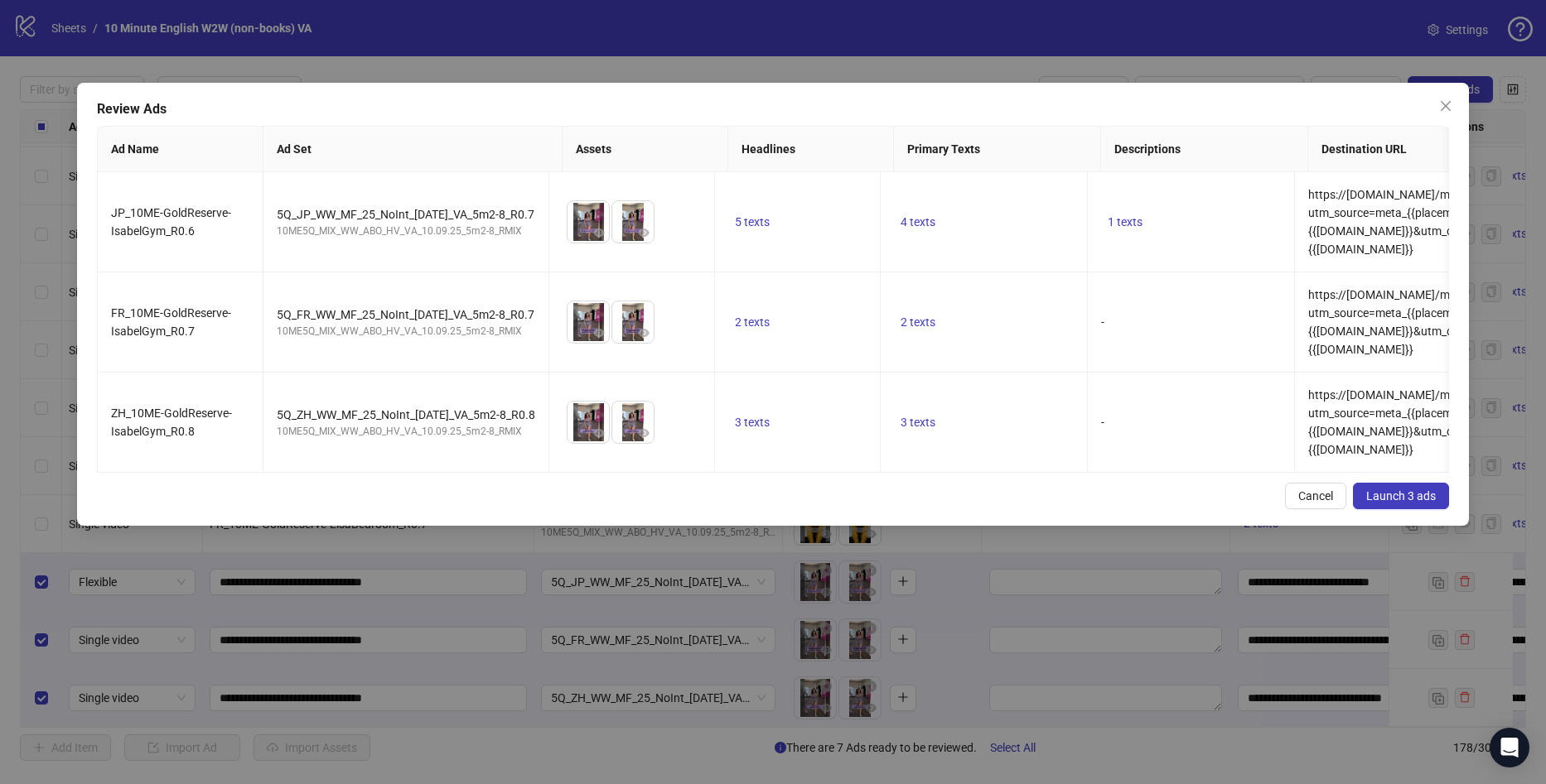
click at [1411, 501] on span "Launch 3 ads" at bounding box center [1401, 496] width 69 height 13
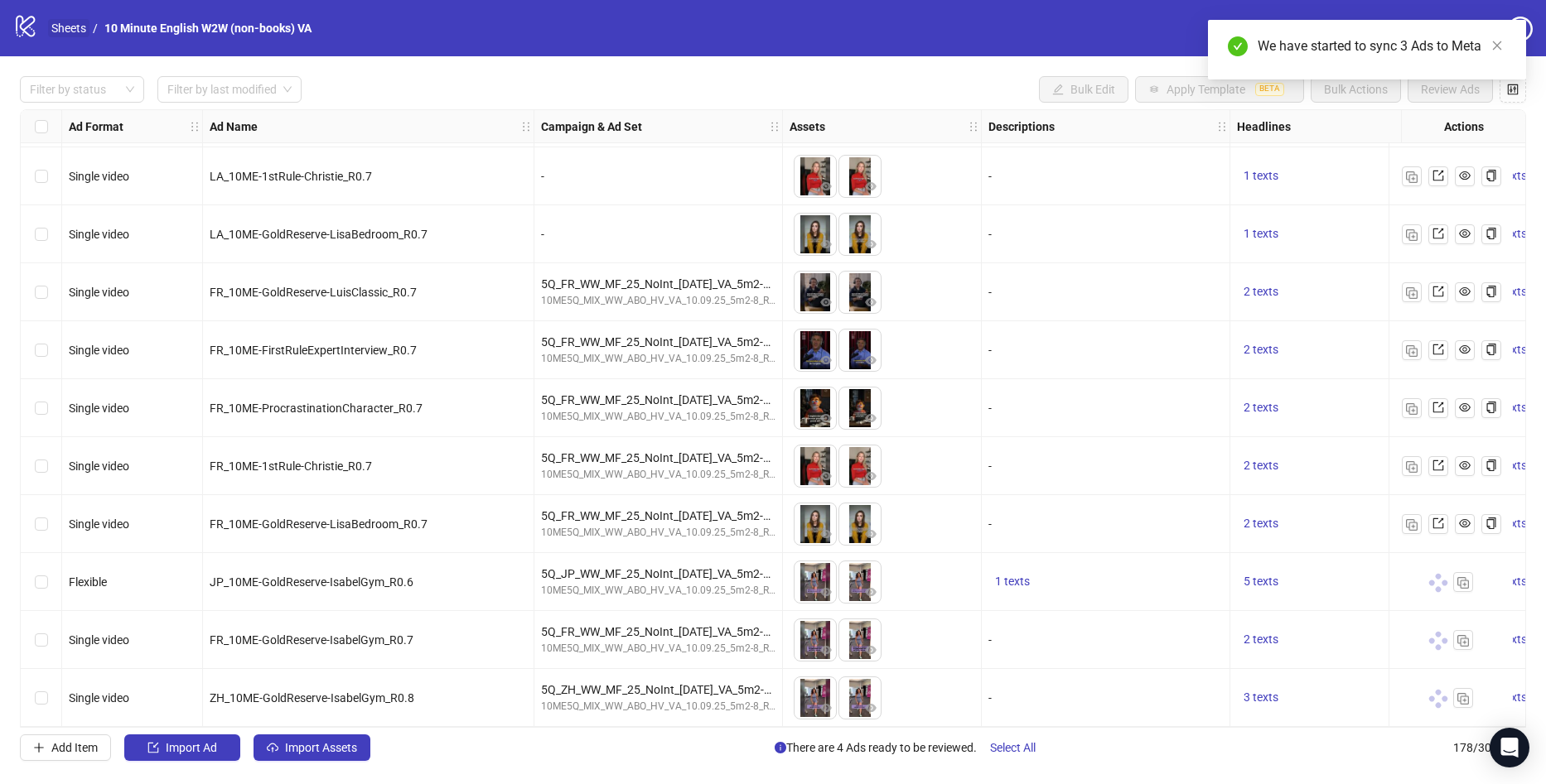
click at [76, 23] on link "Sheets" at bounding box center [69, 28] width 42 height 18
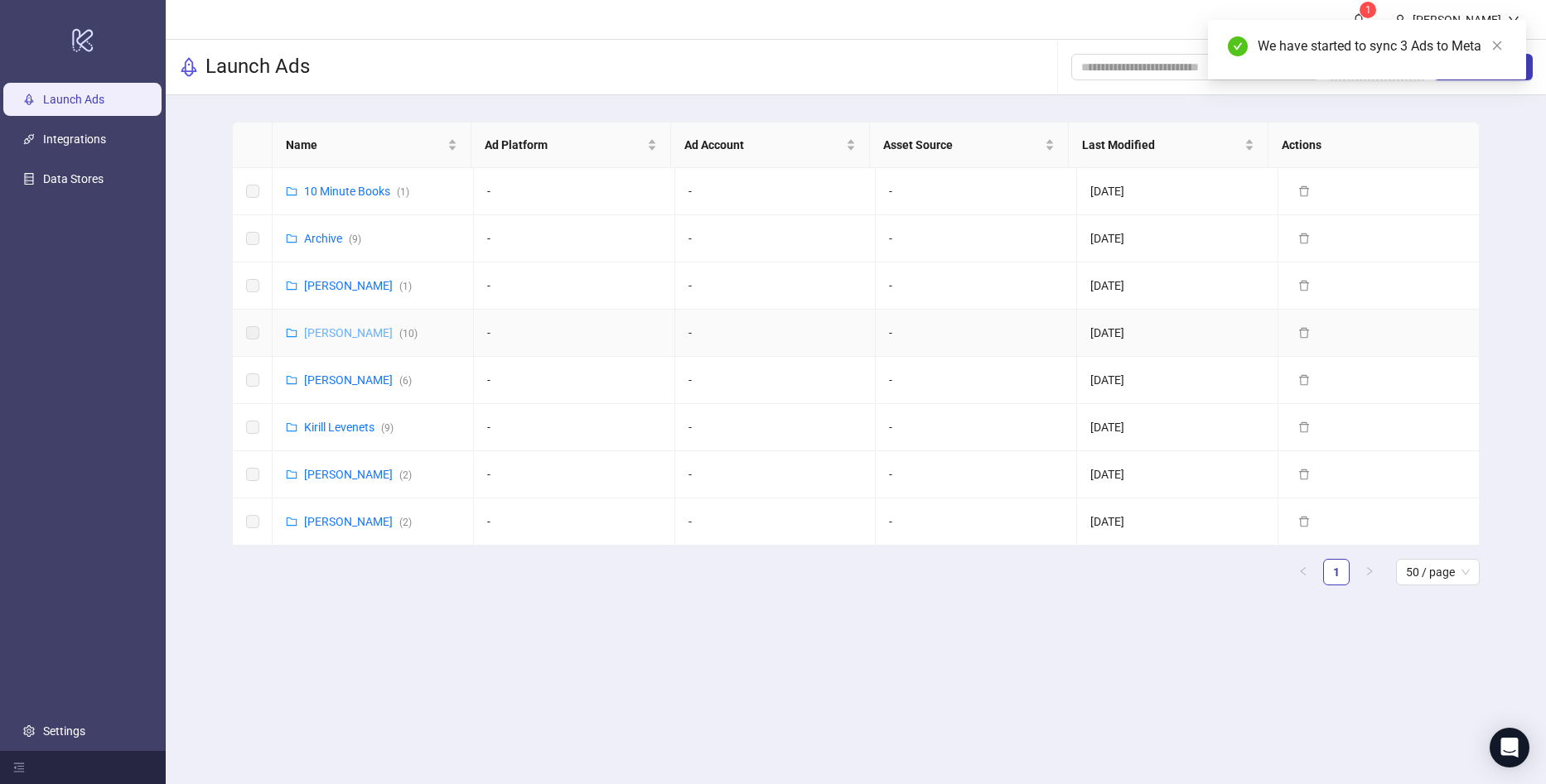
click at [352, 333] on link "[PERSON_NAME] ( 10 )" at bounding box center [360, 333] width 114 height 13
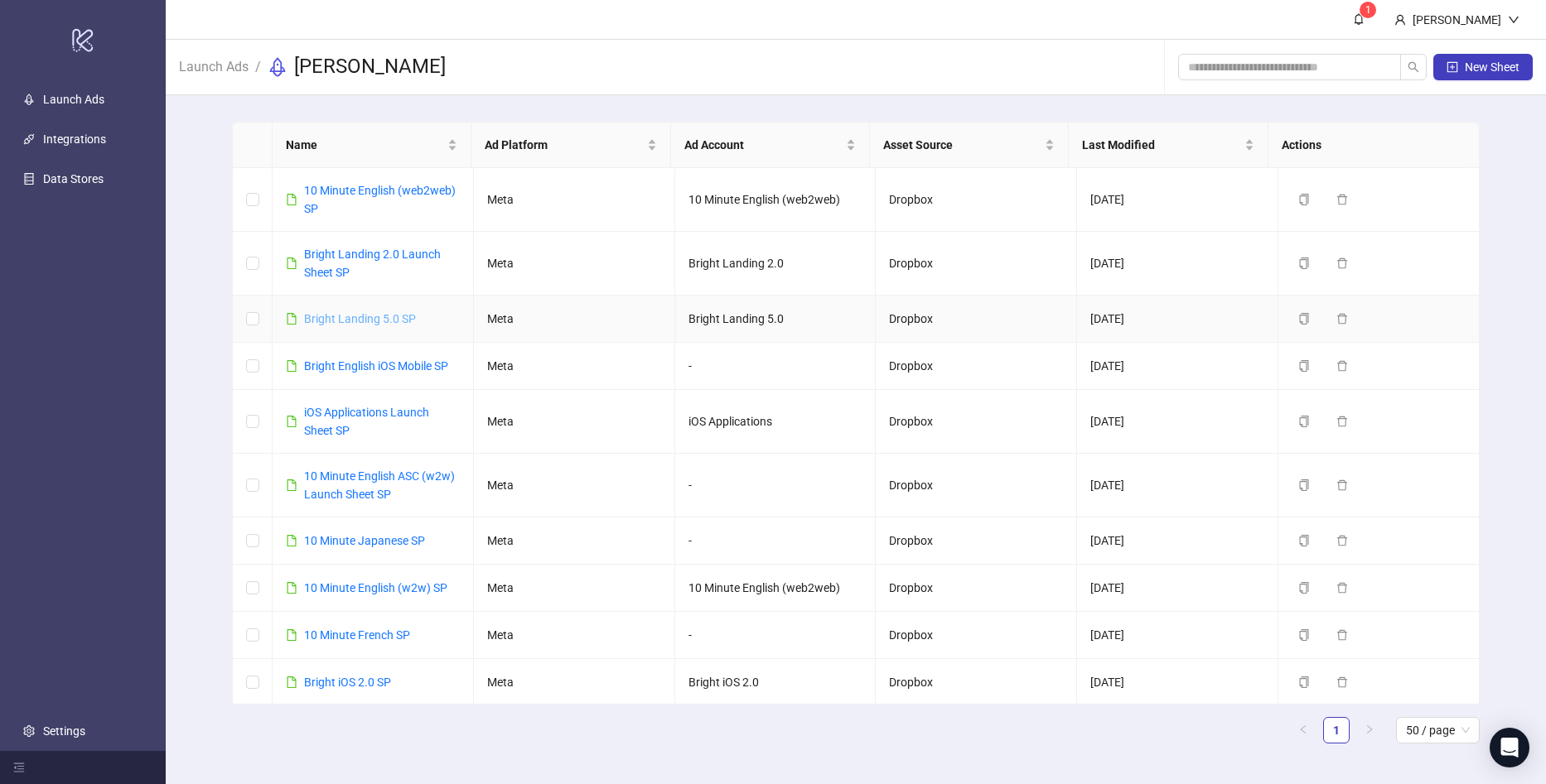
click at [366, 322] on link "Bright Landing 5.0 SP" at bounding box center [360, 319] width 112 height 13
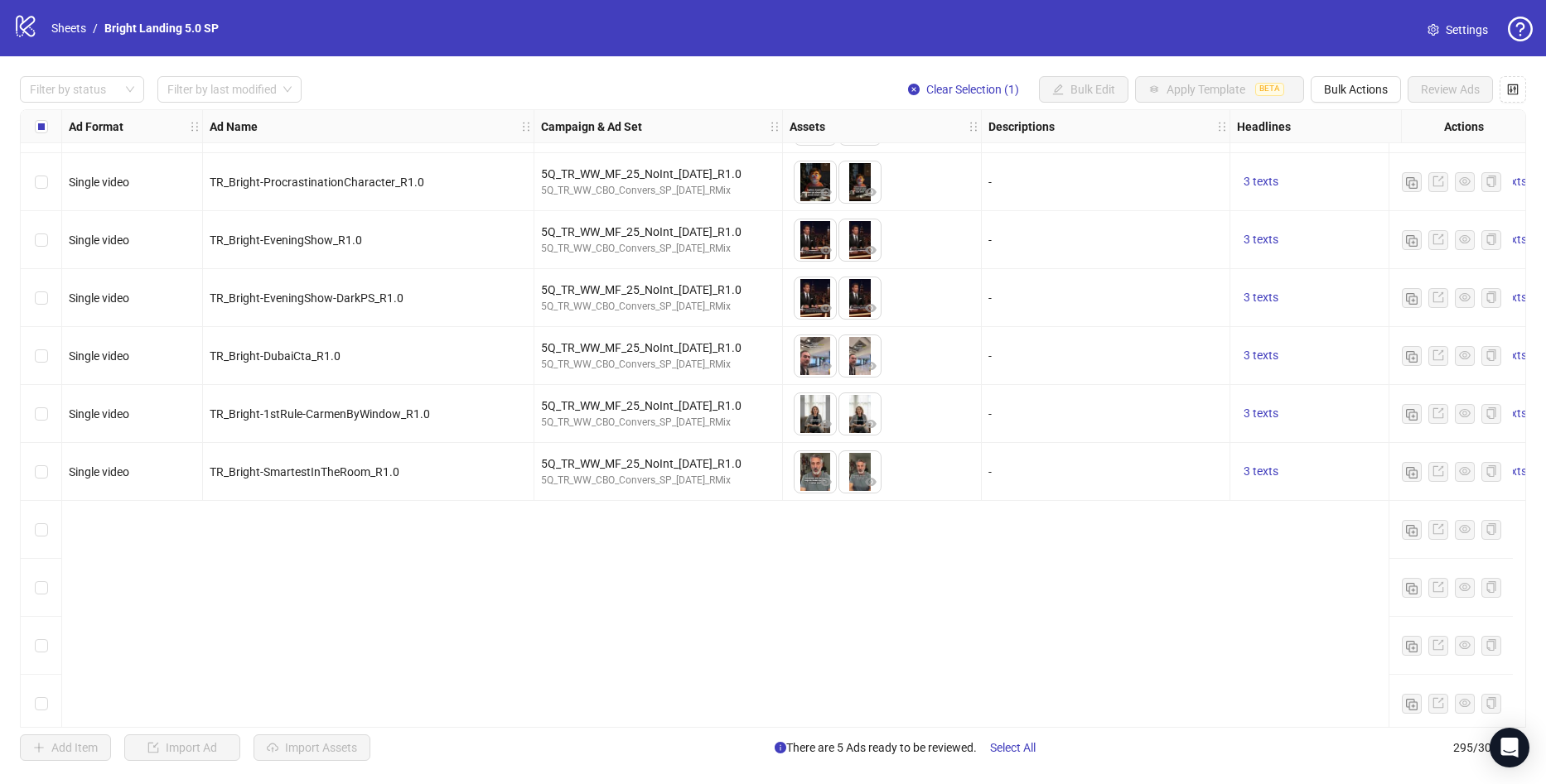
scroll to position [7542, 0]
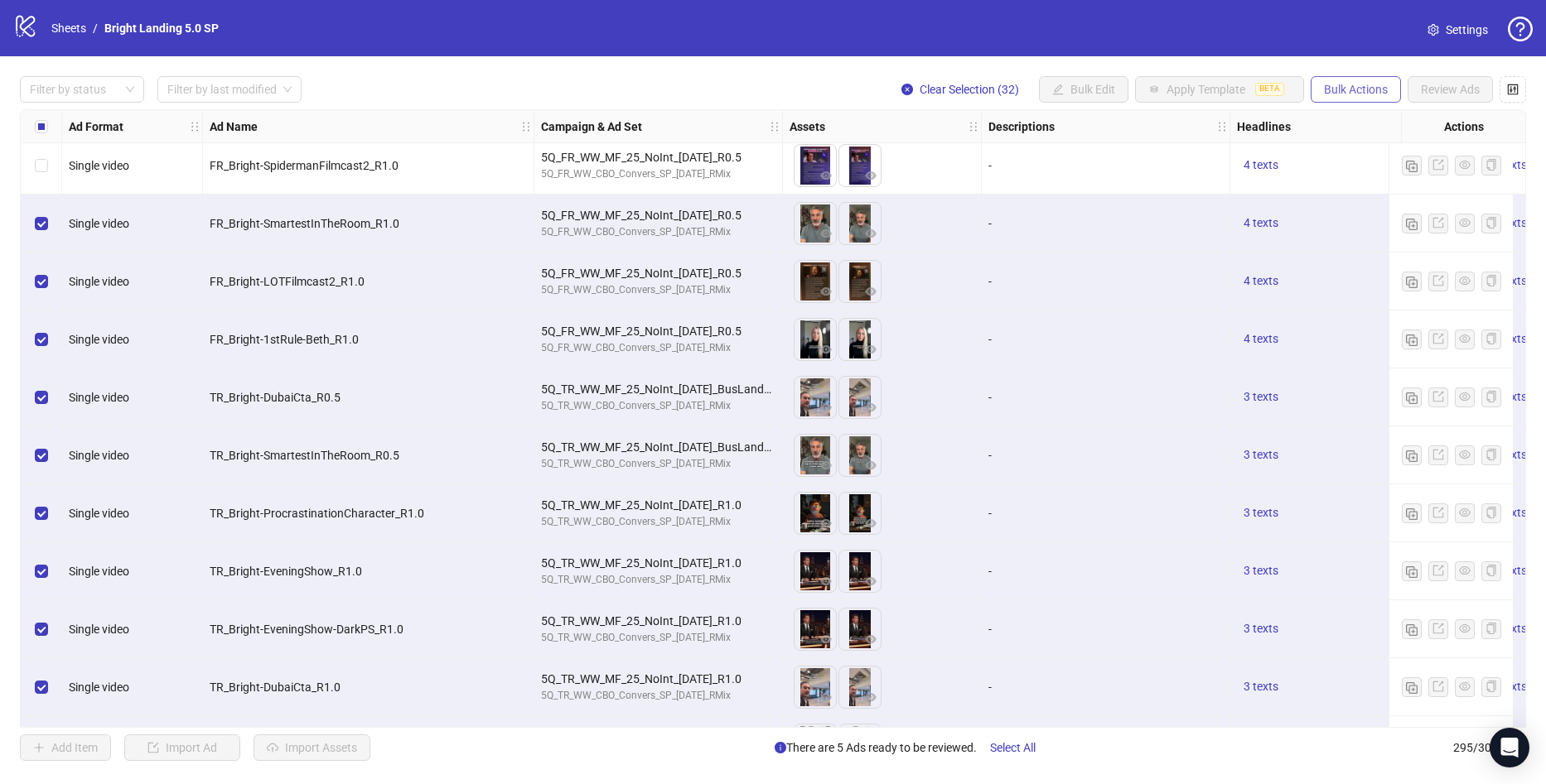
click at [1389, 84] on button "Bulk Actions" at bounding box center [1356, 89] width 90 height 27
click at [1377, 124] on span "Delete" at bounding box center [1378, 123] width 114 height 18
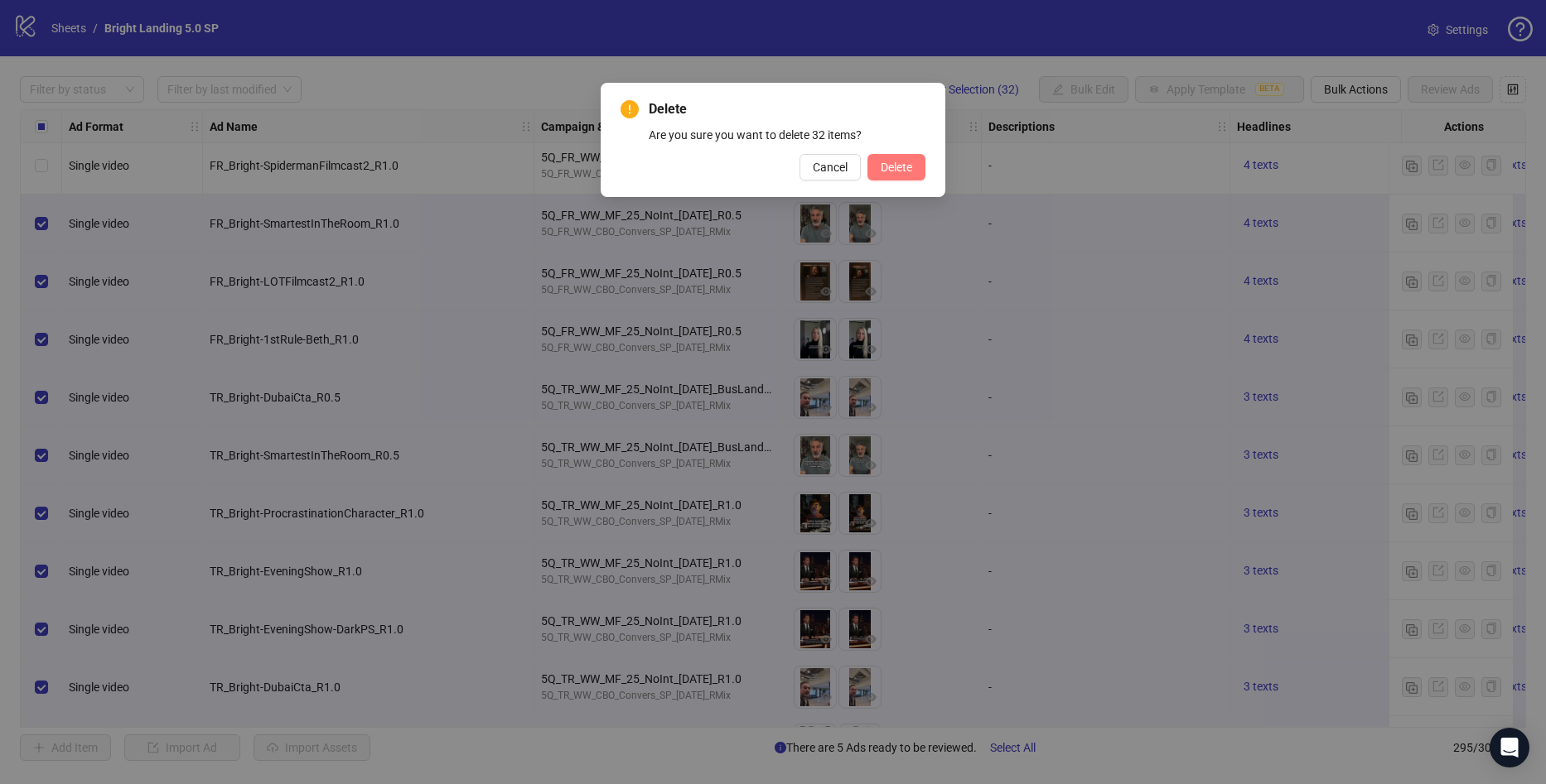
click at [913, 172] on button "Delete" at bounding box center [896, 167] width 58 height 27
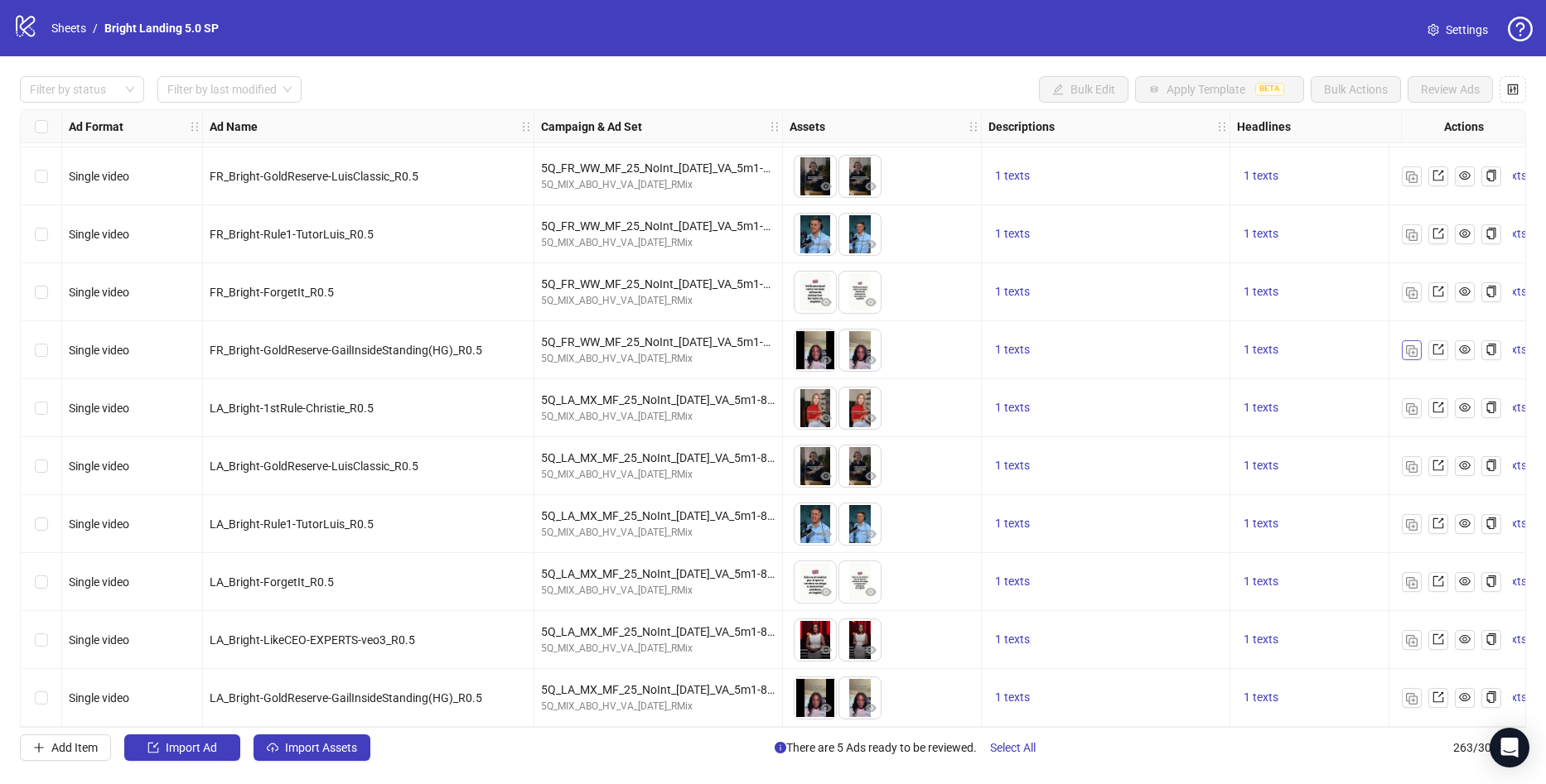
scroll to position [14585, 0]
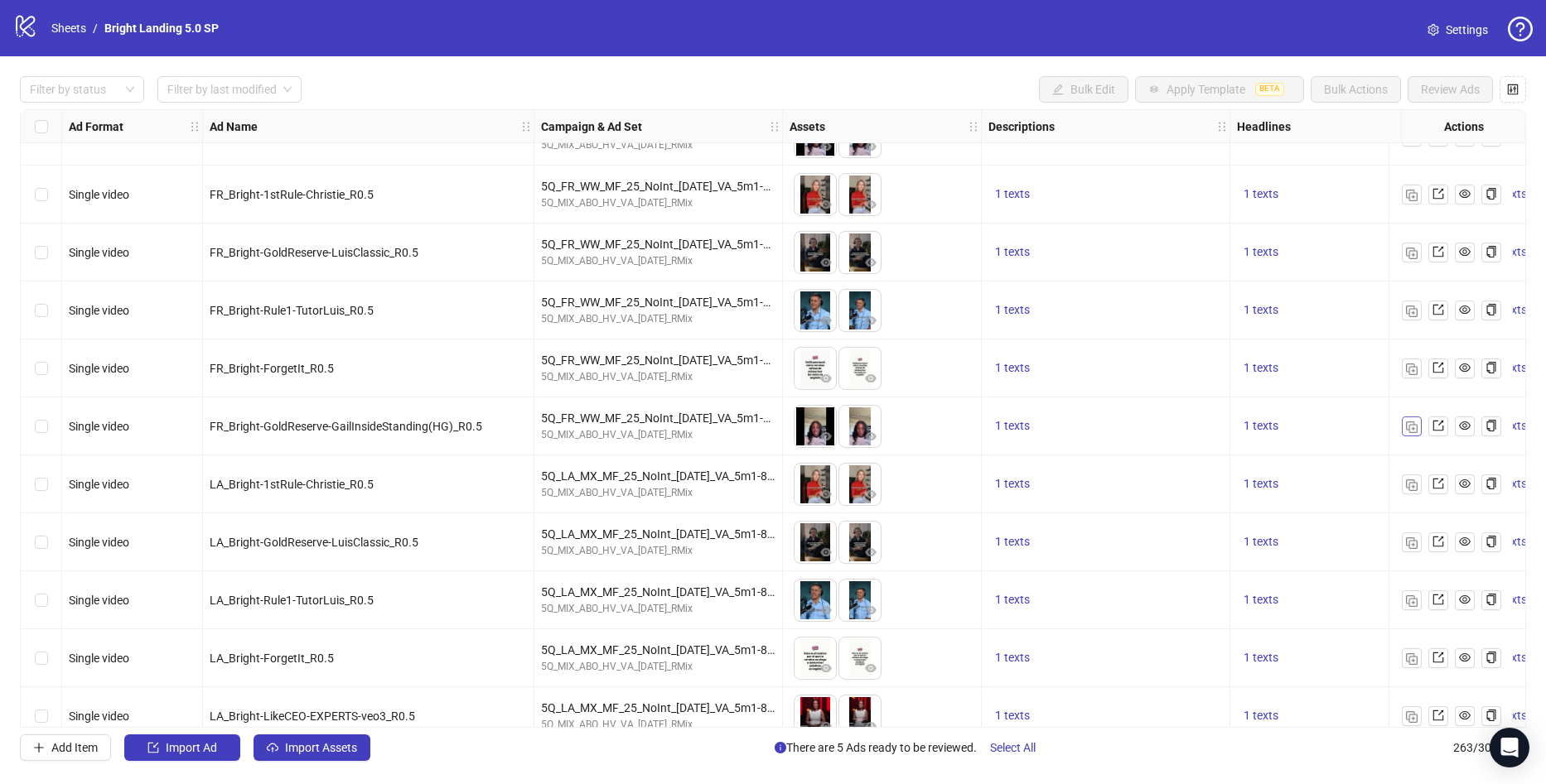
click at [1411, 422] on img "button" at bounding box center [1411, 426] width 11 height 11
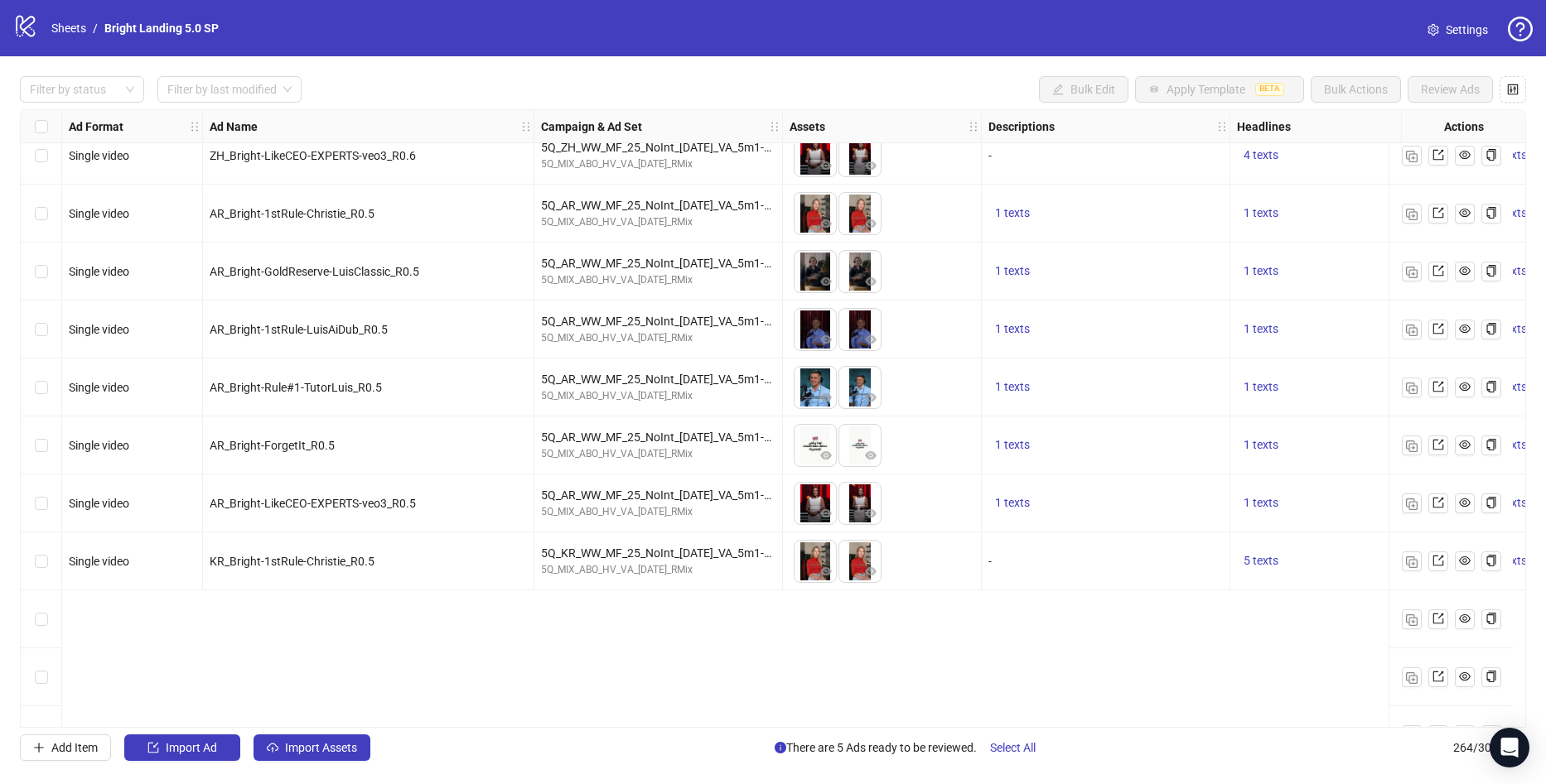
scroll to position [12929, 0]
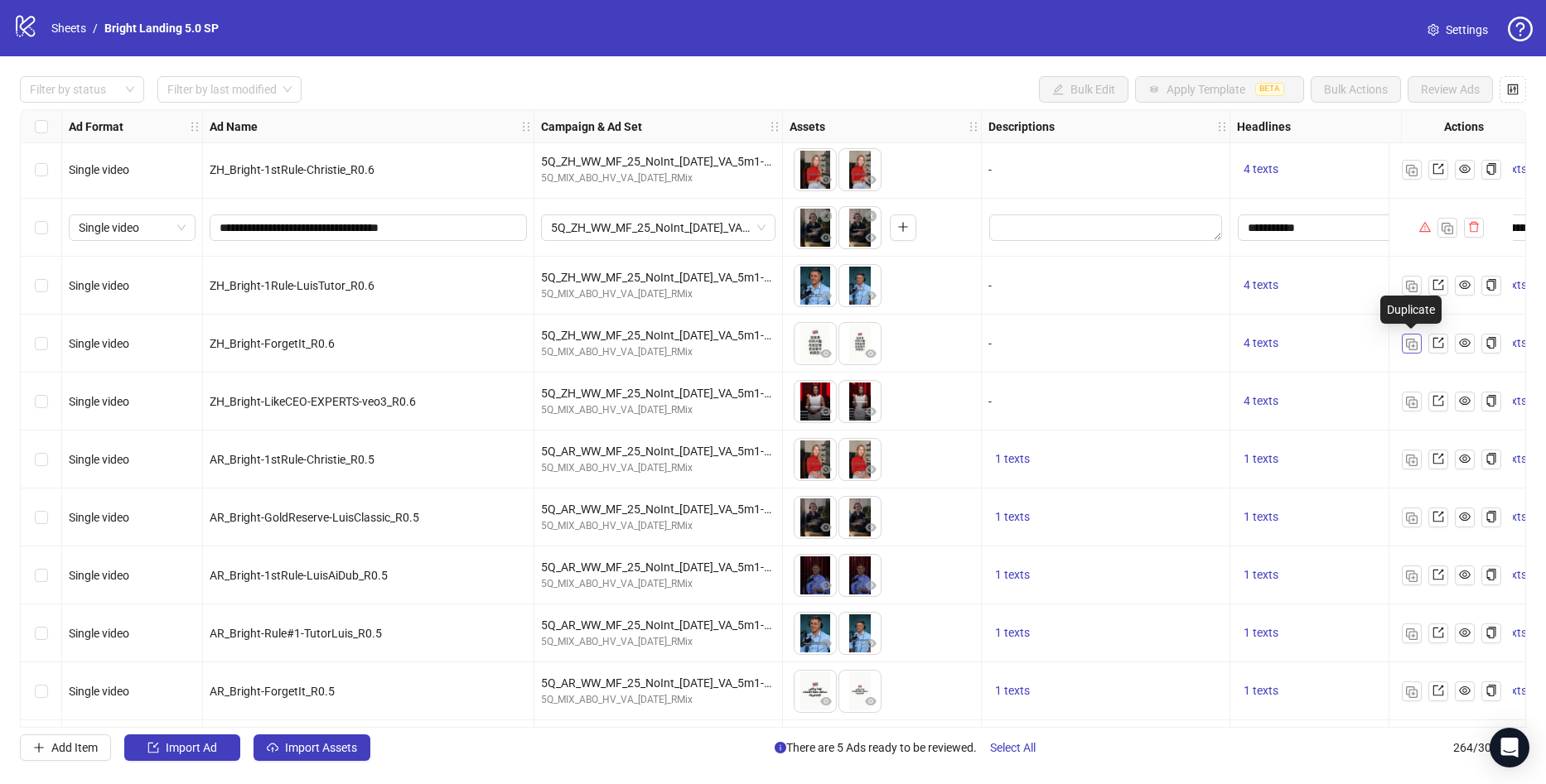
click at [1413, 346] on img "button" at bounding box center [1411, 344] width 11 height 11
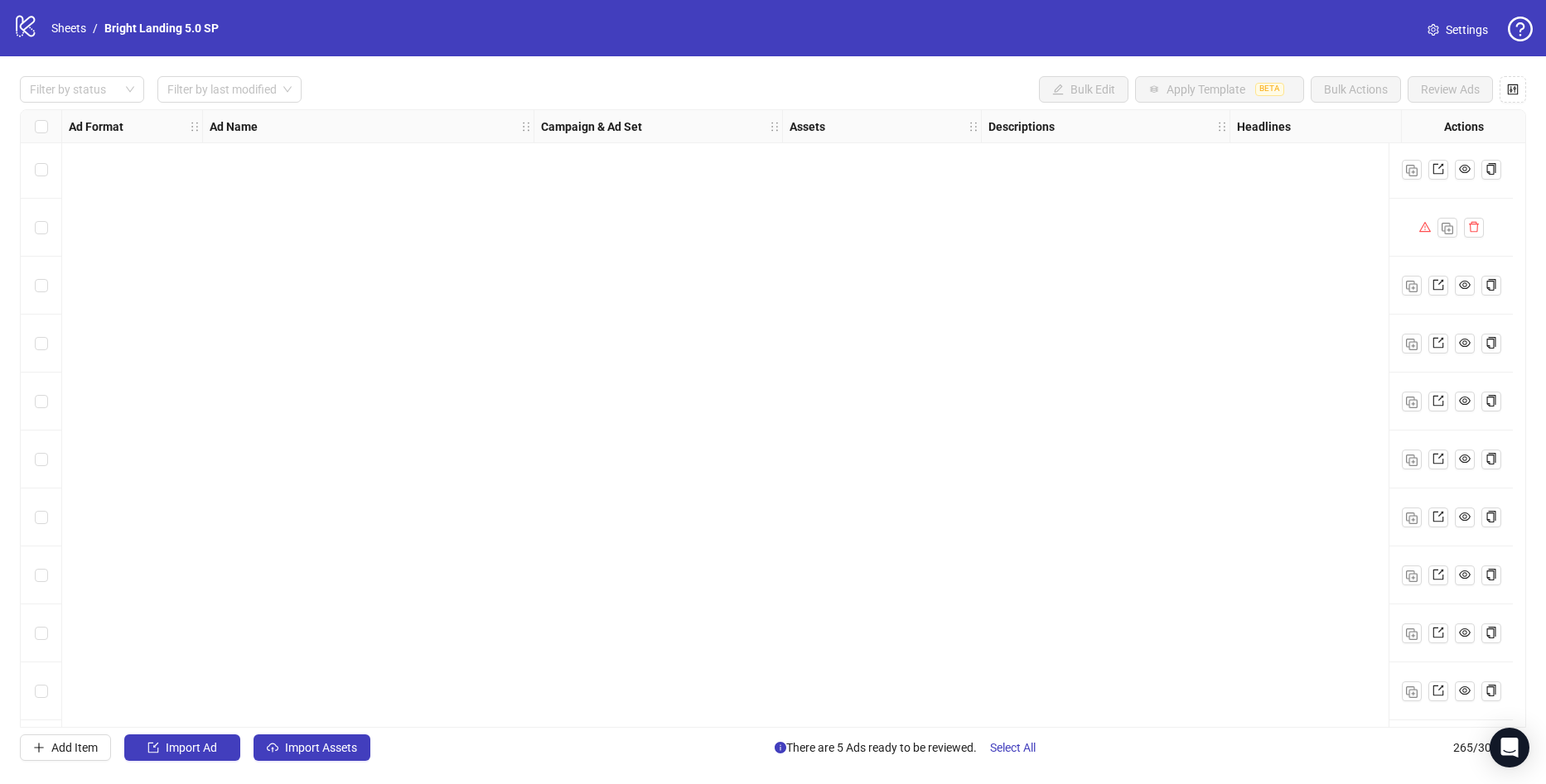
scroll to position [14784, 0]
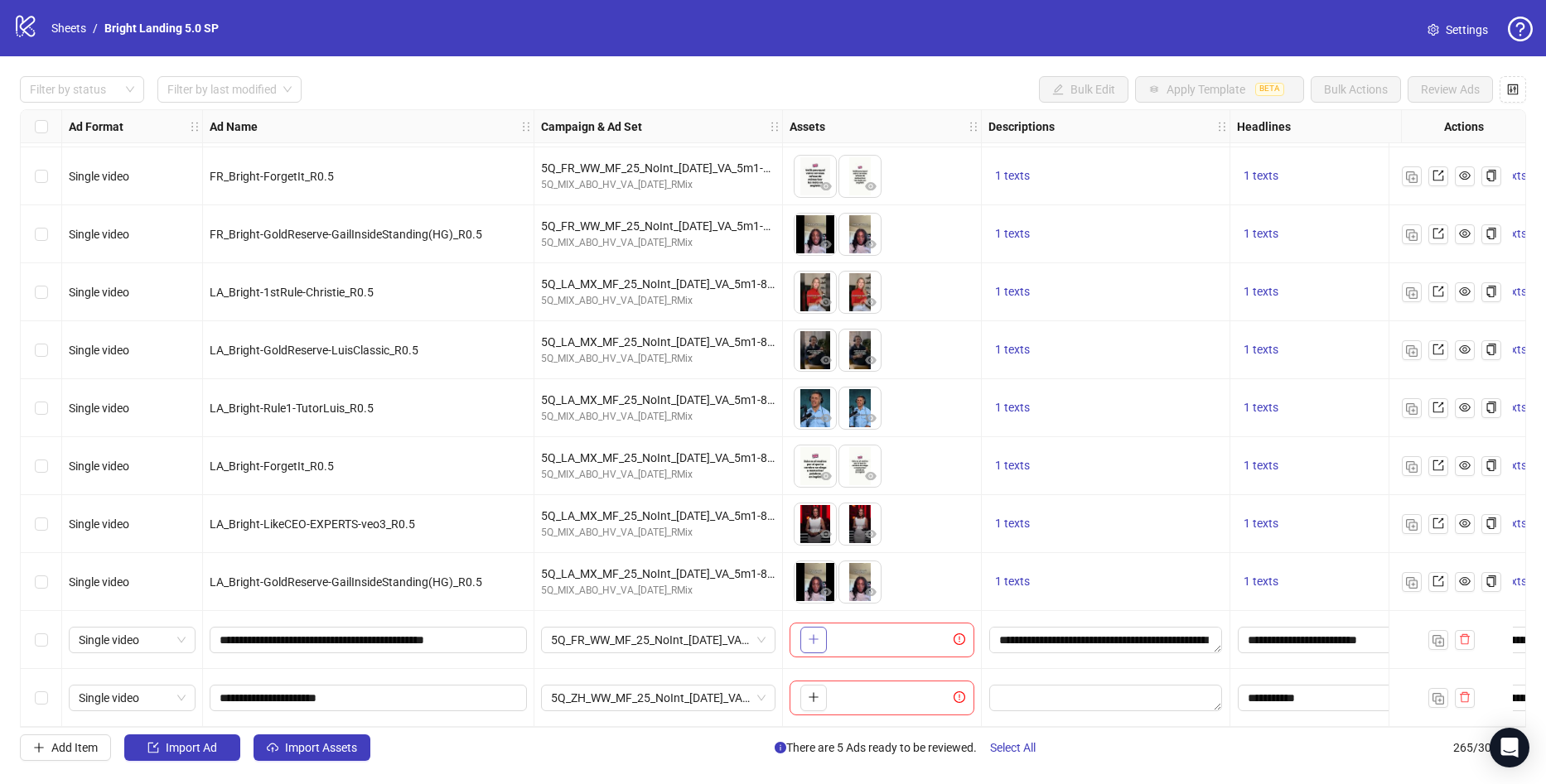
click at [809, 634] on icon "plus" at bounding box center [813, 639] width 11 height 11
drag, startPoint x: 460, startPoint y: 634, endPoint x: 210, endPoint y: 629, distance: 250.0
click at [210, 629] on span "**********" at bounding box center [367, 640] width 317 height 27
paste input "**********"
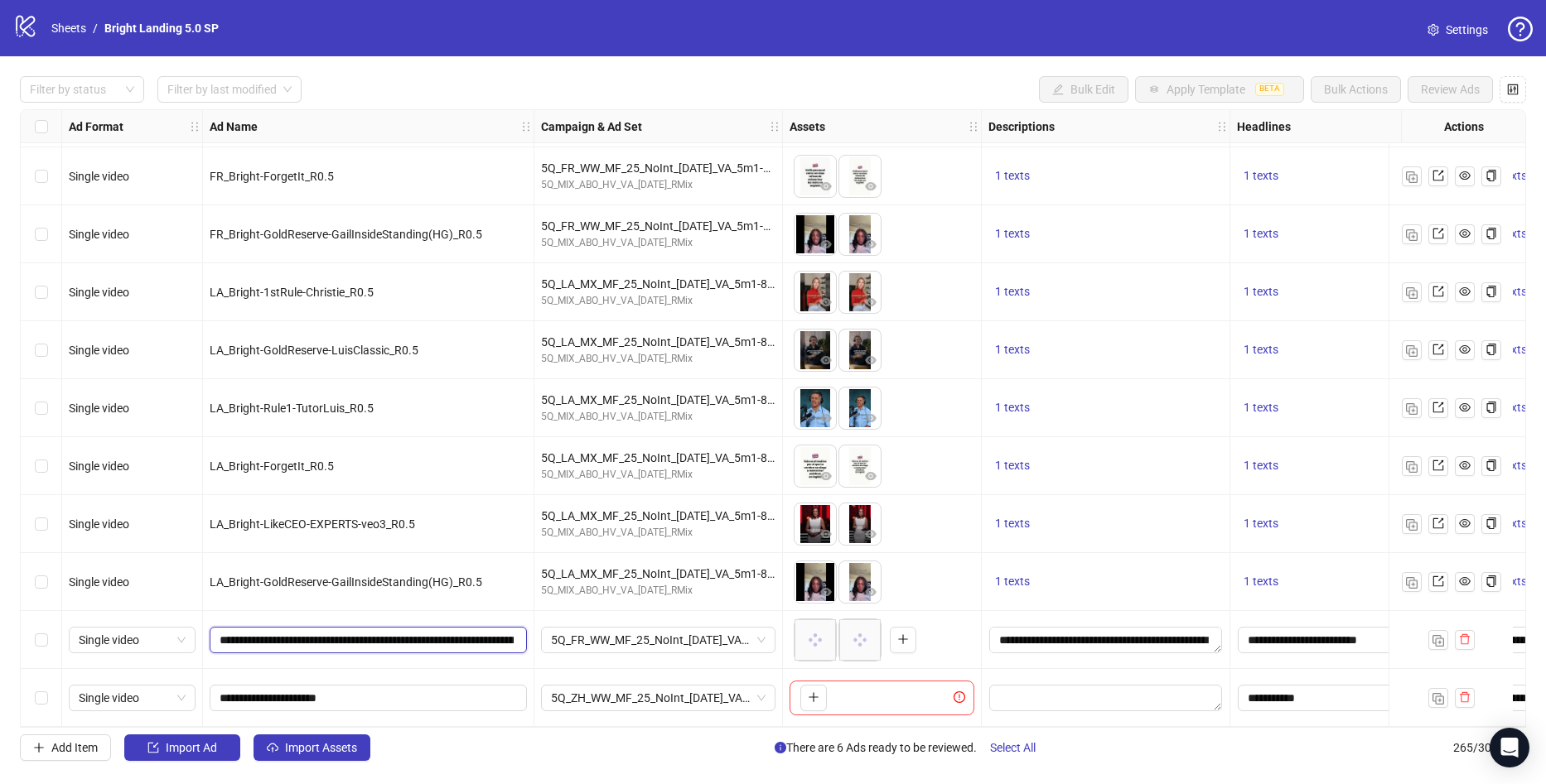
drag, startPoint x: 338, startPoint y: 636, endPoint x: -44, endPoint y: 637, distance: 382.0
click at [0, 637] on html "logo/logo-mobile Sheets / Bright Landing 5.0 SP Settings Filter by status Filte…" at bounding box center [773, 392] width 1546 height 784
type input "**********"
click at [816, 695] on icon "plus" at bounding box center [813, 696] width 11 height 11
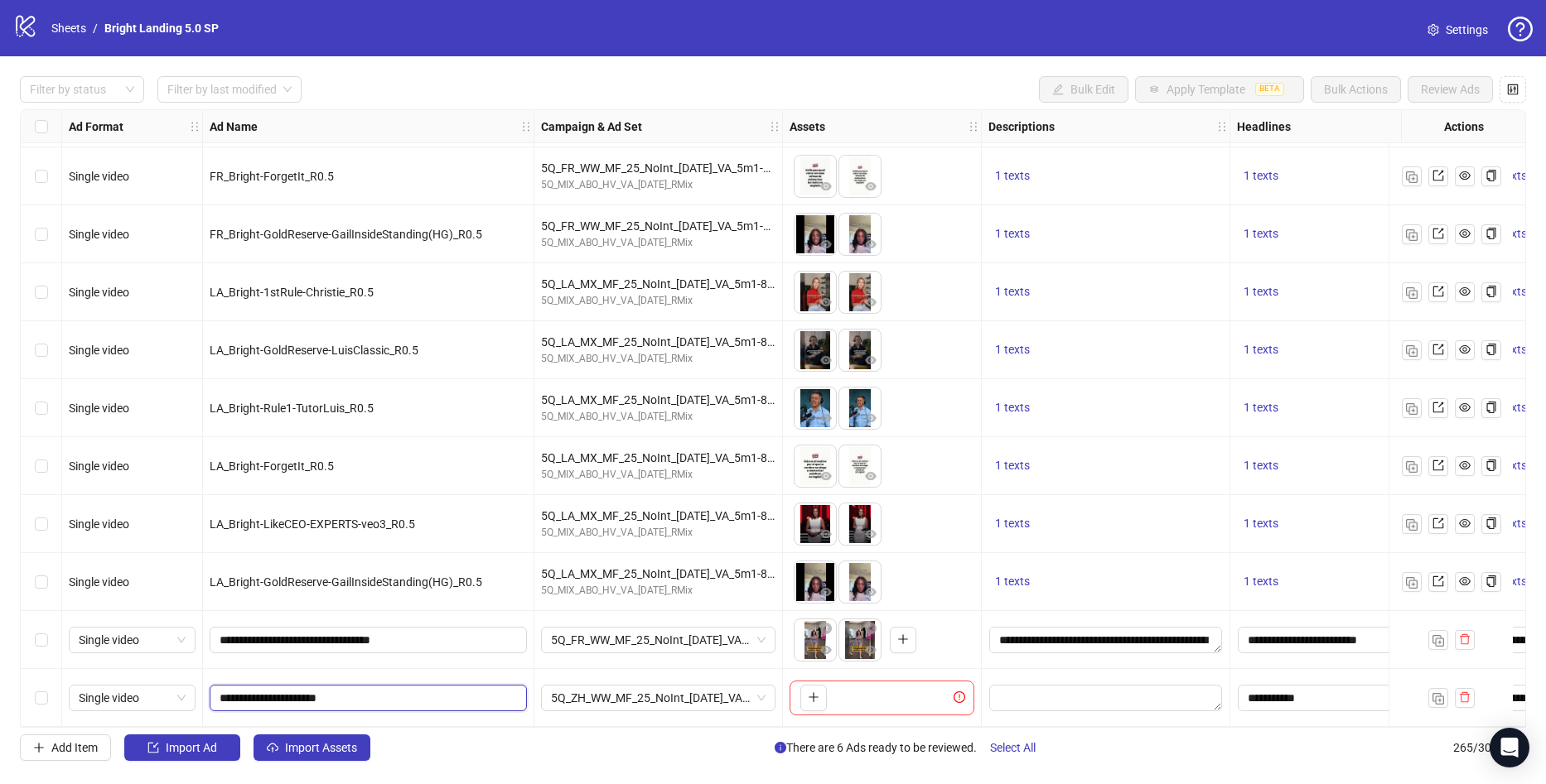
drag, startPoint x: 314, startPoint y: 692, endPoint x: 349, endPoint y: 715, distance: 41.9
click at [207, 695] on div "**********" at bounding box center [369, 698] width 332 height 58
paste input "**********"
drag, startPoint x: 334, startPoint y: 689, endPoint x: -44, endPoint y: 695, distance: 378.0
click at [0, 695] on html "logo/logo-mobile Sheets / Bright Landing 5.0 SP Settings Filter by status Filte…" at bounding box center [773, 392] width 1546 height 784
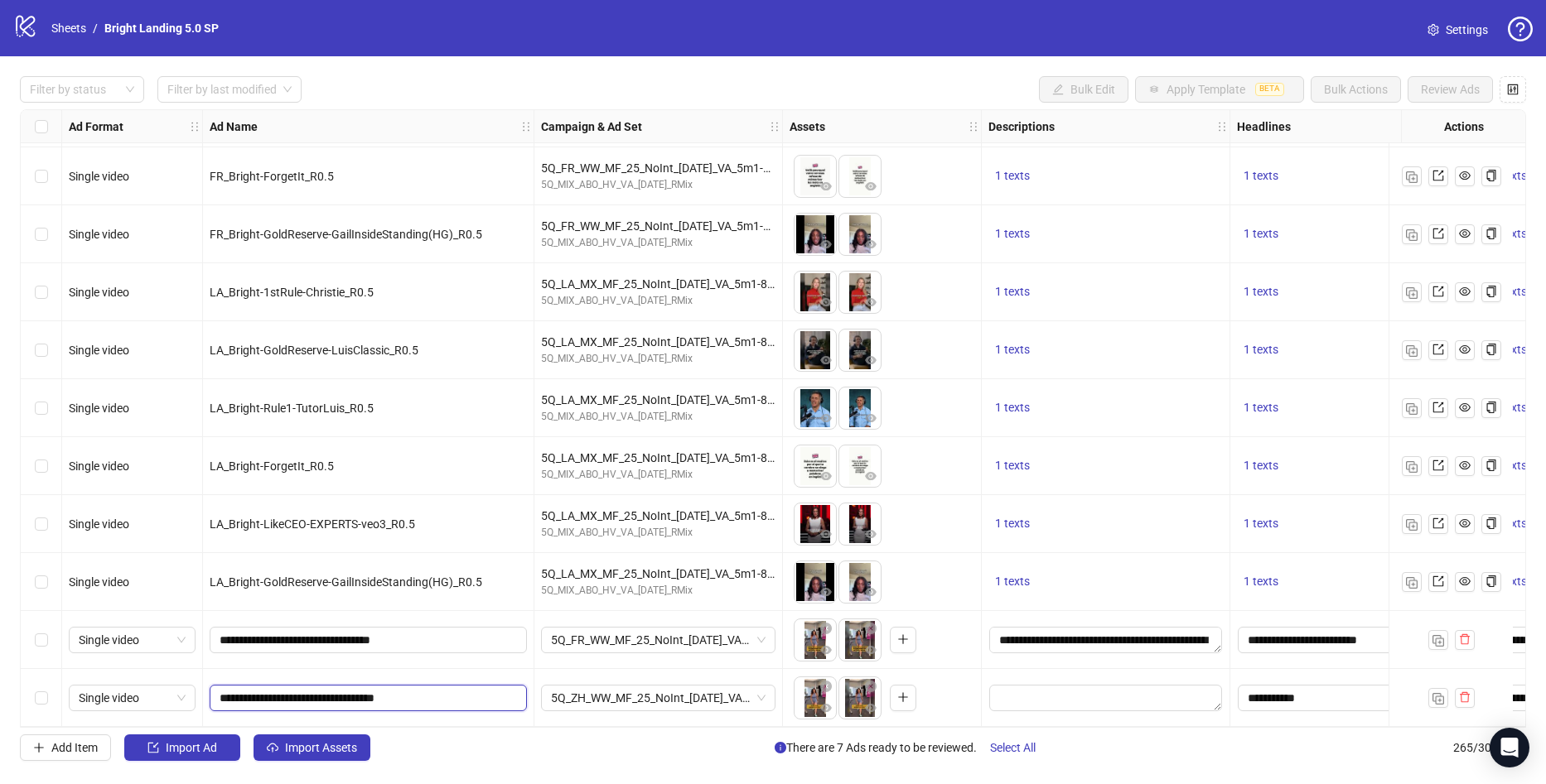
type input "**********"
click at [587, 763] on div "Filter by status Filter by last modified Bulk Edit Apply Template BETA Bulk Act…" at bounding box center [773, 418] width 1546 height 725
drag, startPoint x: 853, startPoint y: 708, endPoint x: 828, endPoint y: 707, distance: 25.0
click at [828, 707] on body "logo/logo-mobile Sheets / Bright Landing 5.0 SP Settings Filter by status Filte…" at bounding box center [773, 392] width 1546 height 784
click at [42, 645] on div "Select row 264" at bounding box center [42, 640] width 42 height 58
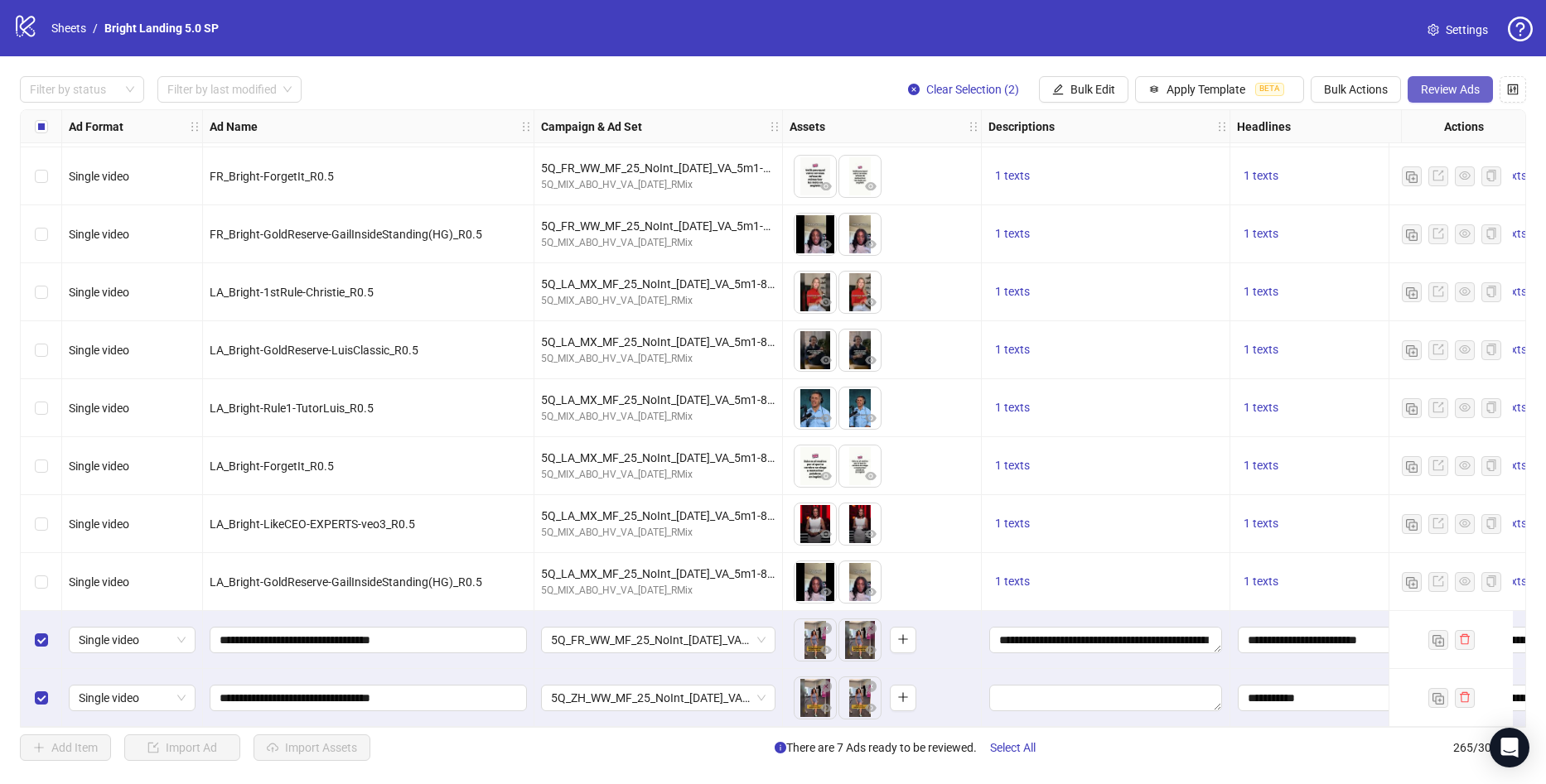
click at [1447, 88] on span "Review Ads" at bounding box center [1450, 89] width 59 height 13
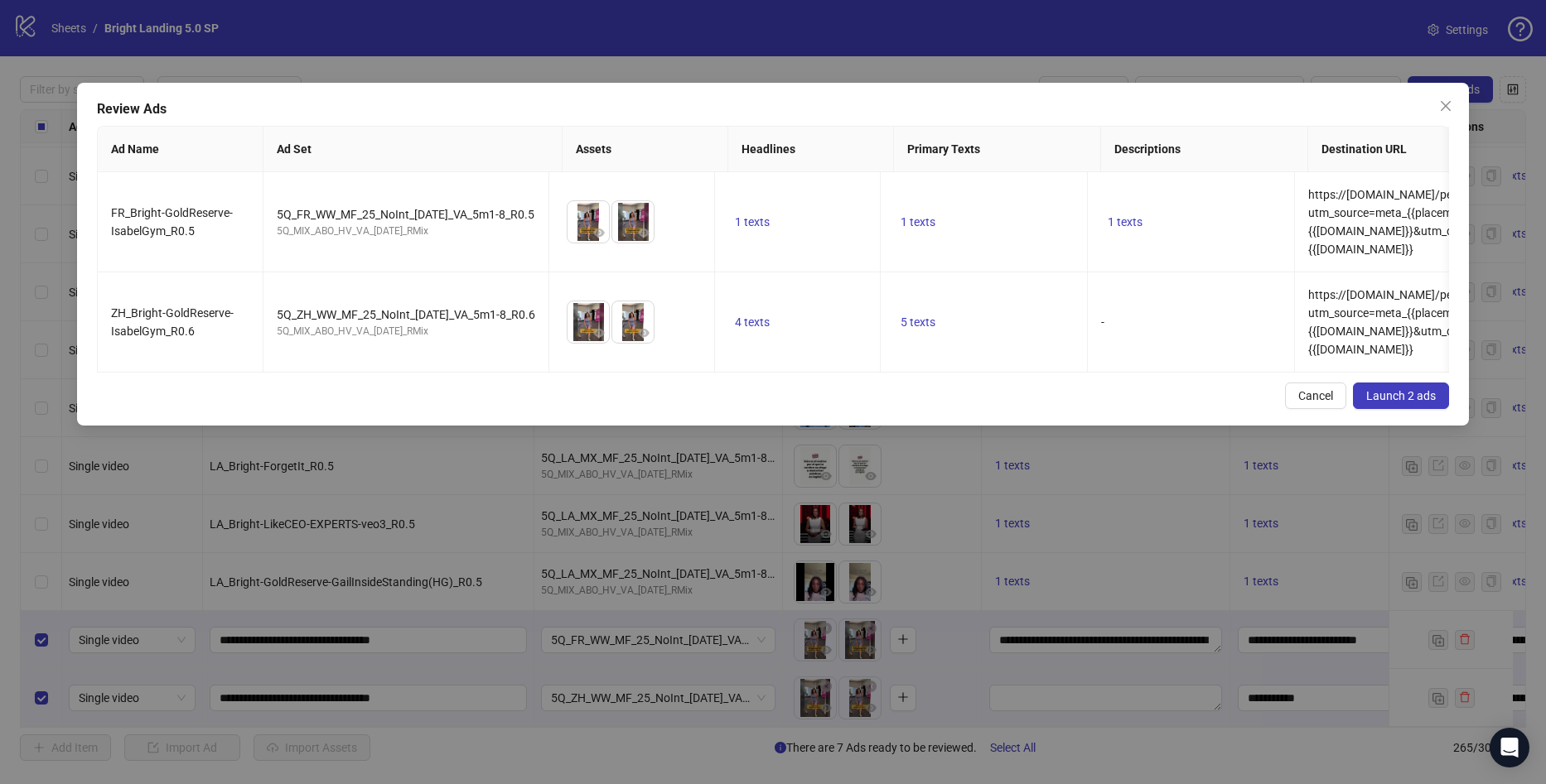
click at [1424, 403] on span "Launch 2 ads" at bounding box center [1401, 395] width 69 height 13
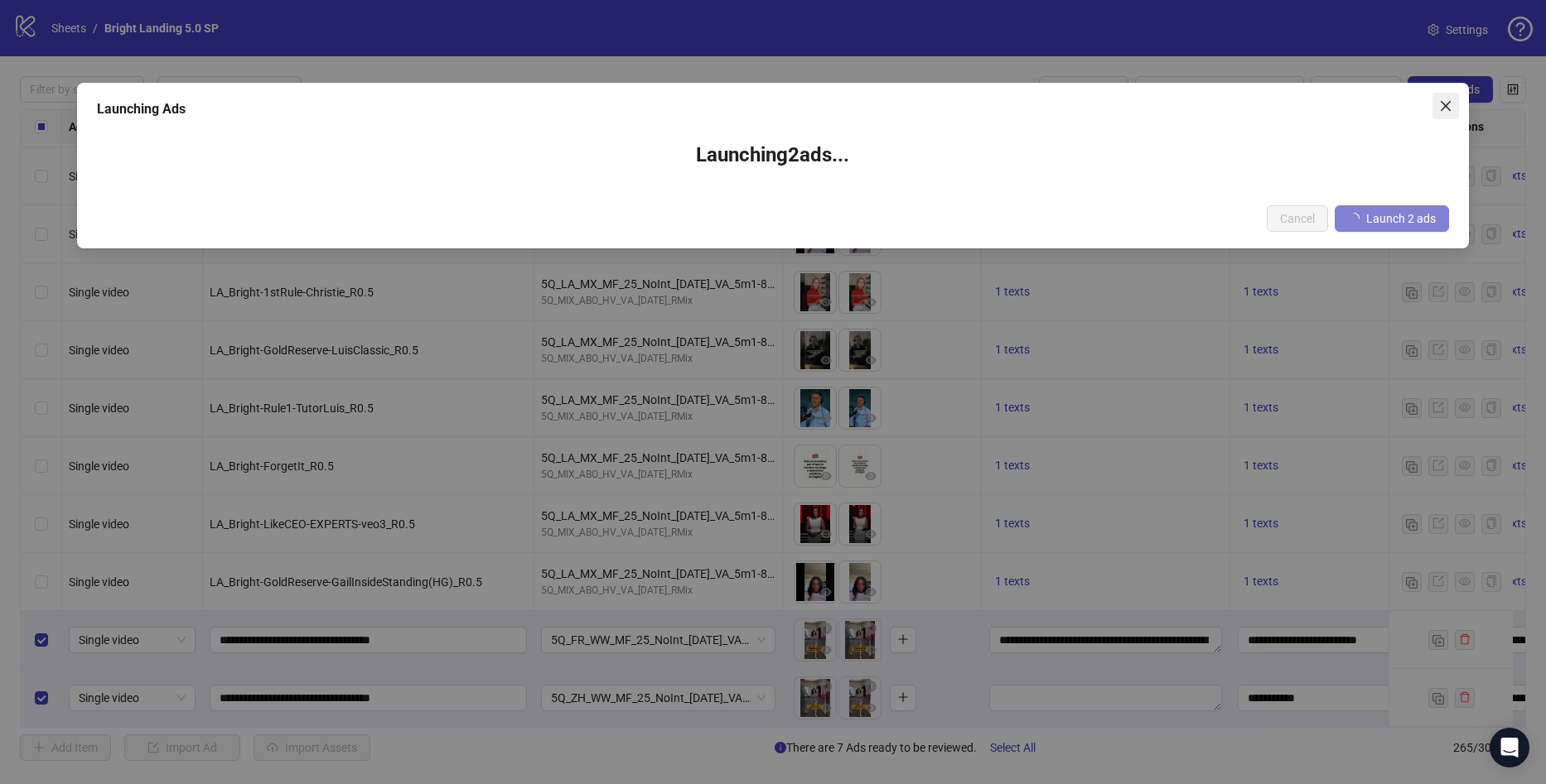
click at [1444, 111] on icon "close" at bounding box center [1445, 105] width 13 height 13
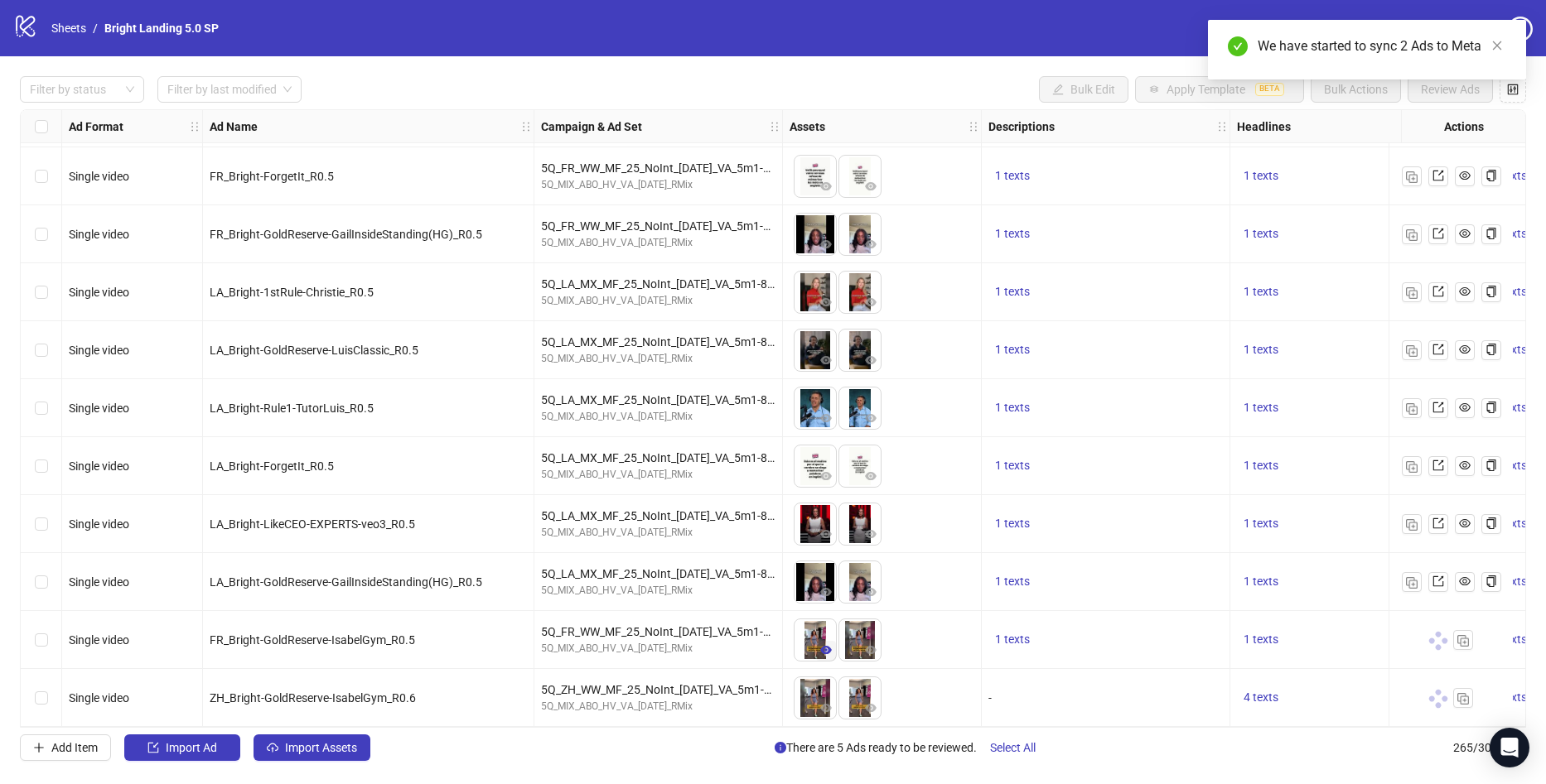
drag, startPoint x: 851, startPoint y: 643, endPoint x: 834, endPoint y: 642, distance: 17.0
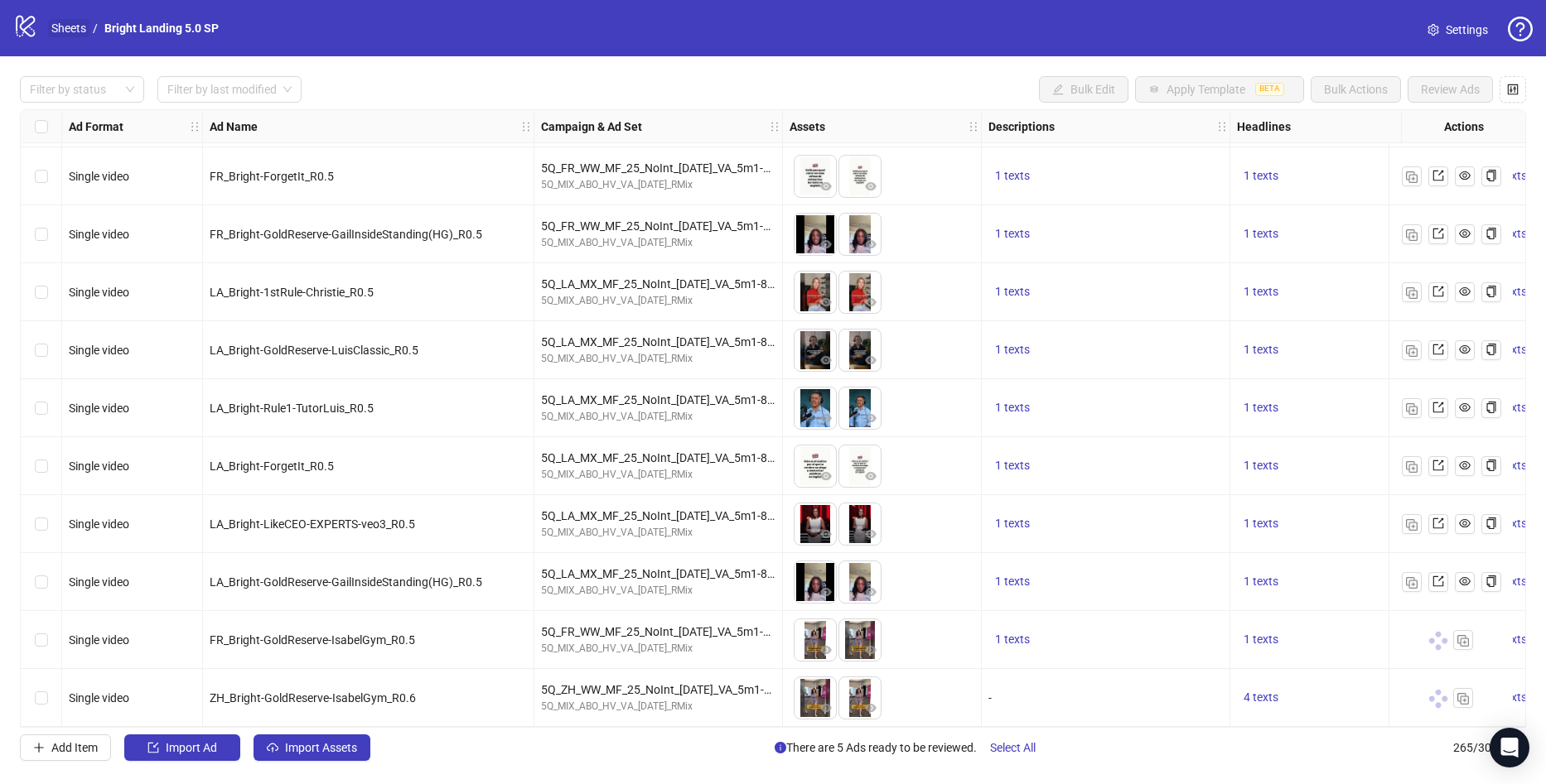
click at [60, 23] on link "Sheets" at bounding box center [69, 28] width 42 height 18
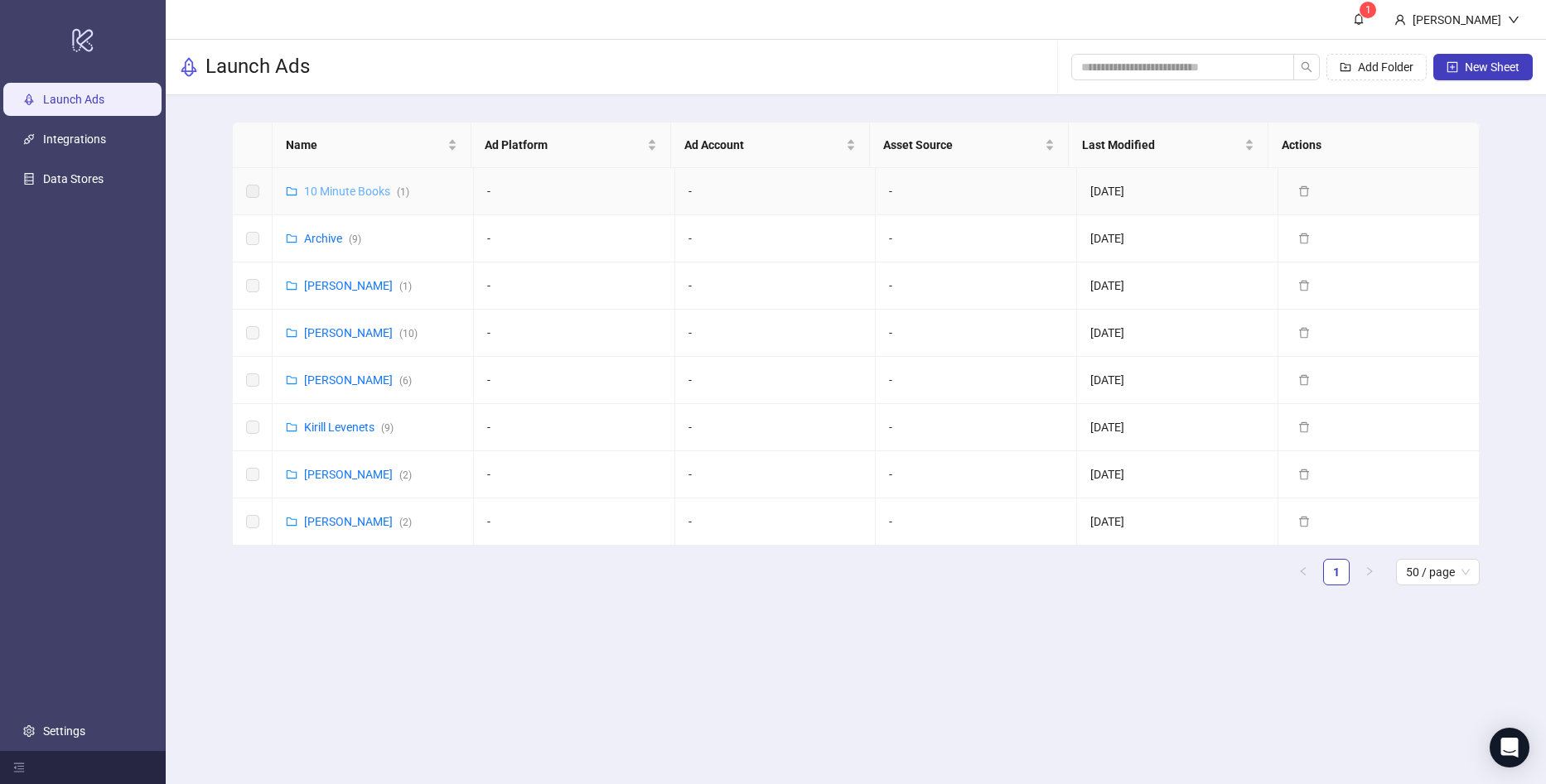
click at [353, 190] on link "10 Minute Books ( 1 )" at bounding box center [356, 191] width 105 height 13
click at [331, 280] on link "[PERSON_NAME] ( 1 )" at bounding box center [358, 285] width 108 height 13
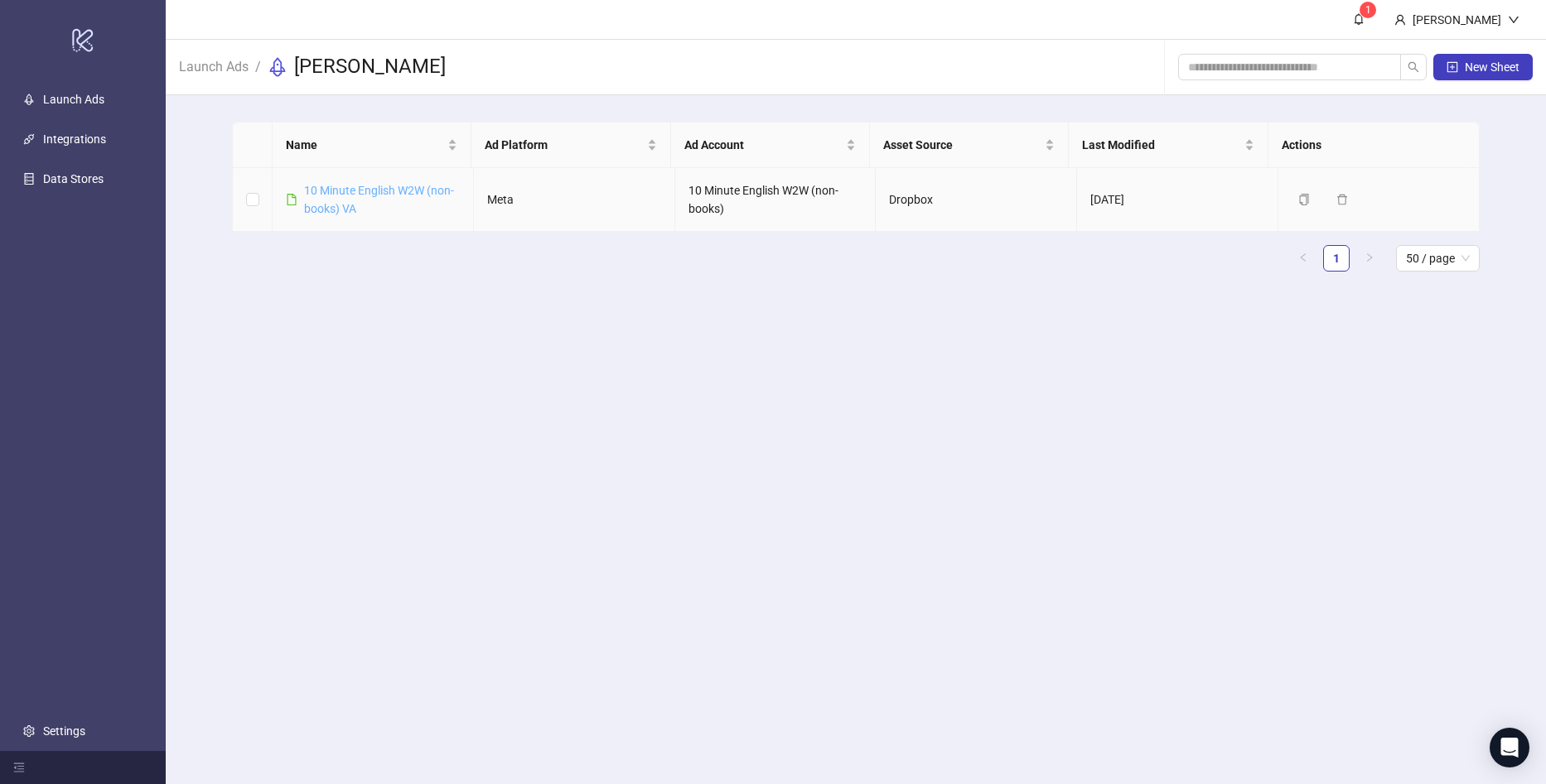
click at [346, 195] on link "10 Minute English W2W (non-books) VA" at bounding box center [379, 200] width 150 height 31
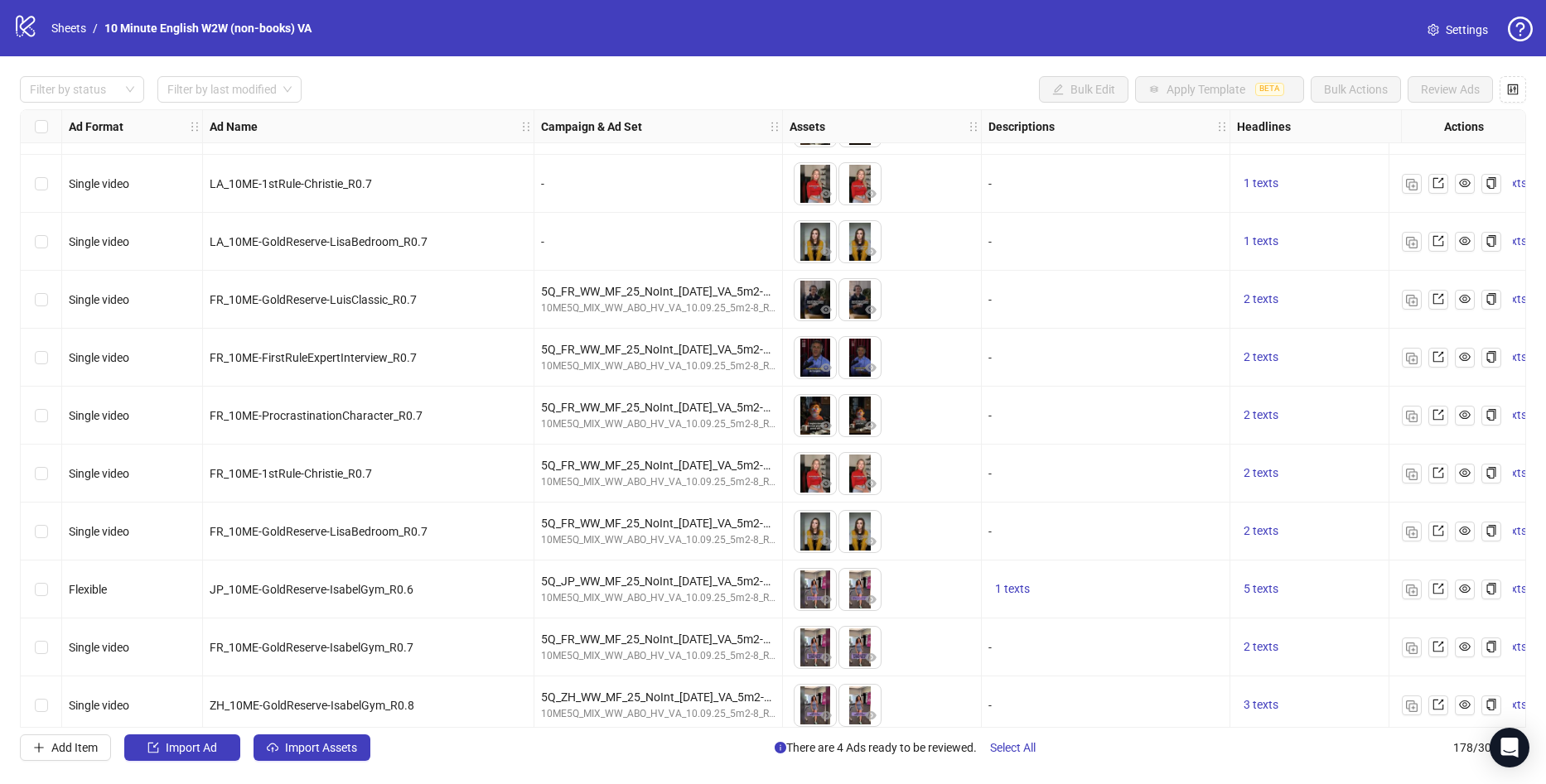
scroll to position [9741, 0]
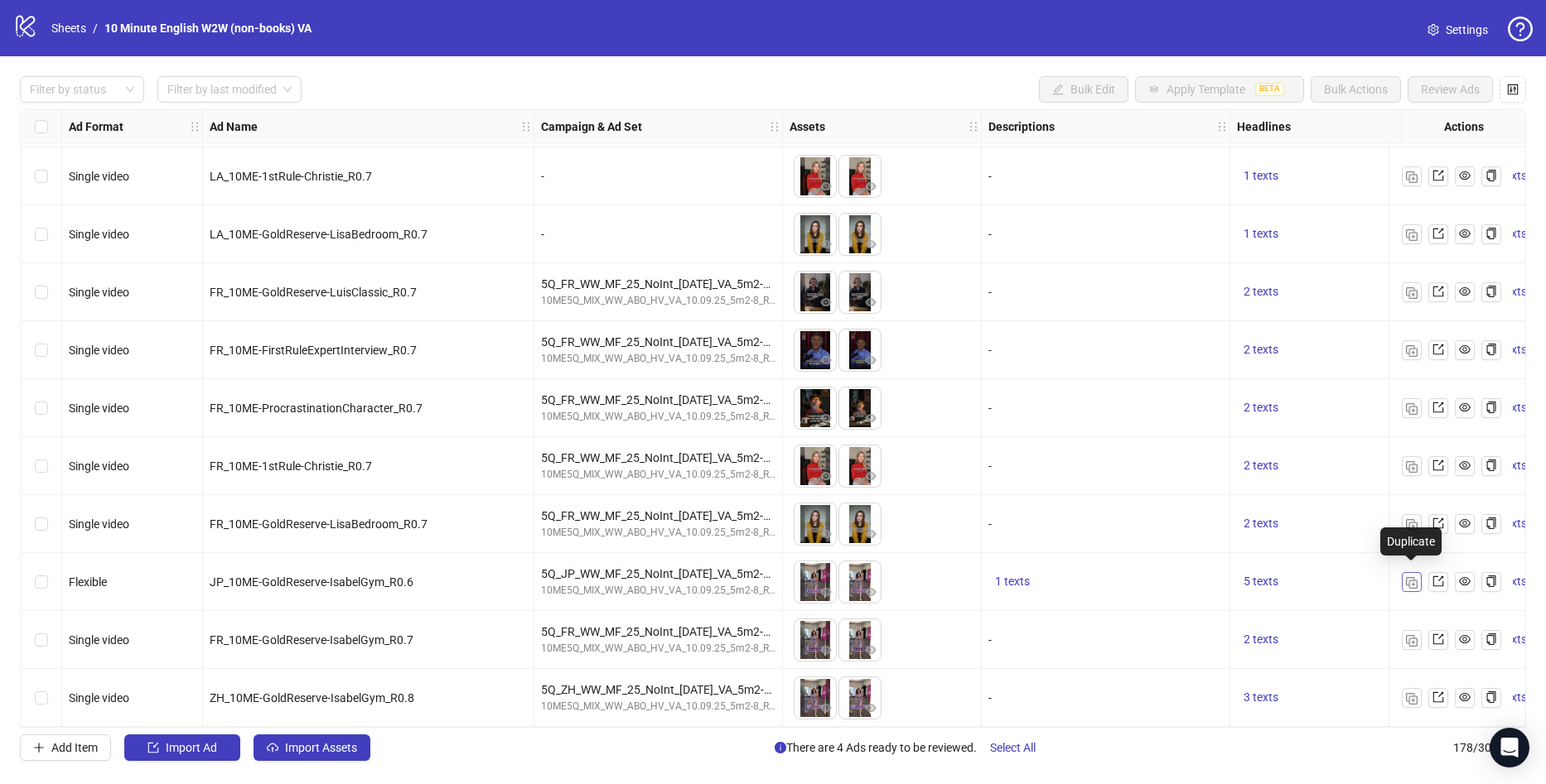
click at [1415, 577] on img "button" at bounding box center [1411, 583] width 11 height 11
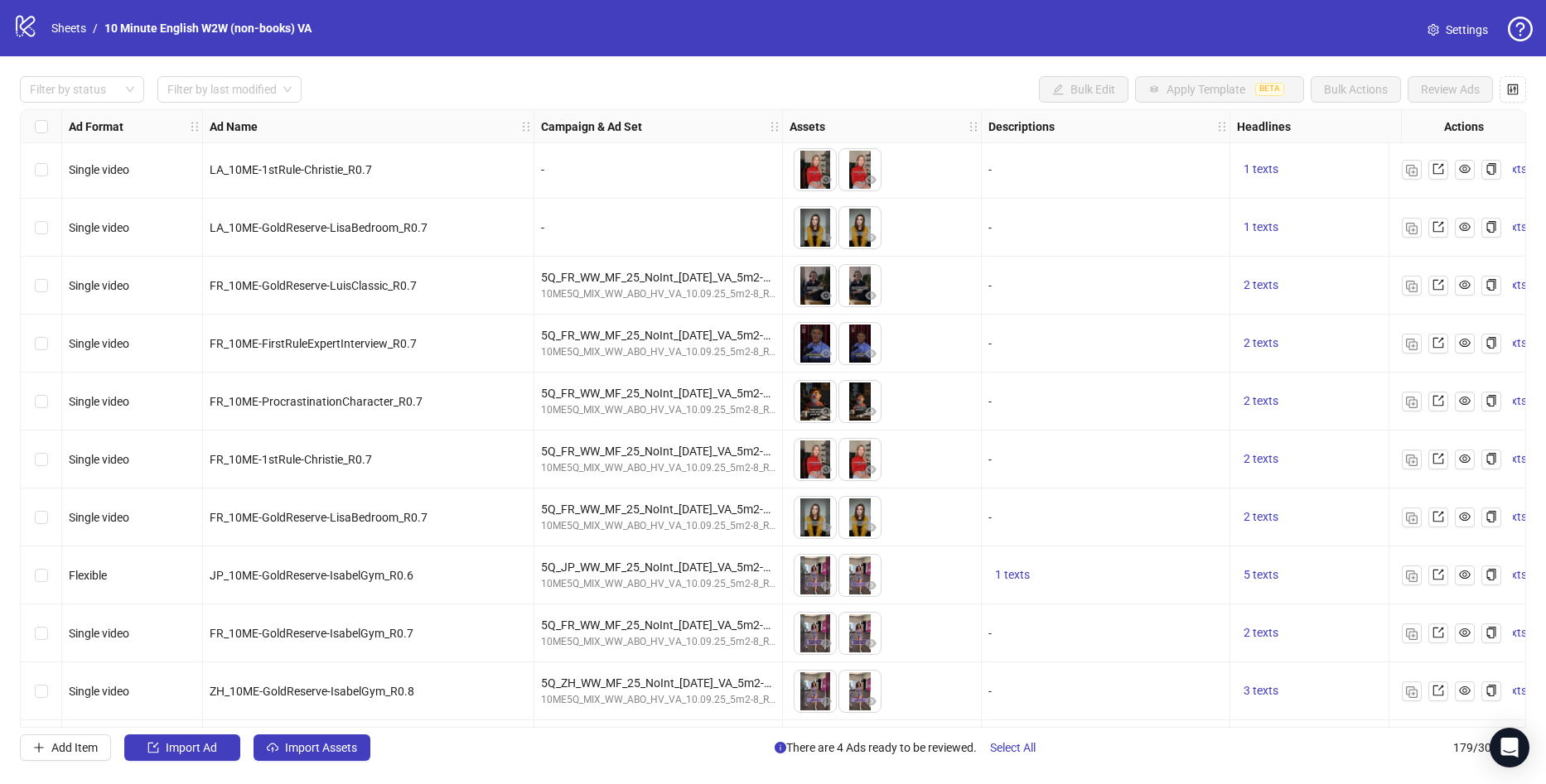
scroll to position [9799, 0]
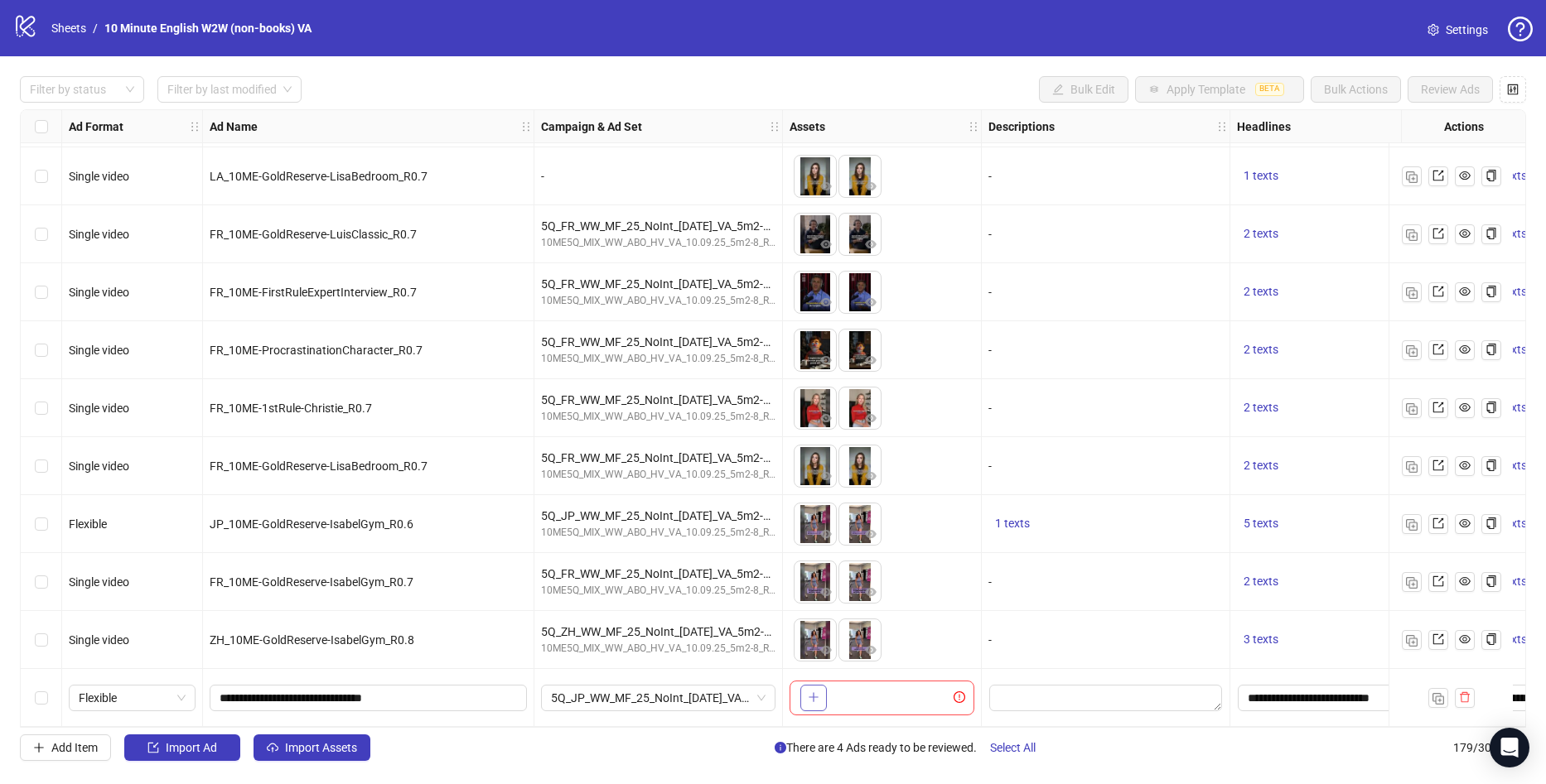
click at [813, 691] on icon "plus" at bounding box center [813, 696] width 11 height 11
paste input "**********"
drag, startPoint x: 393, startPoint y: 695, endPoint x: 200, endPoint y: 702, distance: 193.1
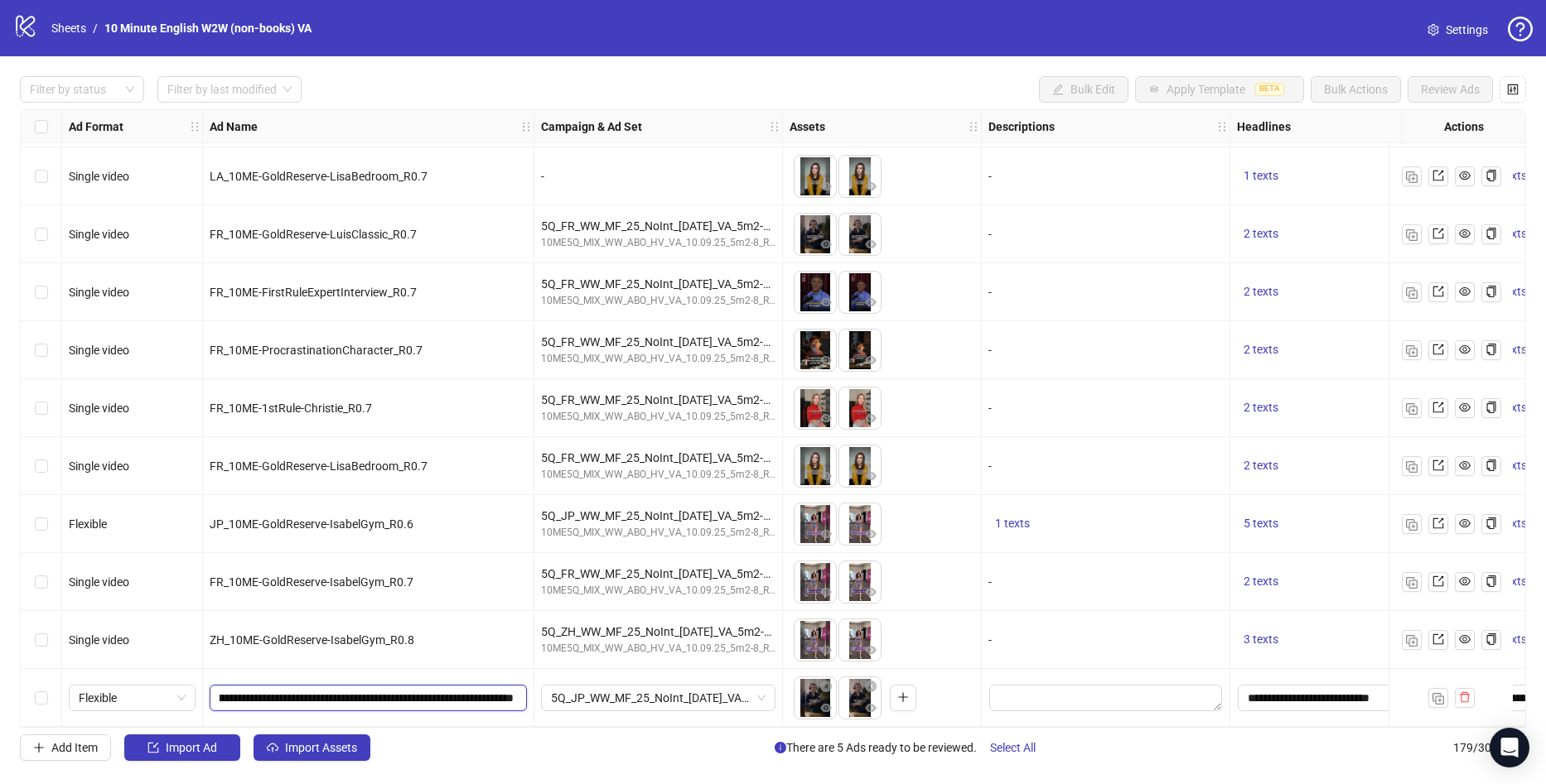
scroll to position [0, 0]
drag, startPoint x: 334, startPoint y: 688, endPoint x: -44, endPoint y: 692, distance: 378.0
click at [0, 692] on html "logo/logo-mobile Sheets / 10 Minute English W2W (non-books) VA Settings Filter …" at bounding box center [773, 392] width 1546 height 784
type input "**********"
click at [1438, 696] on img "button" at bounding box center [1437, 698] width 11 height 11
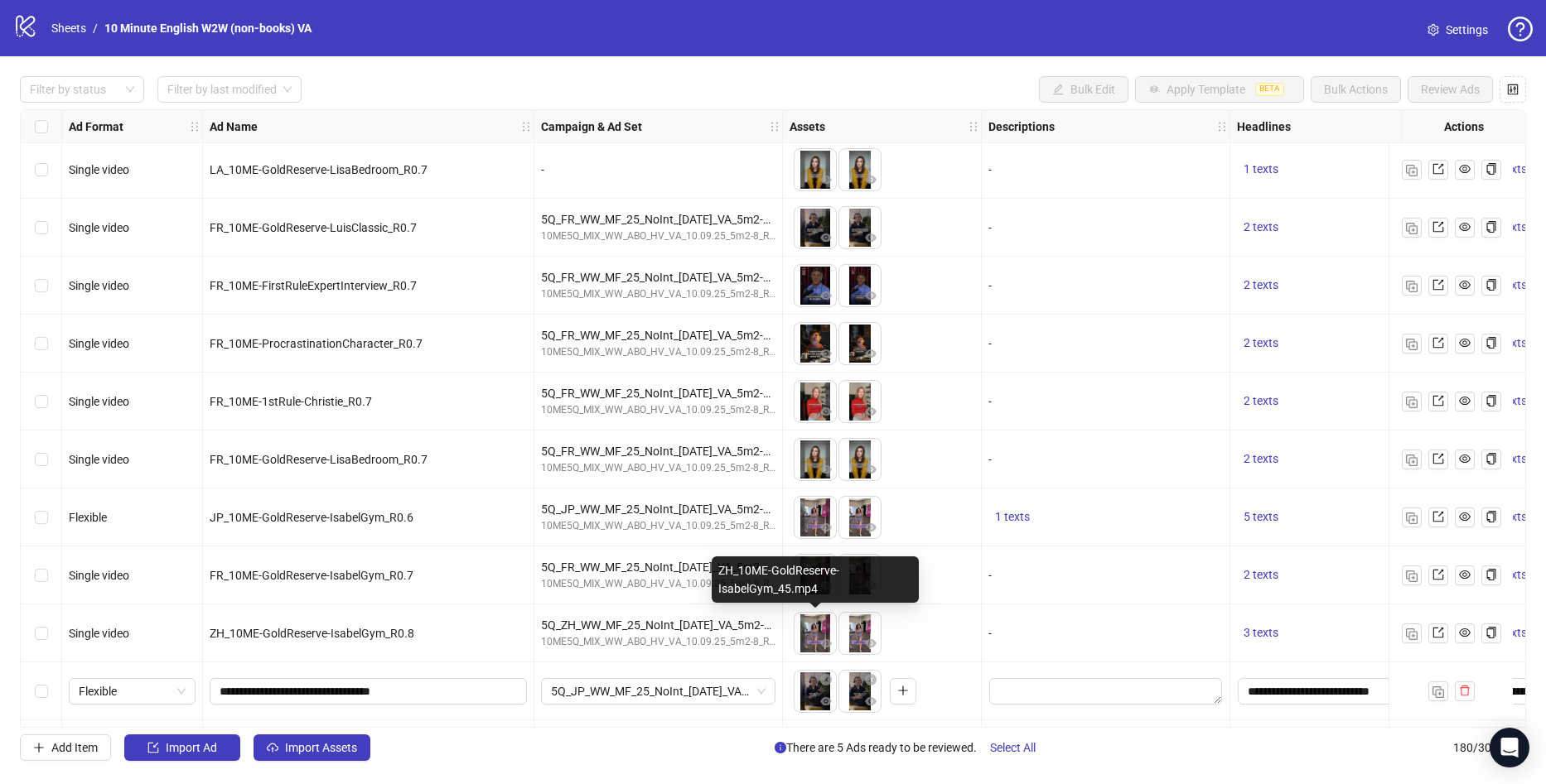
scroll to position [9857, 0]
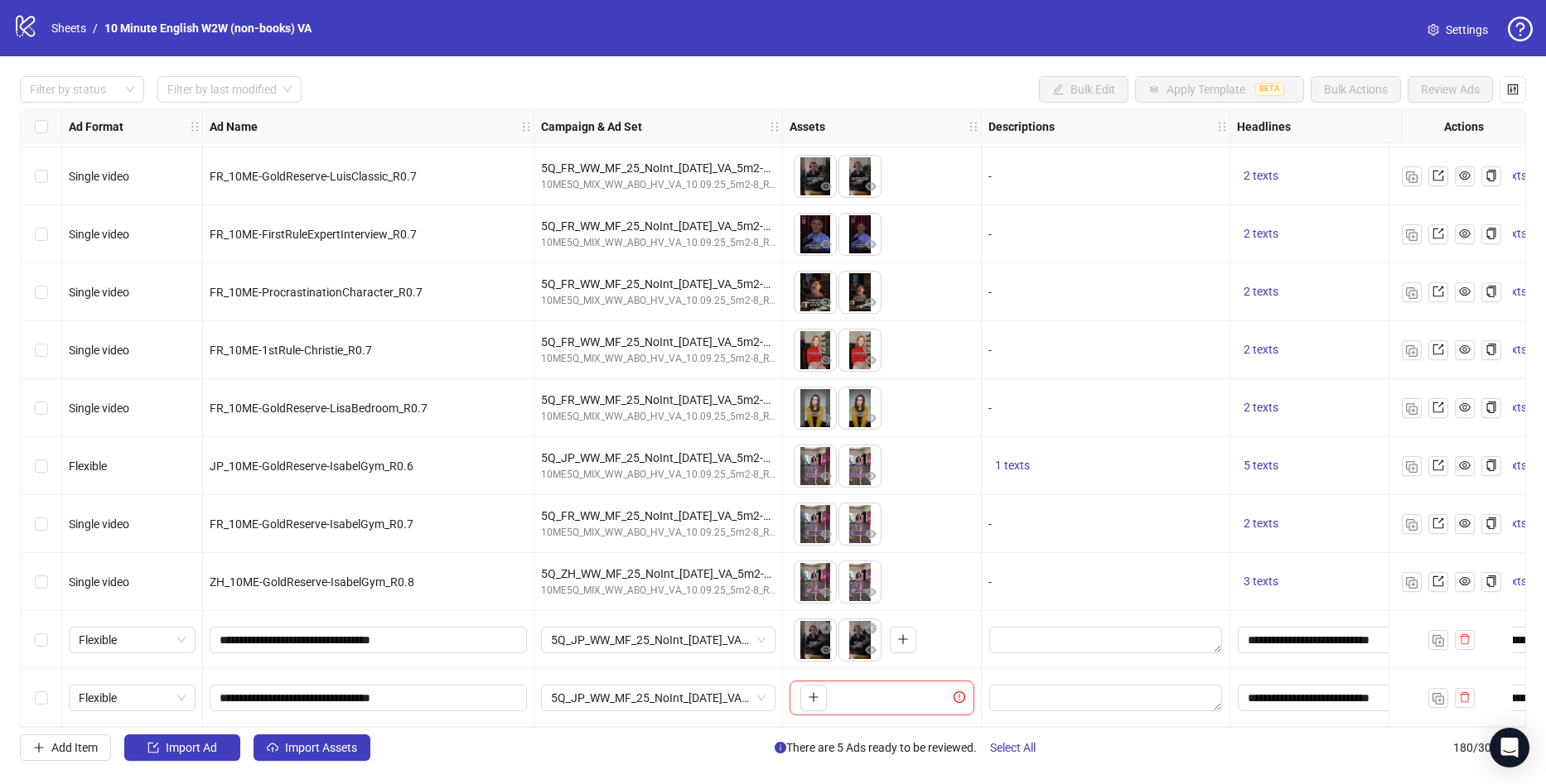
click at [810, 688] on div "Ad Format Ad Name Campaign & Ad Set Assets Descriptions Headlines Primary Texts…" at bounding box center [773, 418] width 1506 height 618
click at [816, 691] on icon "plus" at bounding box center [813, 696] width 11 height 11
drag, startPoint x: 397, startPoint y: 696, endPoint x: 149, endPoint y: 692, distance: 248.0
paste input "**********"
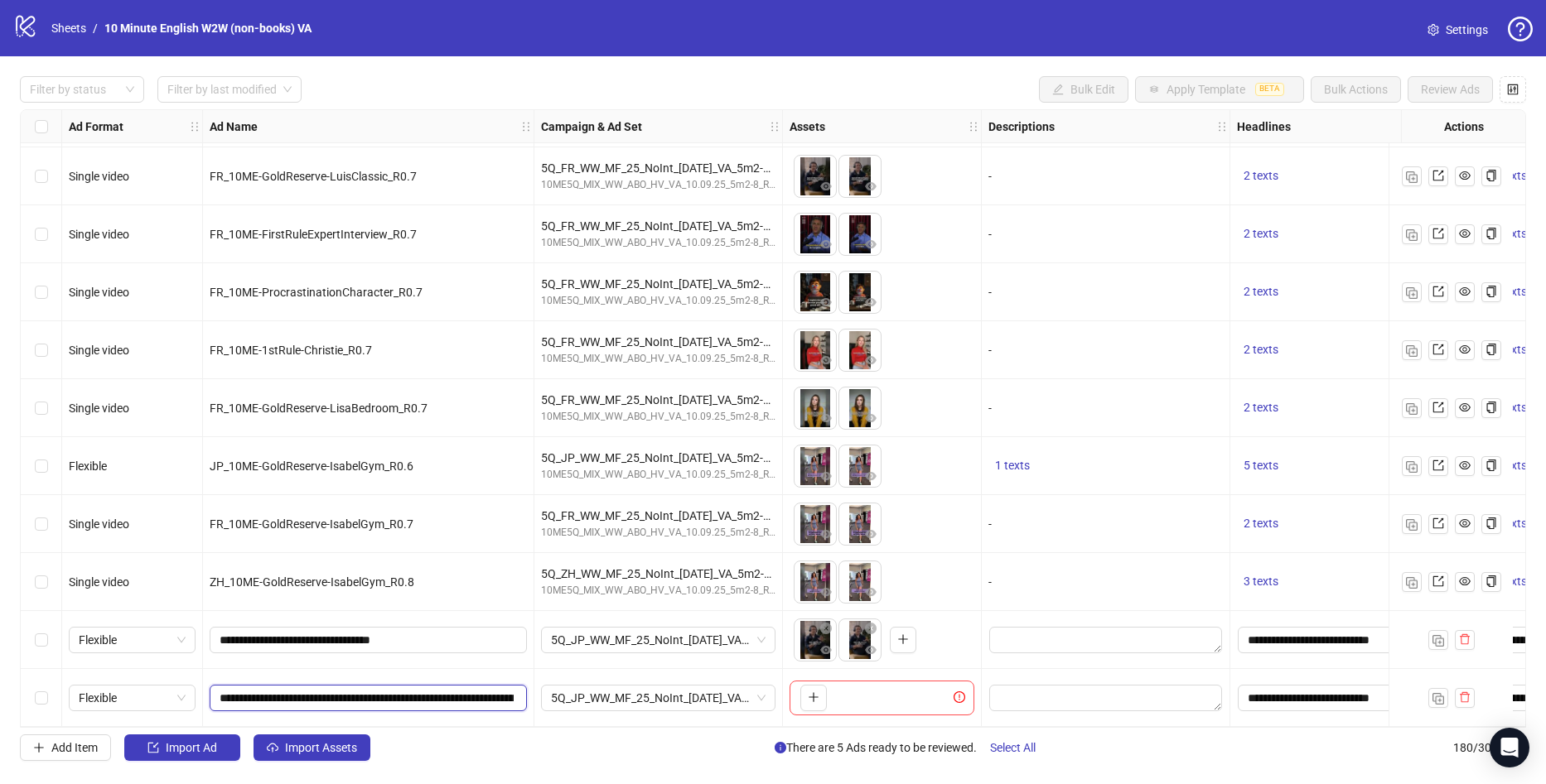
scroll to position [0, 577]
drag, startPoint x: 367, startPoint y: 690, endPoint x: -44, endPoint y: 689, distance: 411.0
click at [0, 689] on html "logo/logo-mobile Sheets / 10 Minute English W2W (non-books) VA Settings Filter …" at bounding box center [773, 392] width 1546 height 784
drag, startPoint x: 337, startPoint y: 693, endPoint x: -44, endPoint y: 706, distance: 381.2
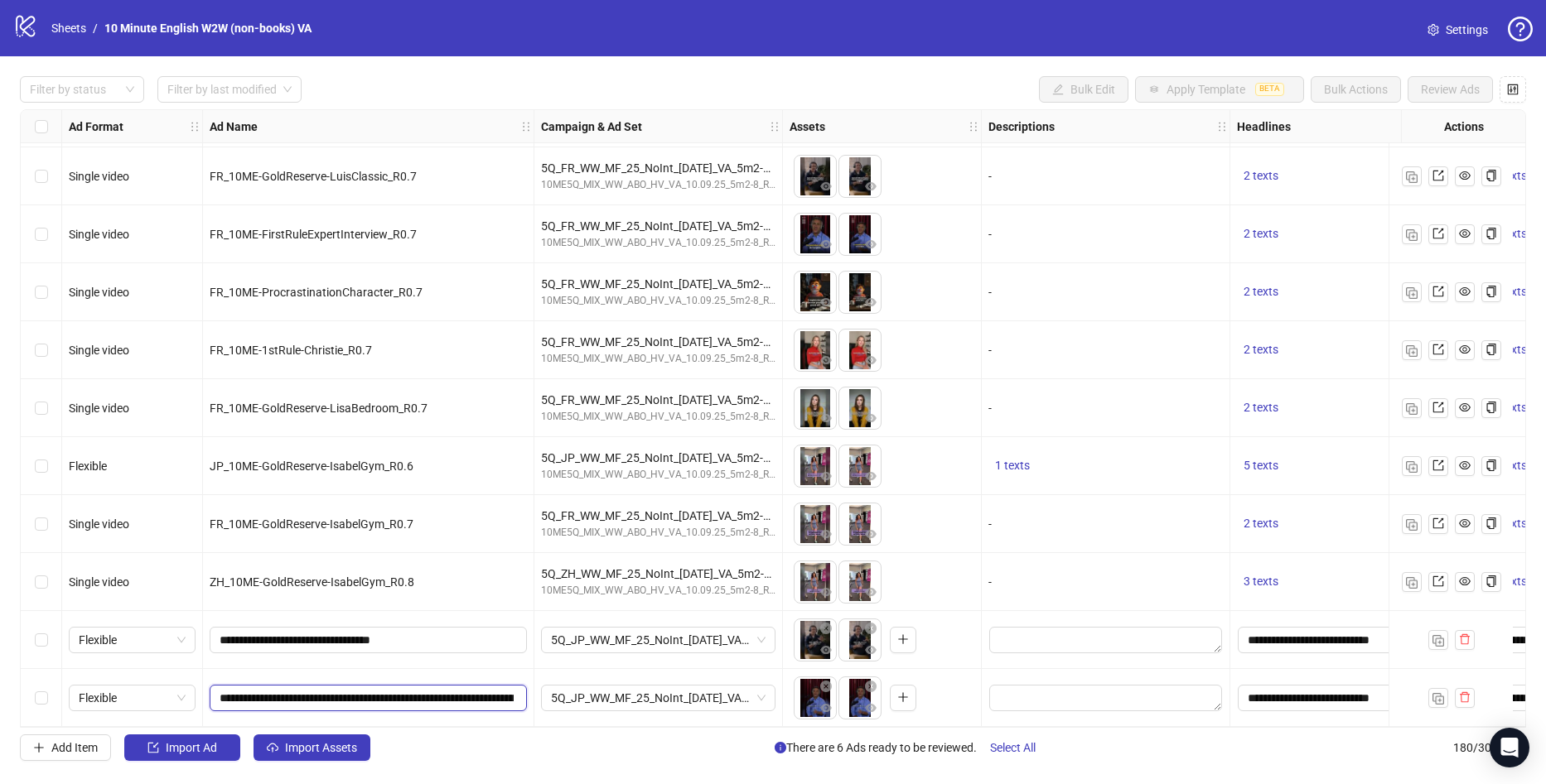
click at [0, 706] on html "logo/logo-mobile Sheets / 10 Minute English W2W (non-books) VA Settings Filter …" at bounding box center [773, 392] width 1546 height 784
type input "**********"
click at [505, 742] on div "Add Item Import Ad Import Assets There are 6 Ads ready to be reviewed. Select A…" at bounding box center [773, 748] width 1506 height 27
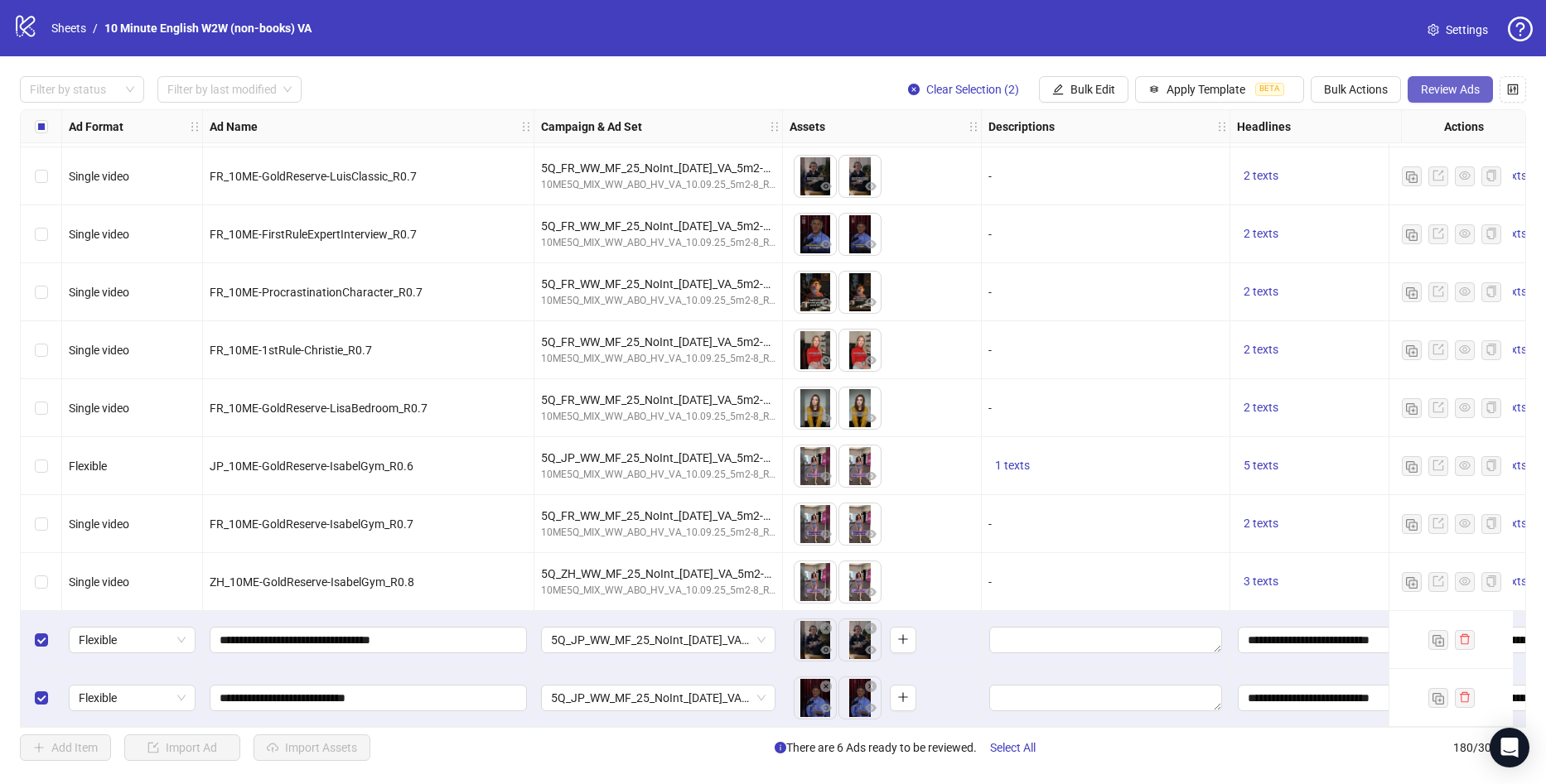
click at [1437, 89] on span "Review Ads" at bounding box center [1450, 89] width 59 height 13
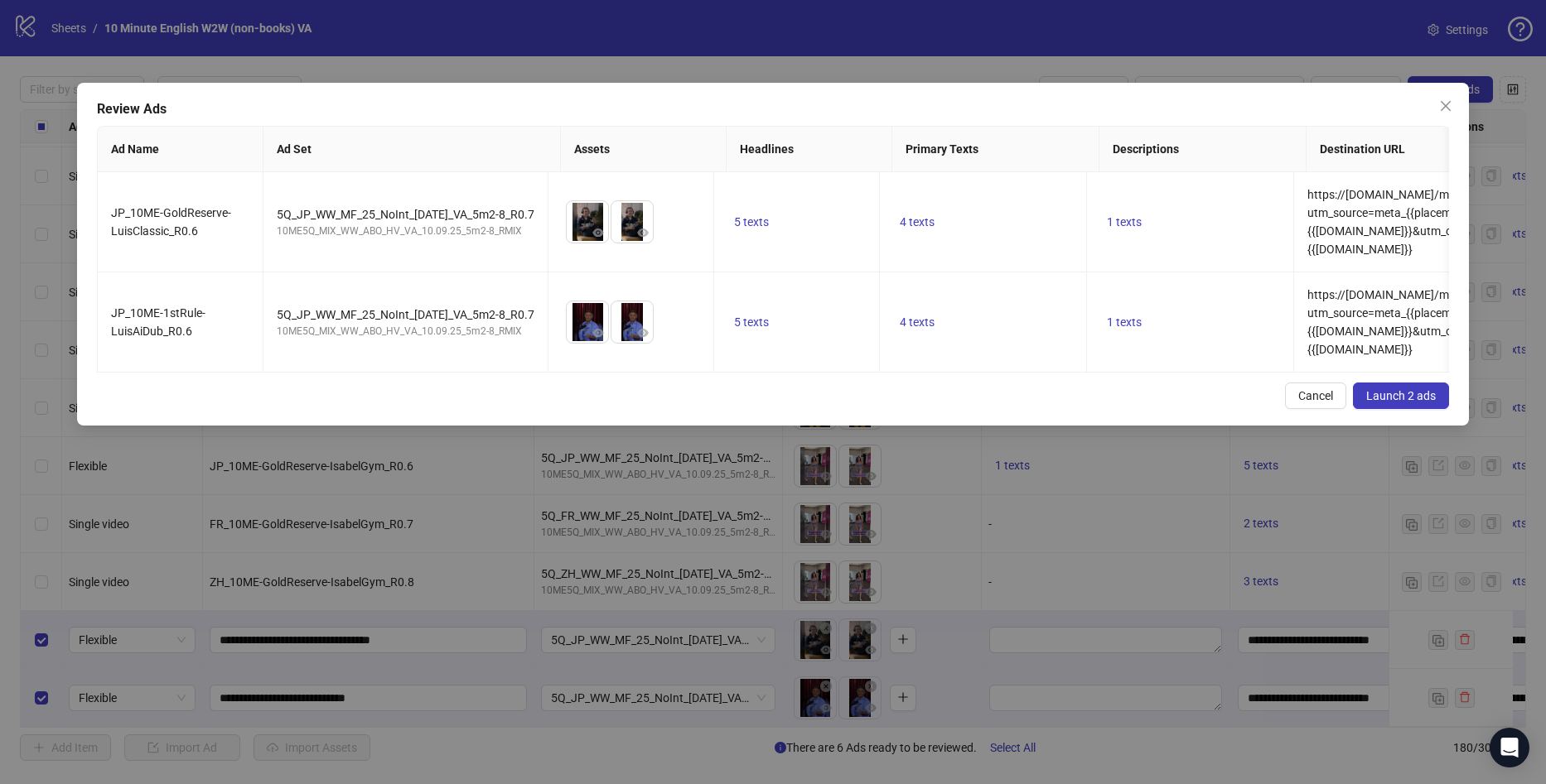
click at [1388, 403] on span "Launch 2 ads" at bounding box center [1401, 395] width 69 height 13
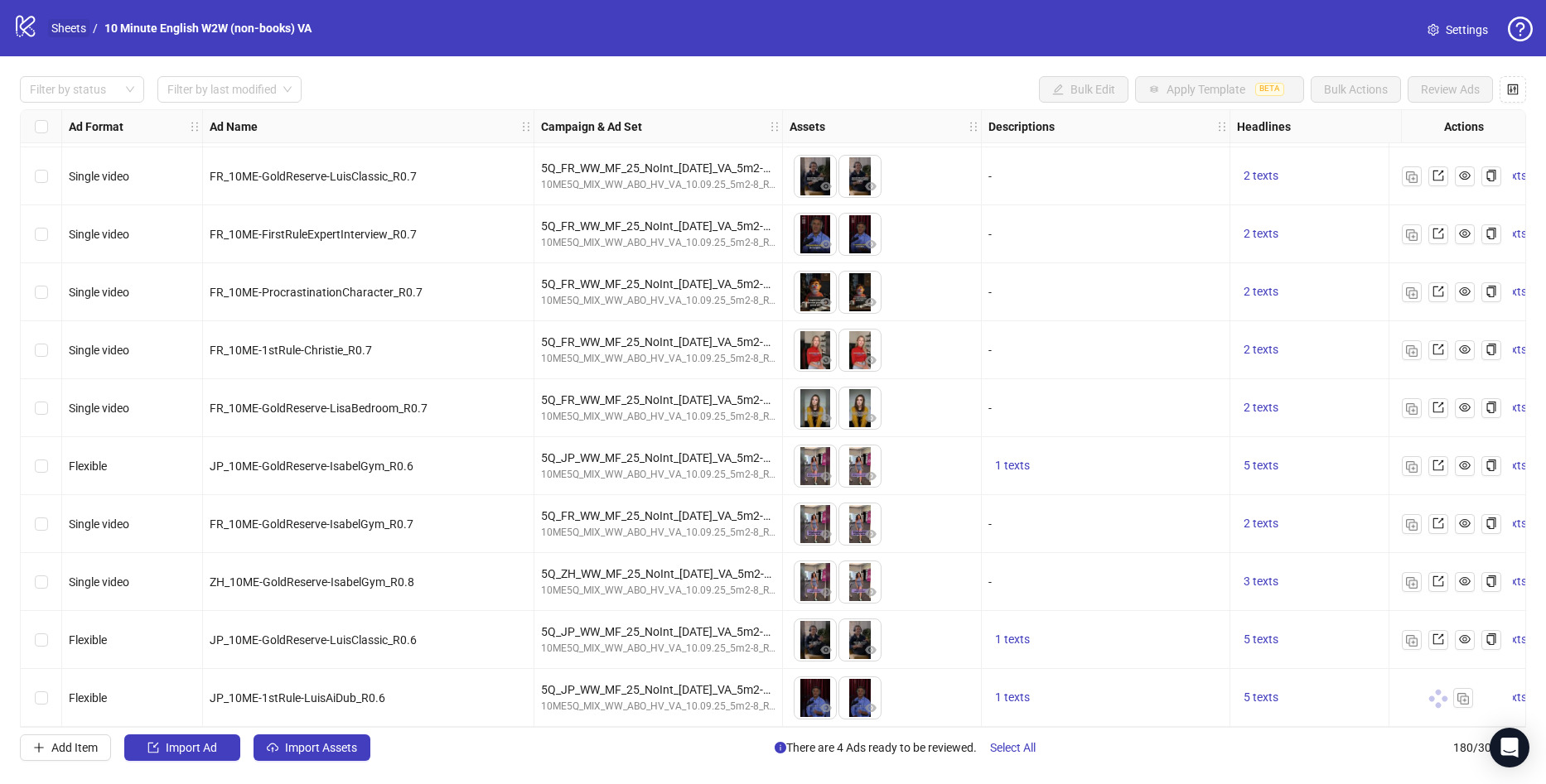
click at [69, 32] on link "Sheets" at bounding box center [69, 28] width 42 height 18
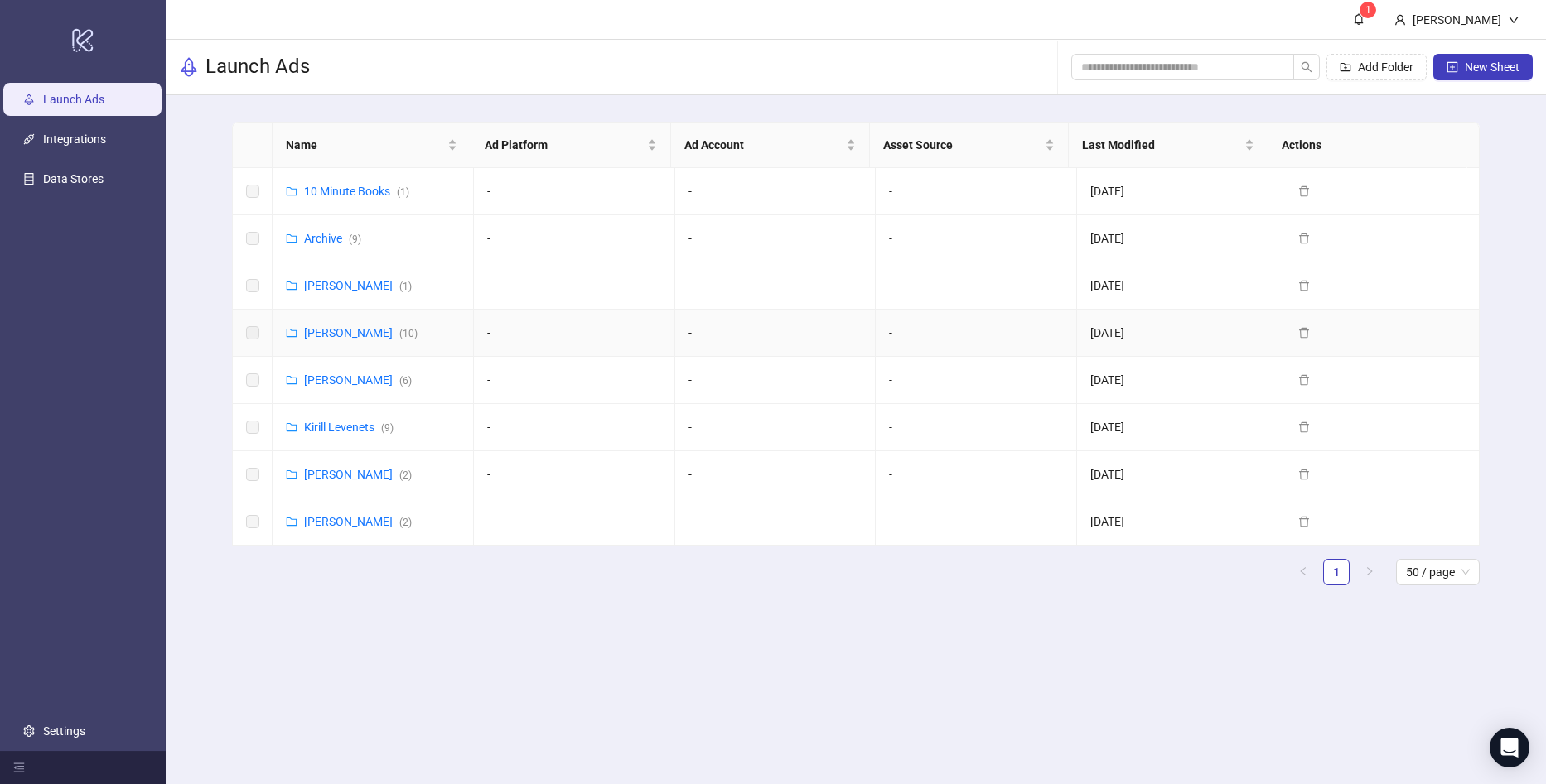
click at [341, 320] on td "[PERSON_NAME] ( 10 )" at bounding box center [373, 333] width 202 height 47
click at [341, 336] on link "[PERSON_NAME] ( 10 )" at bounding box center [360, 333] width 114 height 13
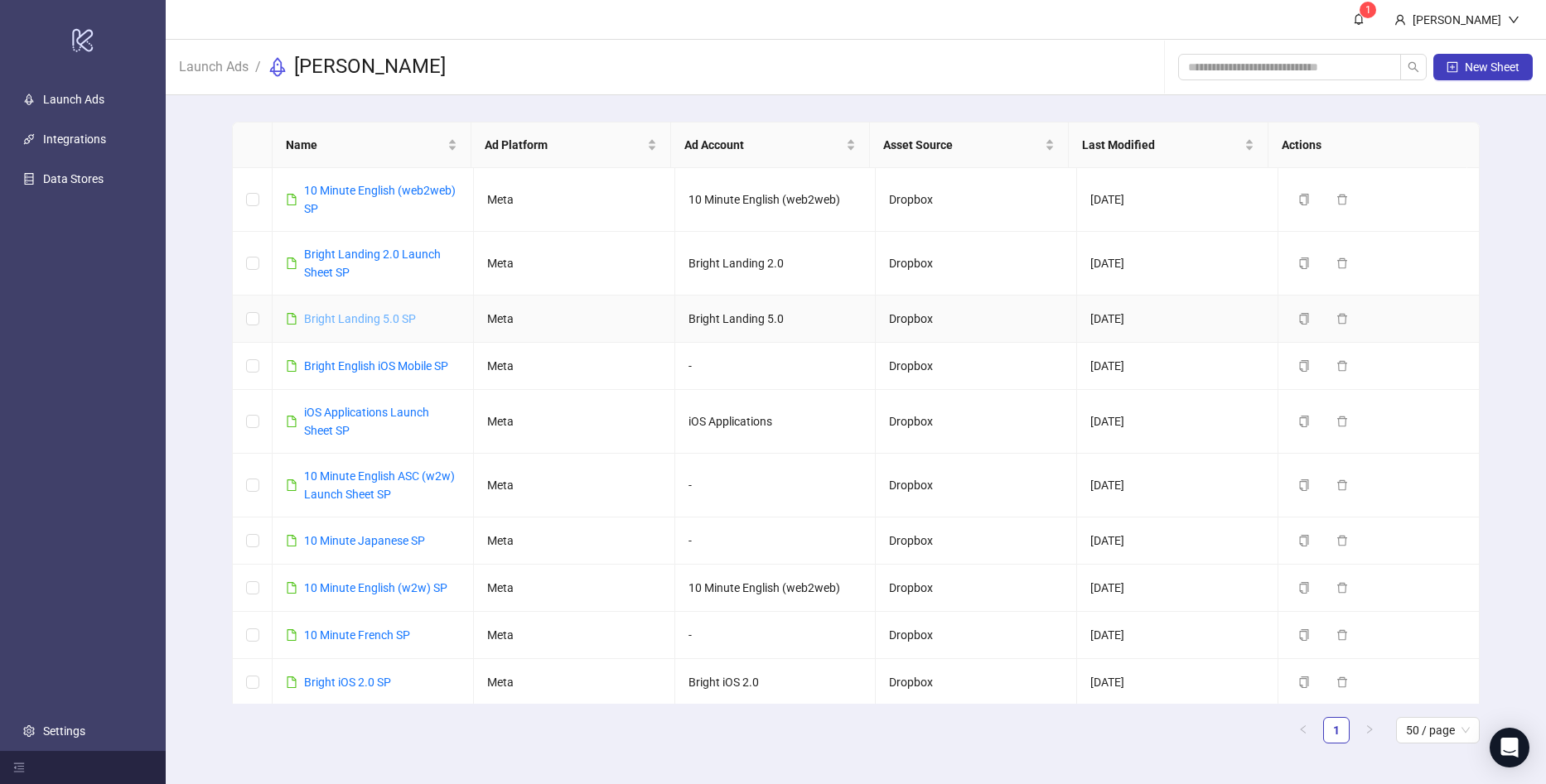
click at [398, 316] on link "Bright Landing 5.0 SP" at bounding box center [360, 319] width 112 height 13
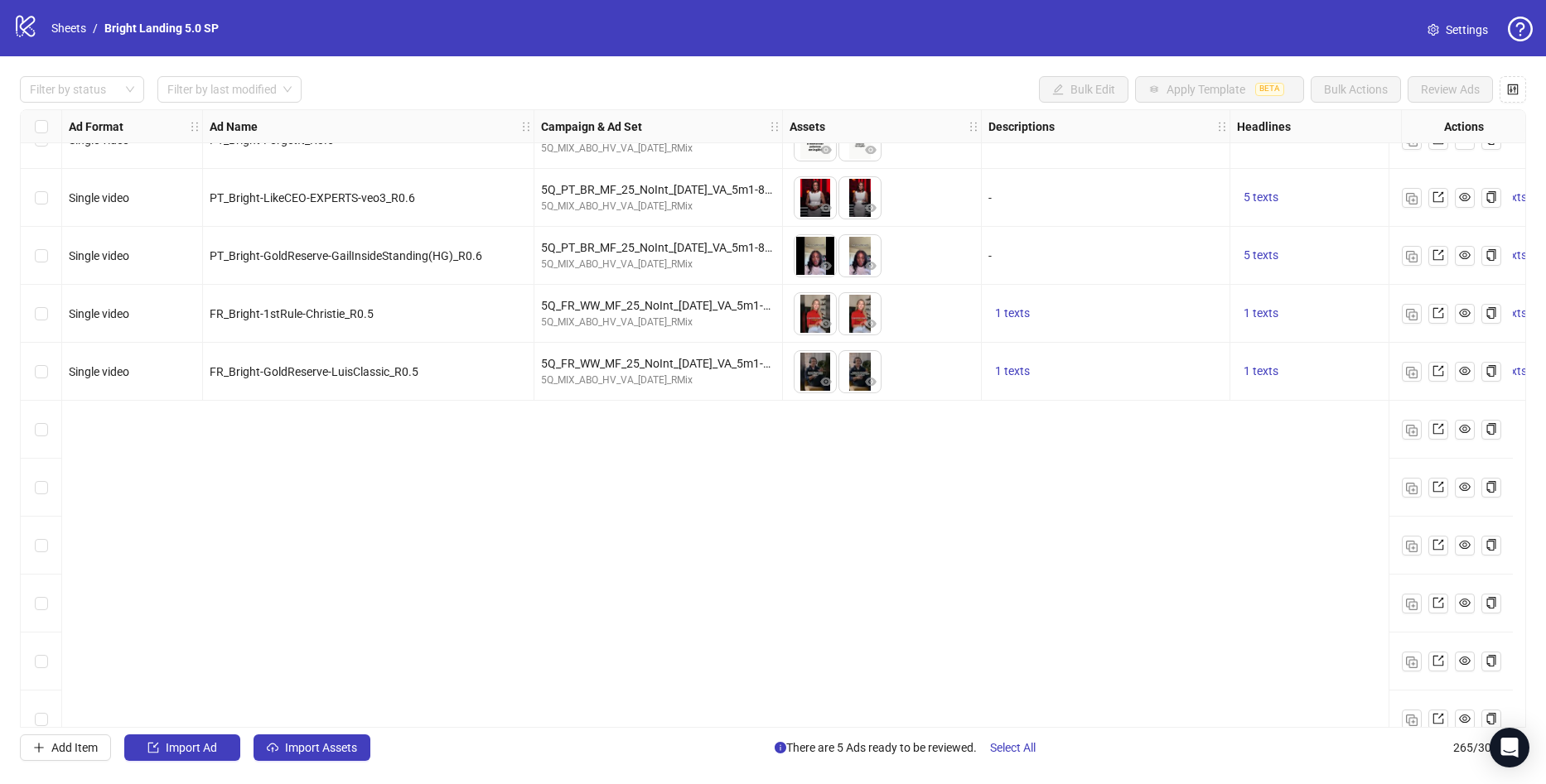
scroll to position [14038, 0]
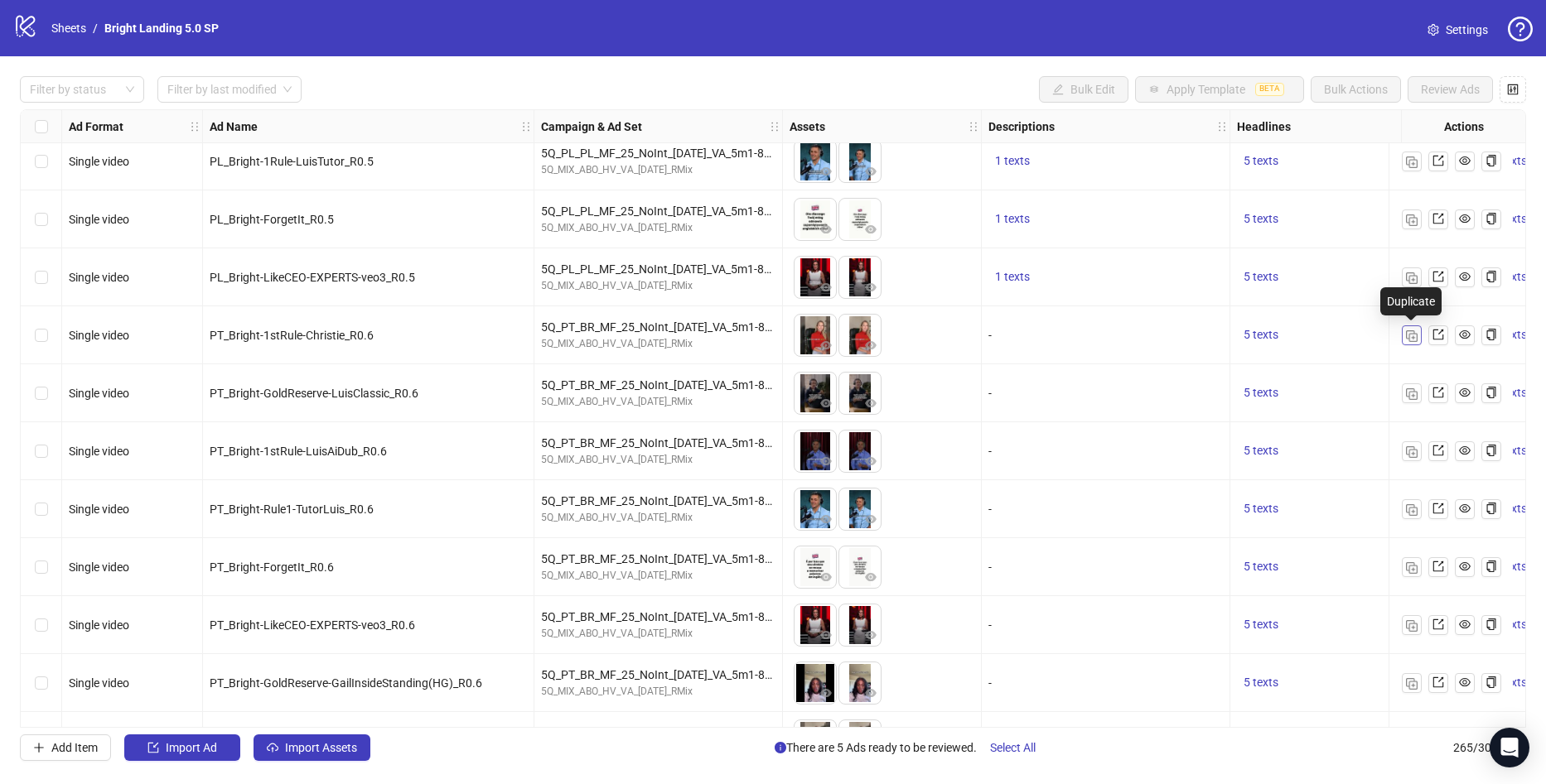
click at [1417, 333] on img "button" at bounding box center [1411, 336] width 11 height 11
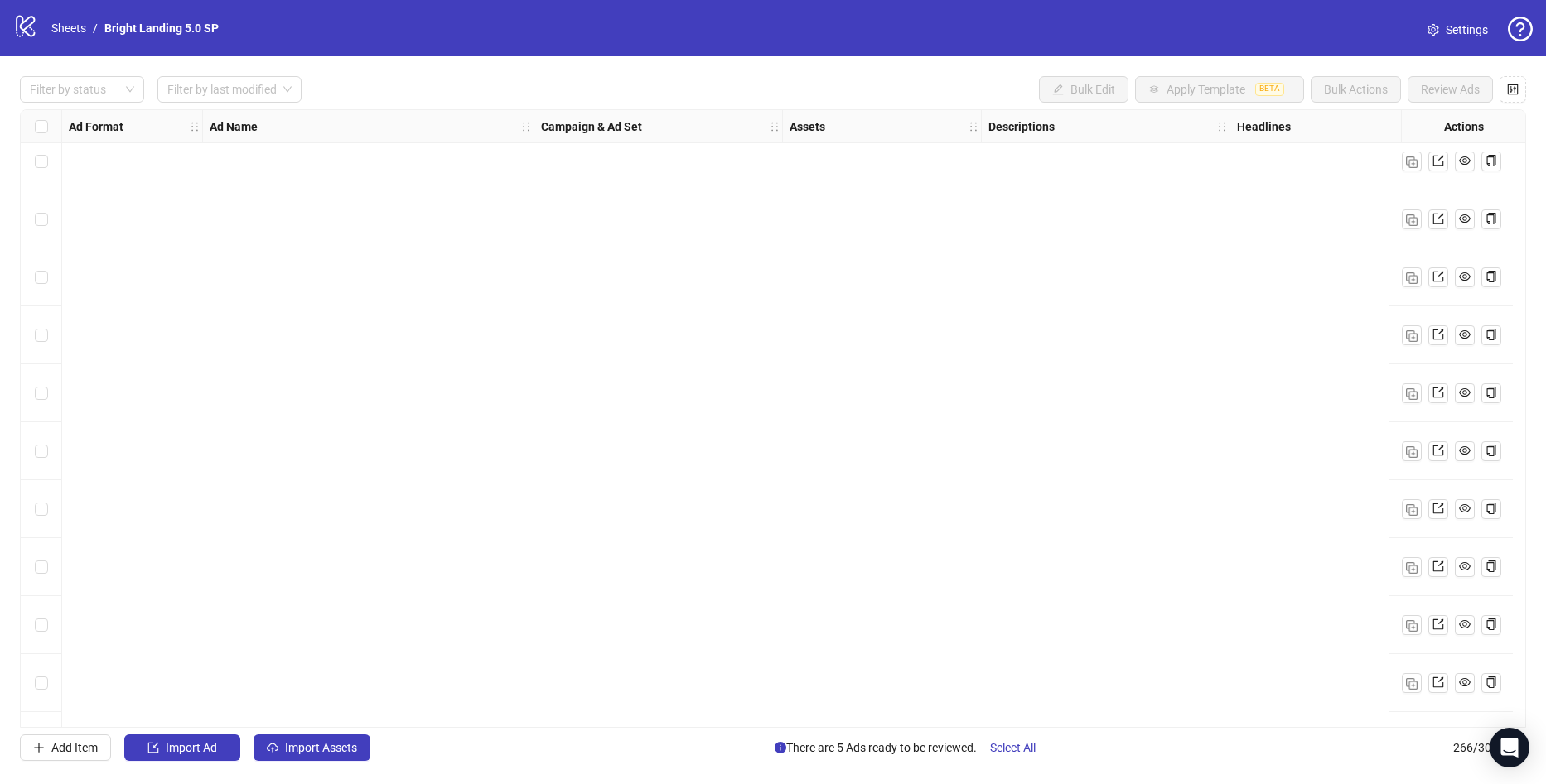
scroll to position [14841, 0]
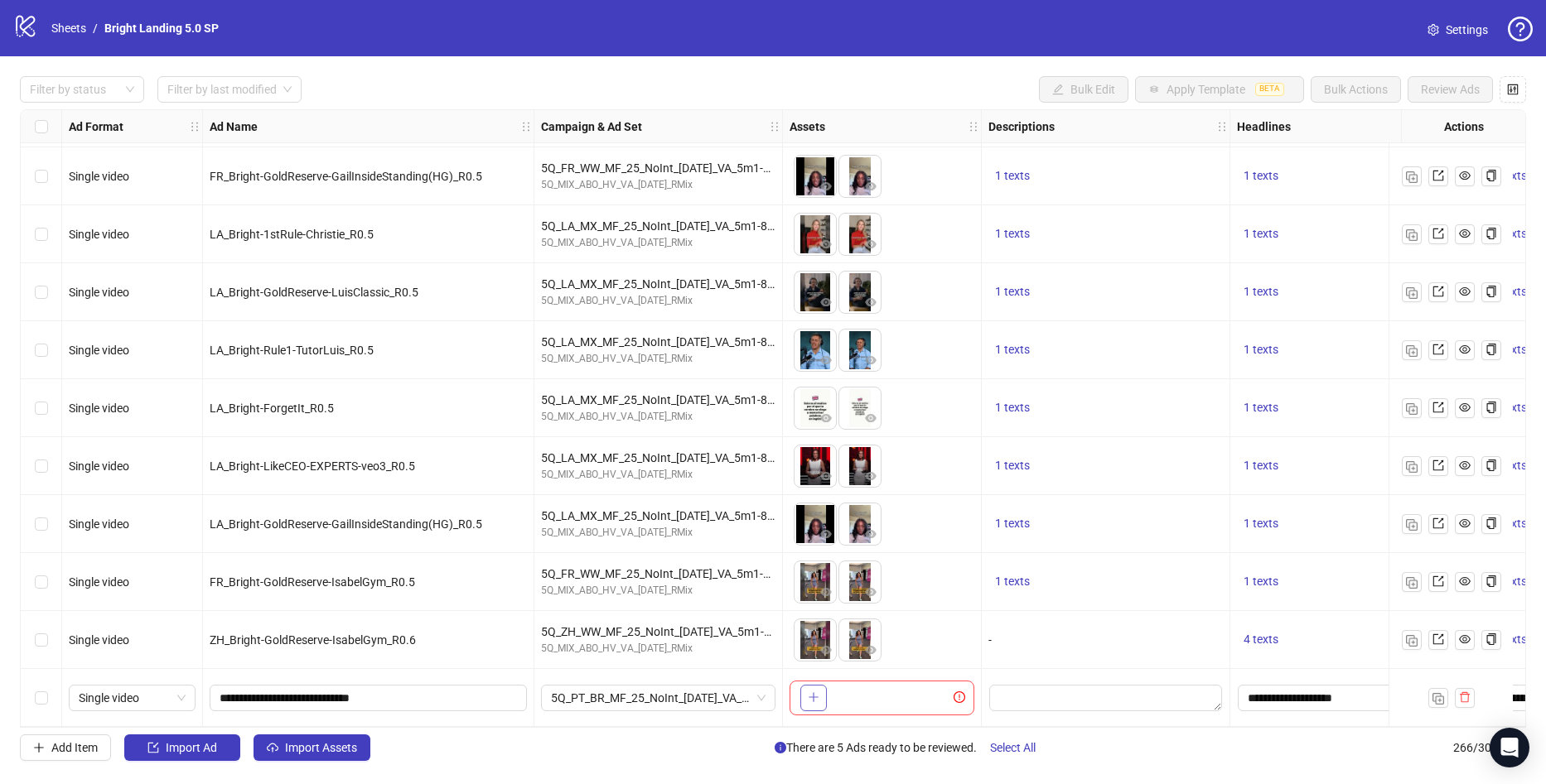
click at [816, 691] on icon "plus" at bounding box center [813, 696] width 11 height 11
paste input "**********"
drag, startPoint x: 352, startPoint y: 686, endPoint x: 332, endPoint y: 708, distance: 29.7
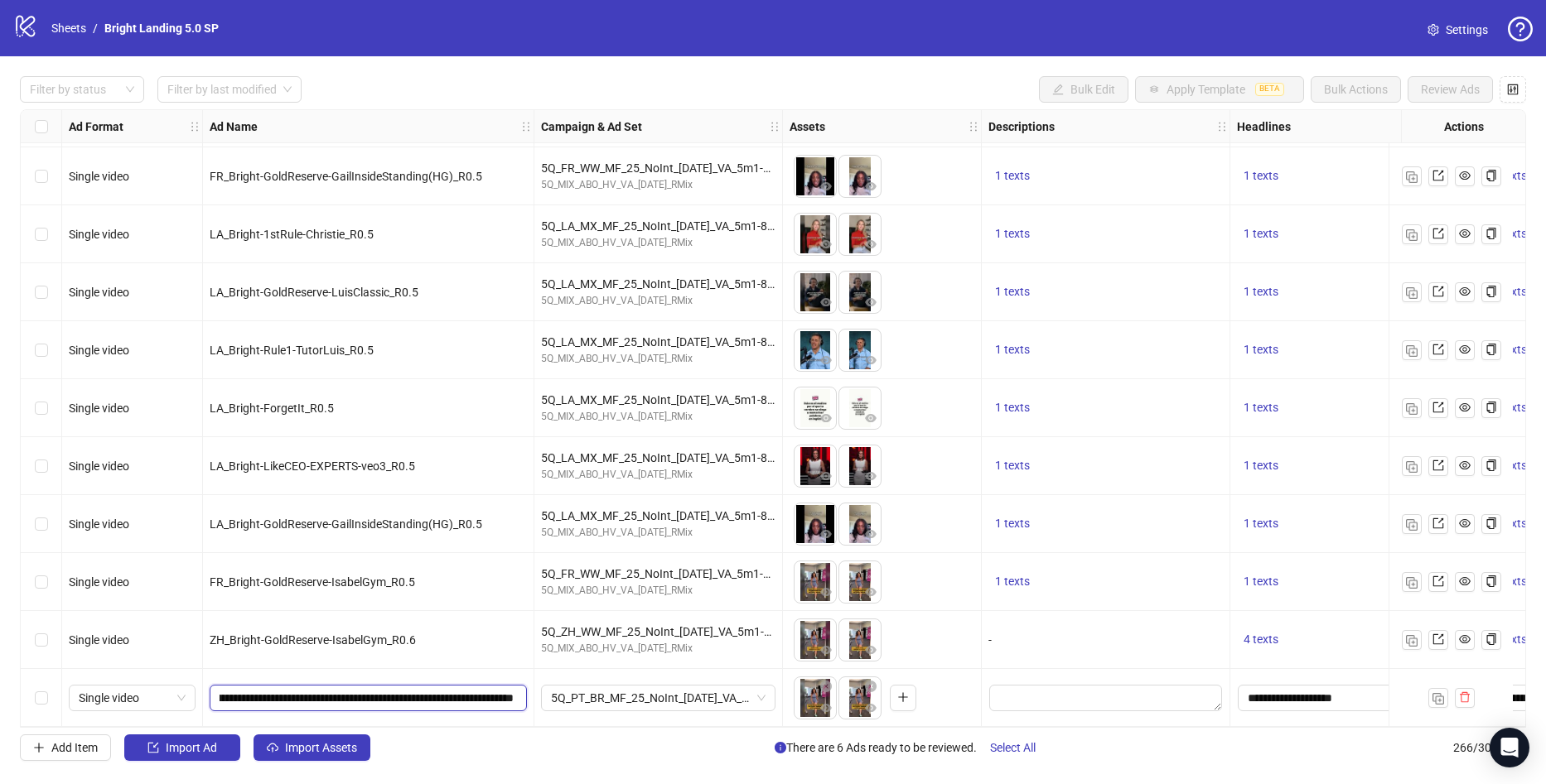
scroll to position [0, 0]
drag, startPoint x: 339, startPoint y: 690, endPoint x: -44, endPoint y: 675, distance: 383.3
click at [0, 675] on html "logo/logo-mobile Sheets / Bright Landing 5.0 SP Settings Filter by status Filte…" at bounding box center [773, 392] width 1546 height 784
type input "**********"
click at [1468, 695] on icon "delete" at bounding box center [1464, 696] width 11 height 11
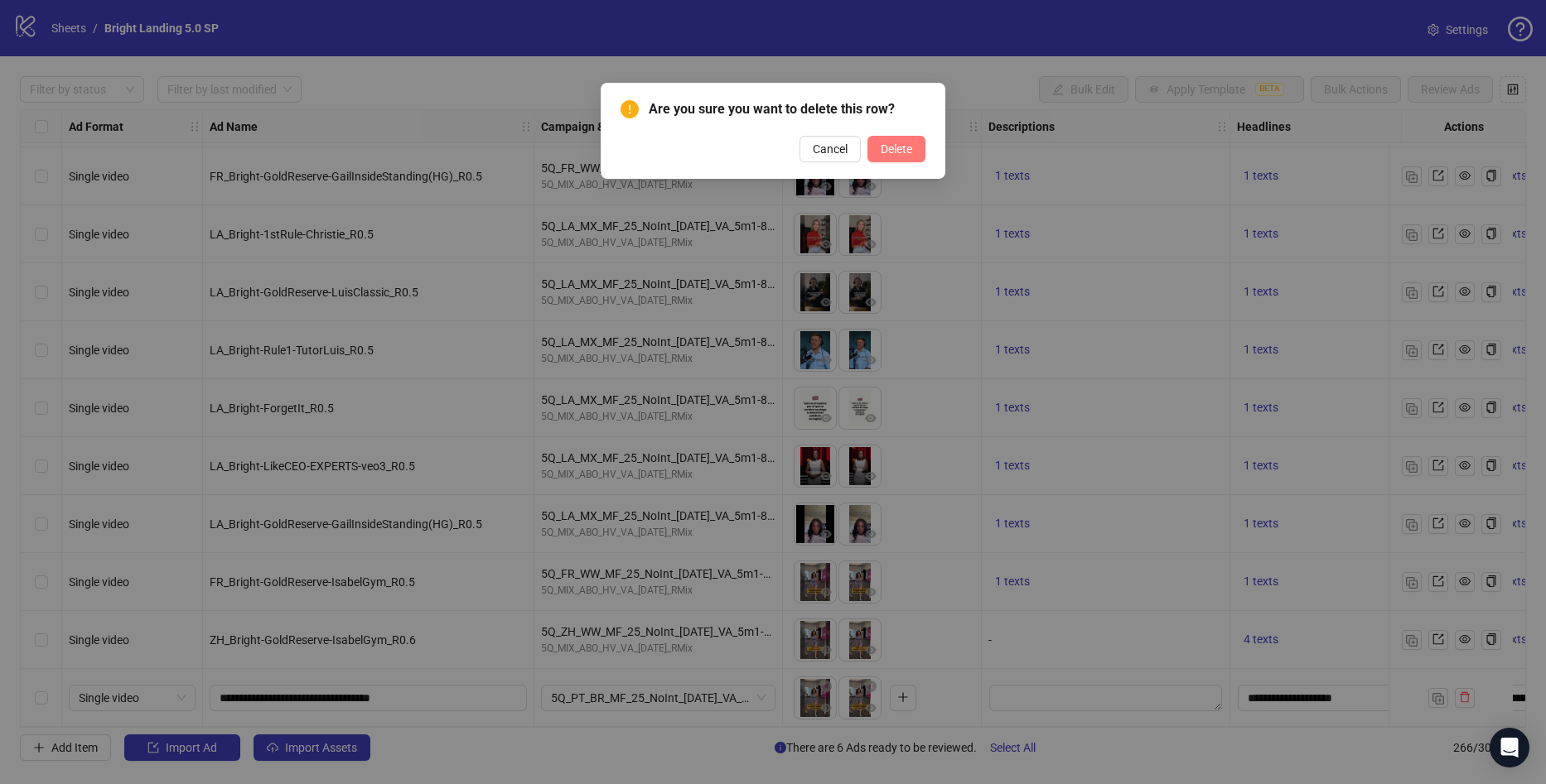
click at [900, 149] on span "Delete" at bounding box center [896, 148] width 31 height 13
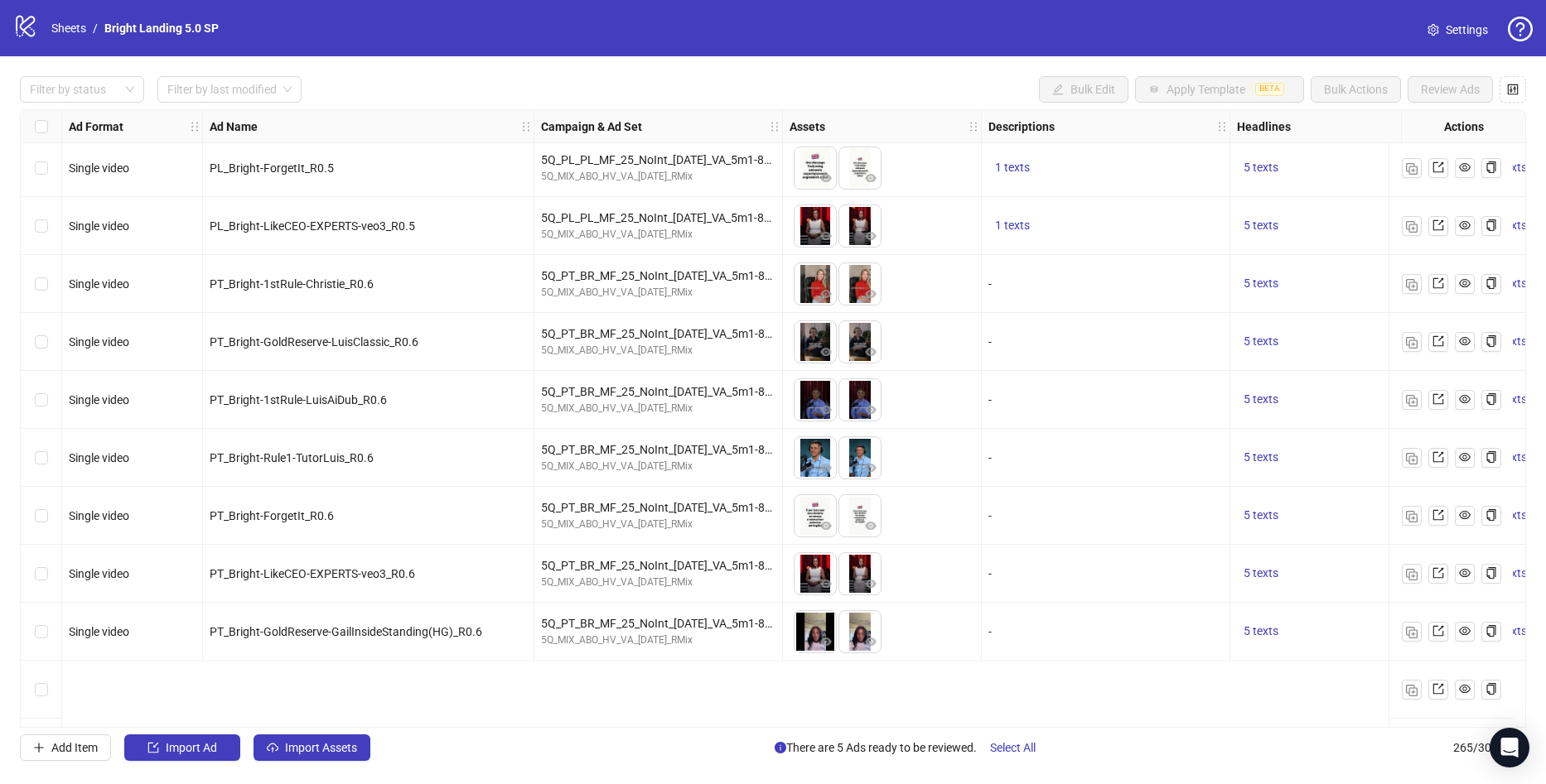
scroll to position [13956, 0]
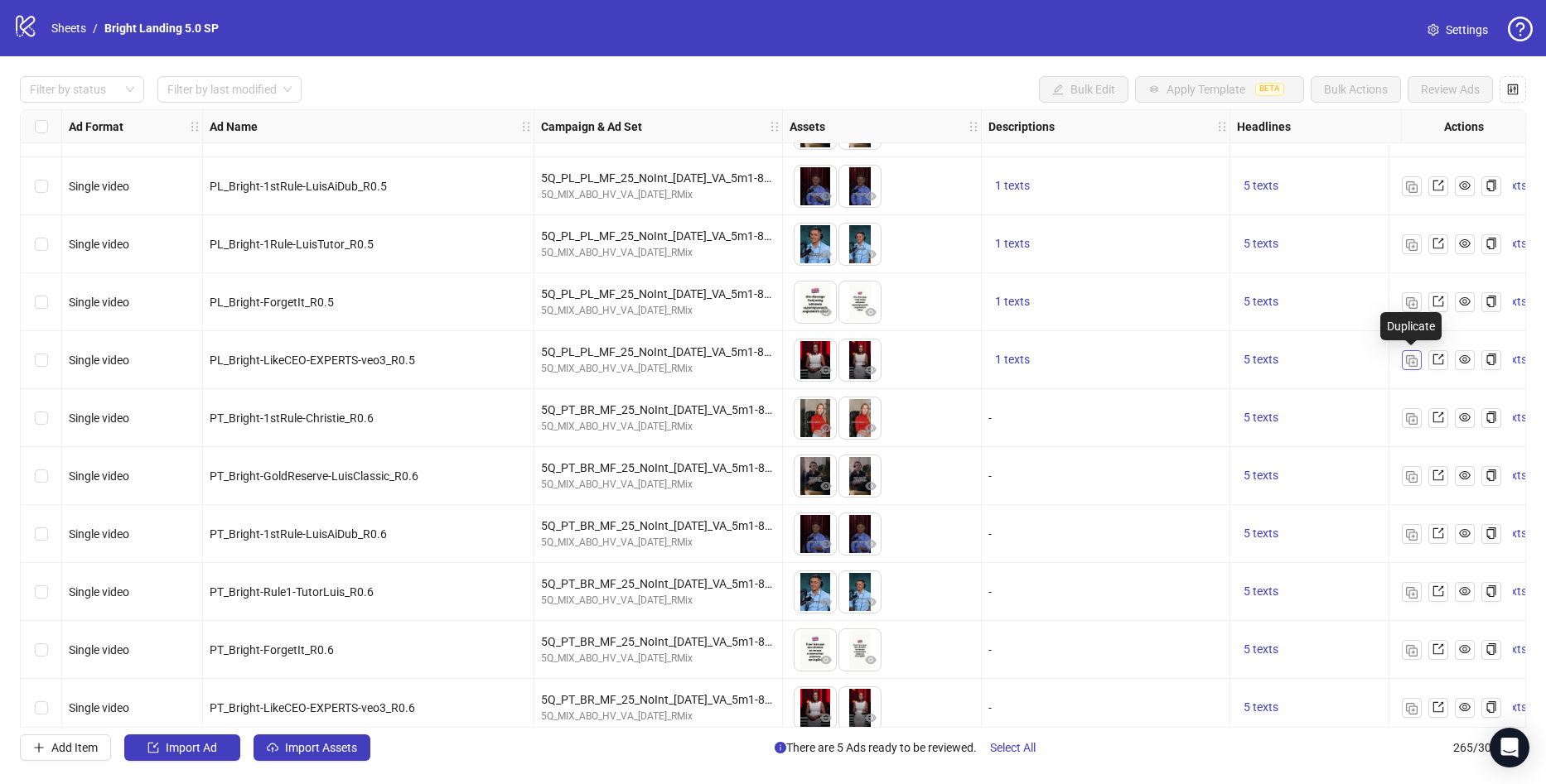
click at [1411, 363] on img "button" at bounding box center [1411, 360] width 11 height 11
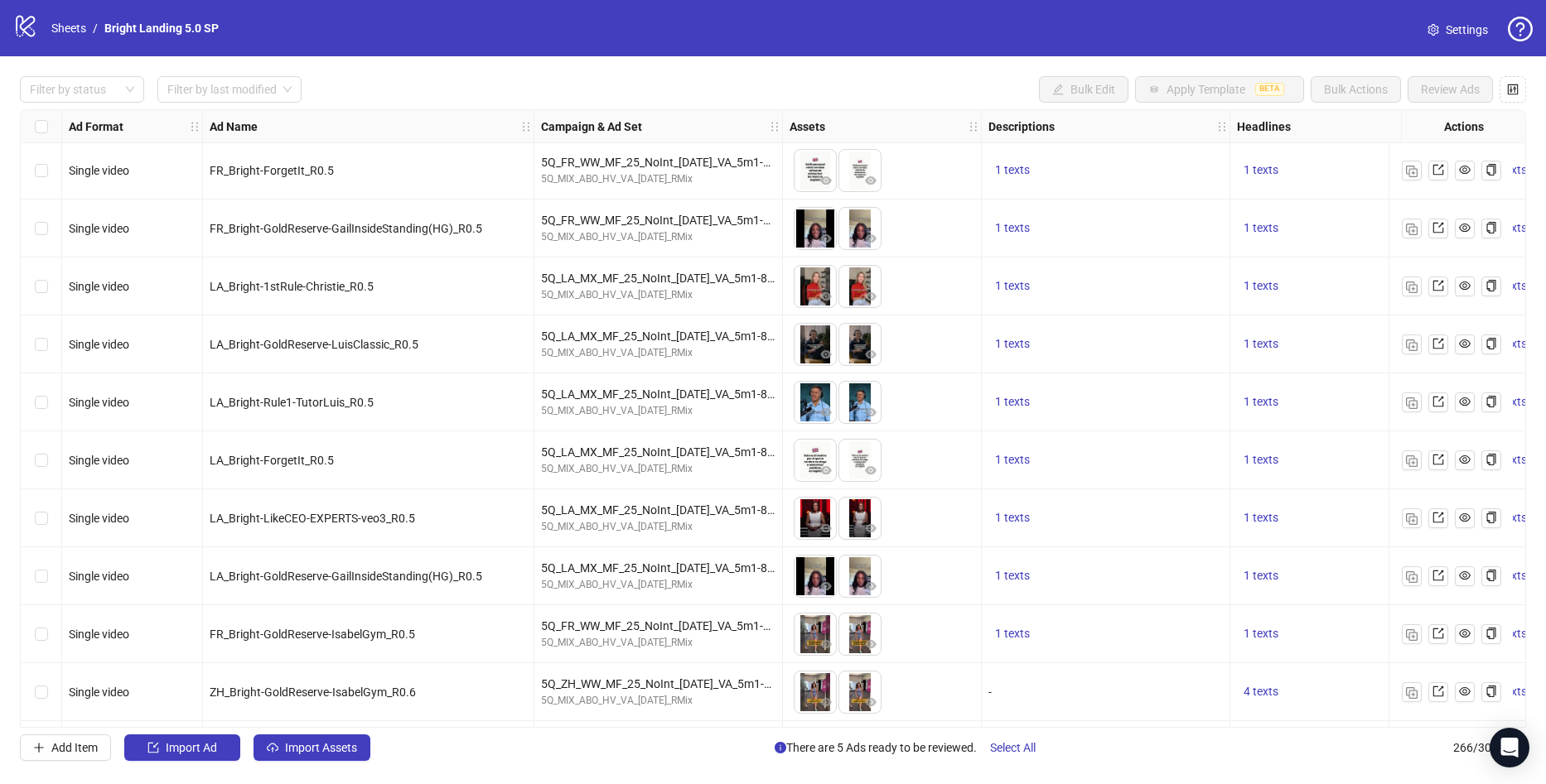
scroll to position [14841, 0]
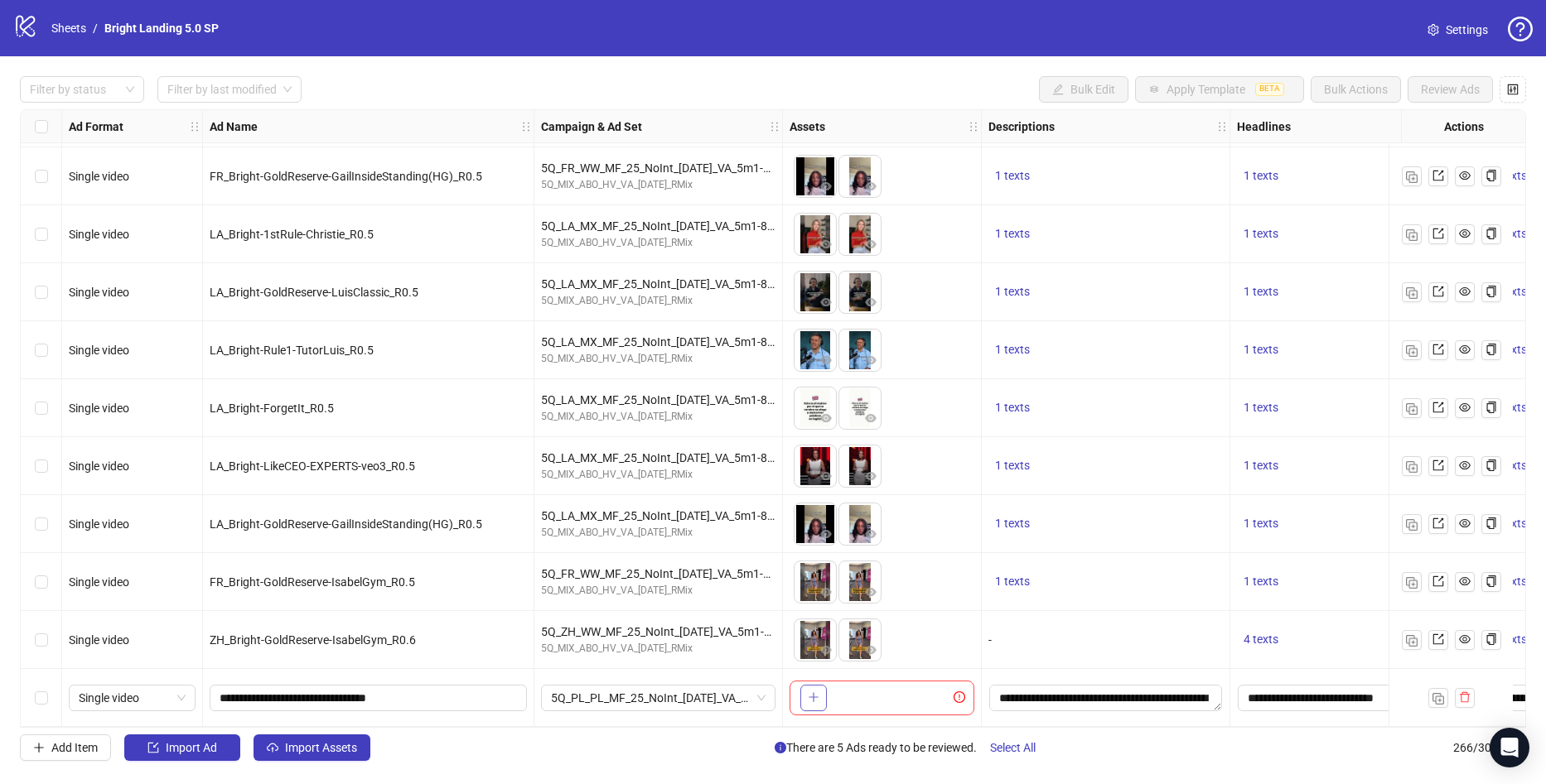
click at [816, 691] on icon "plus" at bounding box center [813, 696] width 11 height 11
paste input "**********"
drag, startPoint x: 391, startPoint y: 690, endPoint x: 333, endPoint y: 721, distance: 65.8
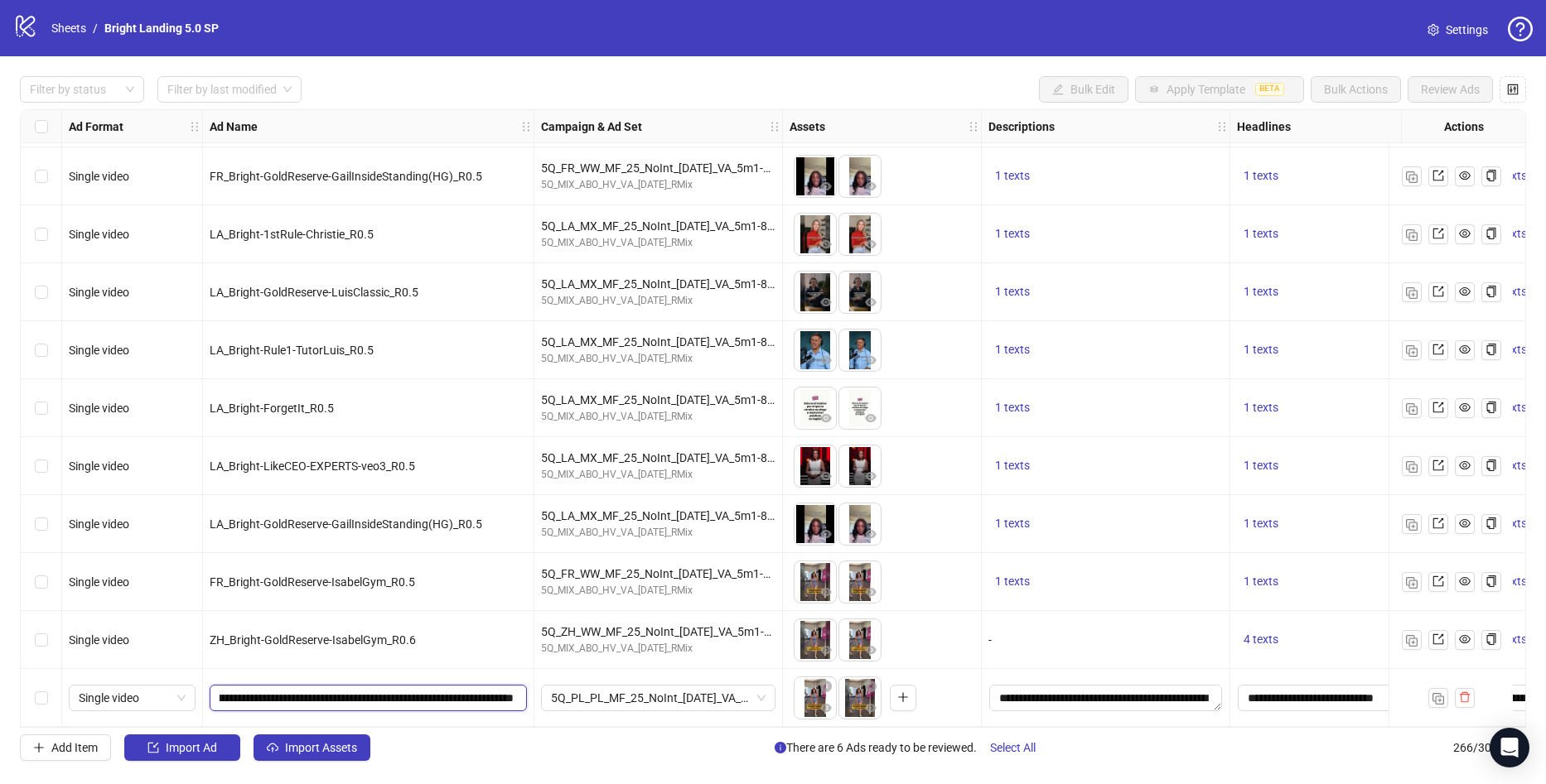
scroll to position [0, 0]
type input "**********"
drag, startPoint x: 338, startPoint y: 691, endPoint x: 3, endPoint y: 706, distance: 335.3
click at [0, 697] on html "logo/logo-mobile Sheets / Bright Landing 5.0 SP Settings Filter by status Filte…" at bounding box center [773, 392] width 1546 height 784
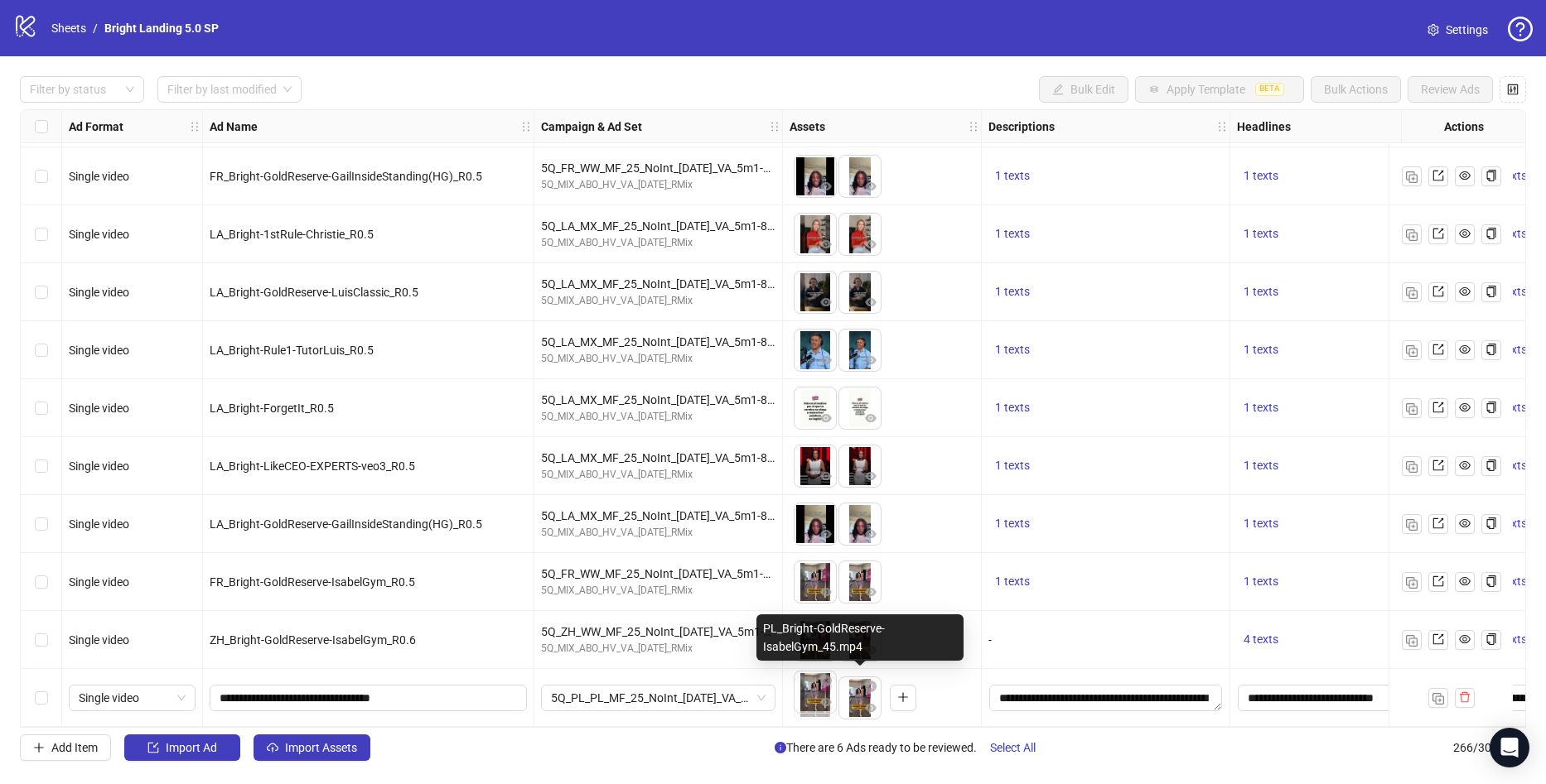
drag, startPoint x: 850, startPoint y: 701, endPoint x: 818, endPoint y: 674, distance: 41.9
click at [819, 699] on body "logo/logo-mobile Sheets / Bright Landing 5.0 SP Settings Filter by status Filte…" at bounding box center [773, 392] width 1546 height 784
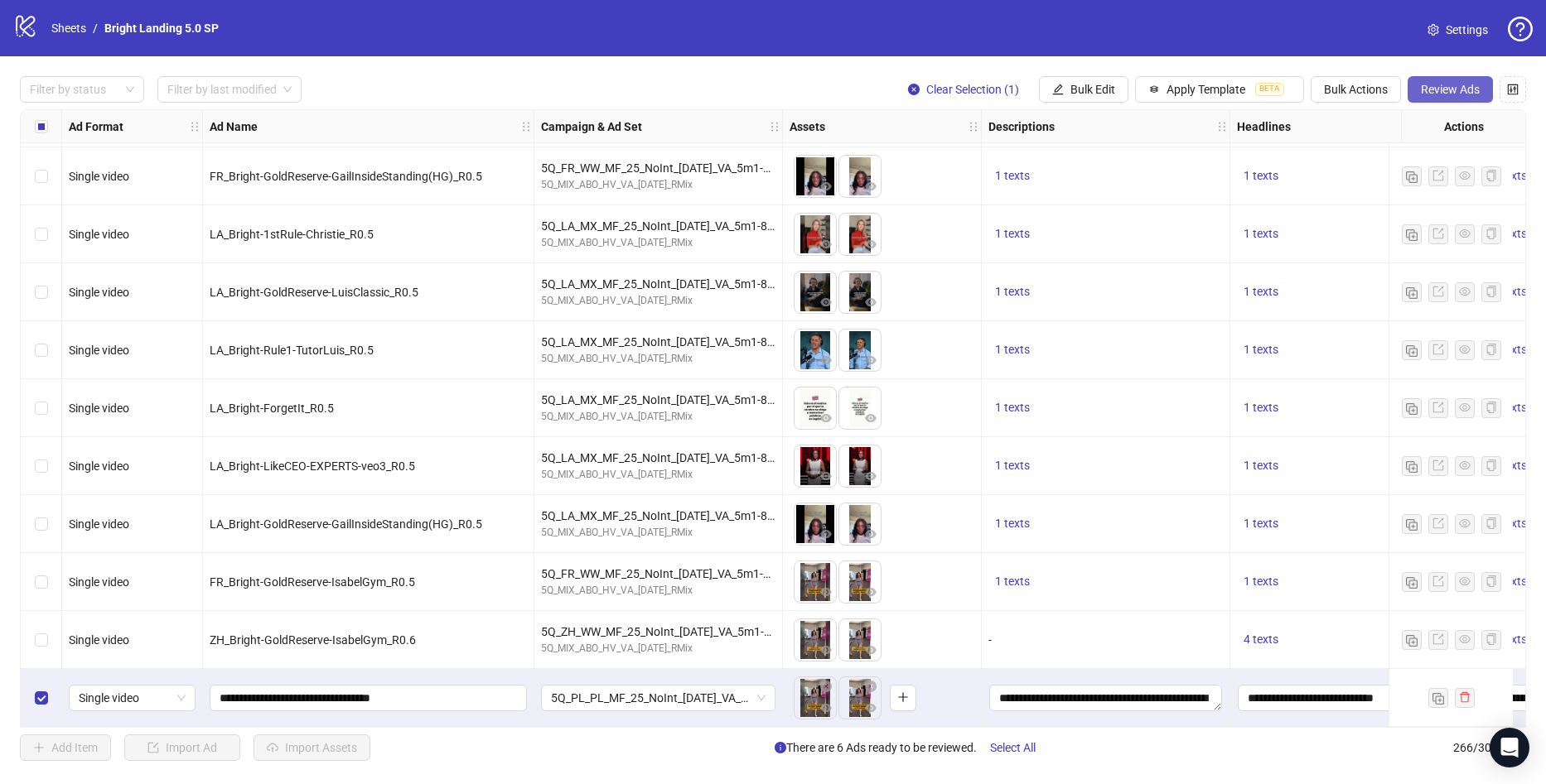
click at [1466, 85] on span "Review Ads" at bounding box center [1450, 89] width 59 height 13
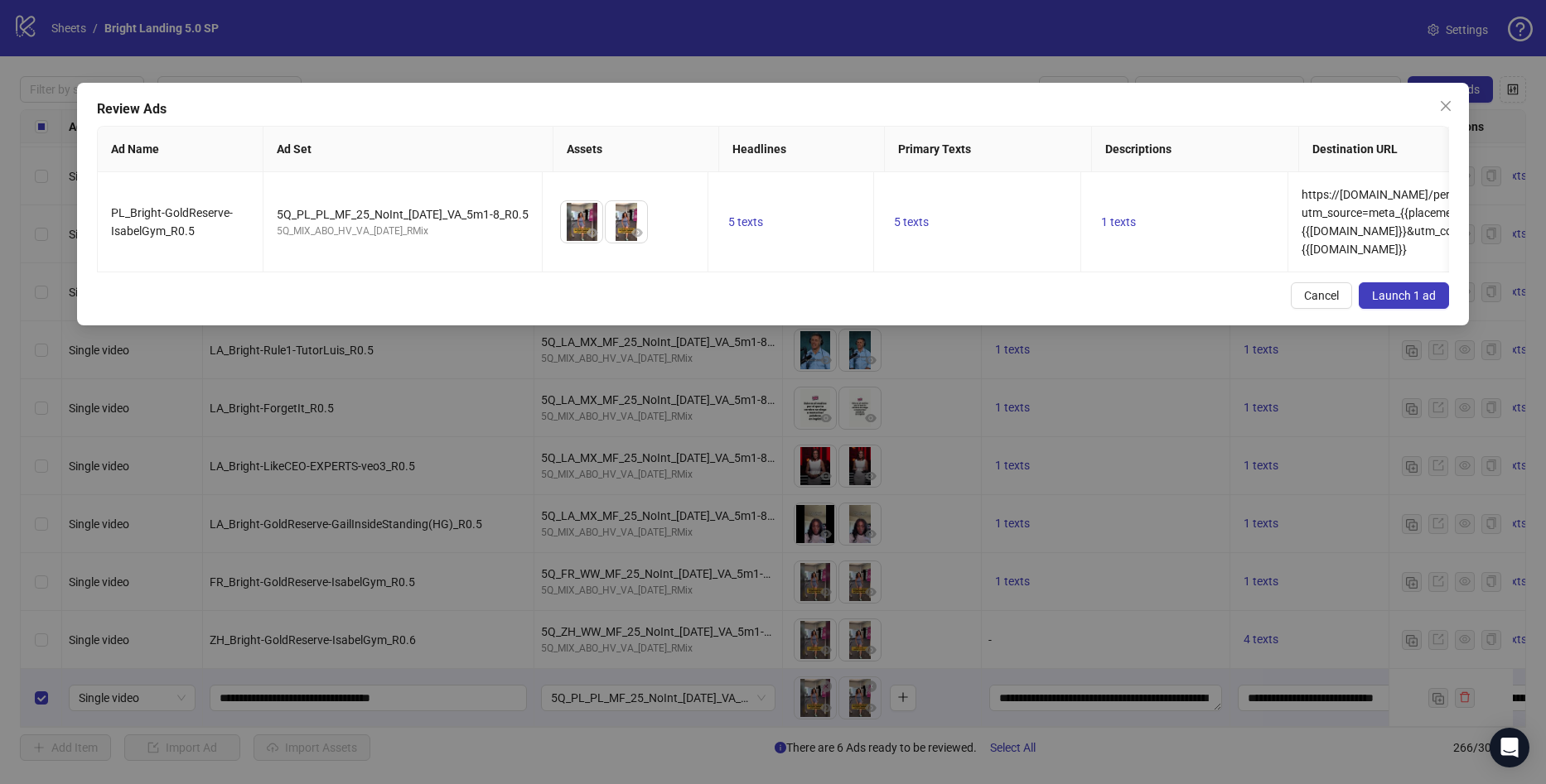
click at [1406, 297] on button "Launch 1 ad" at bounding box center [1404, 295] width 90 height 27
